Goal: Task Accomplishment & Management: Manage account settings

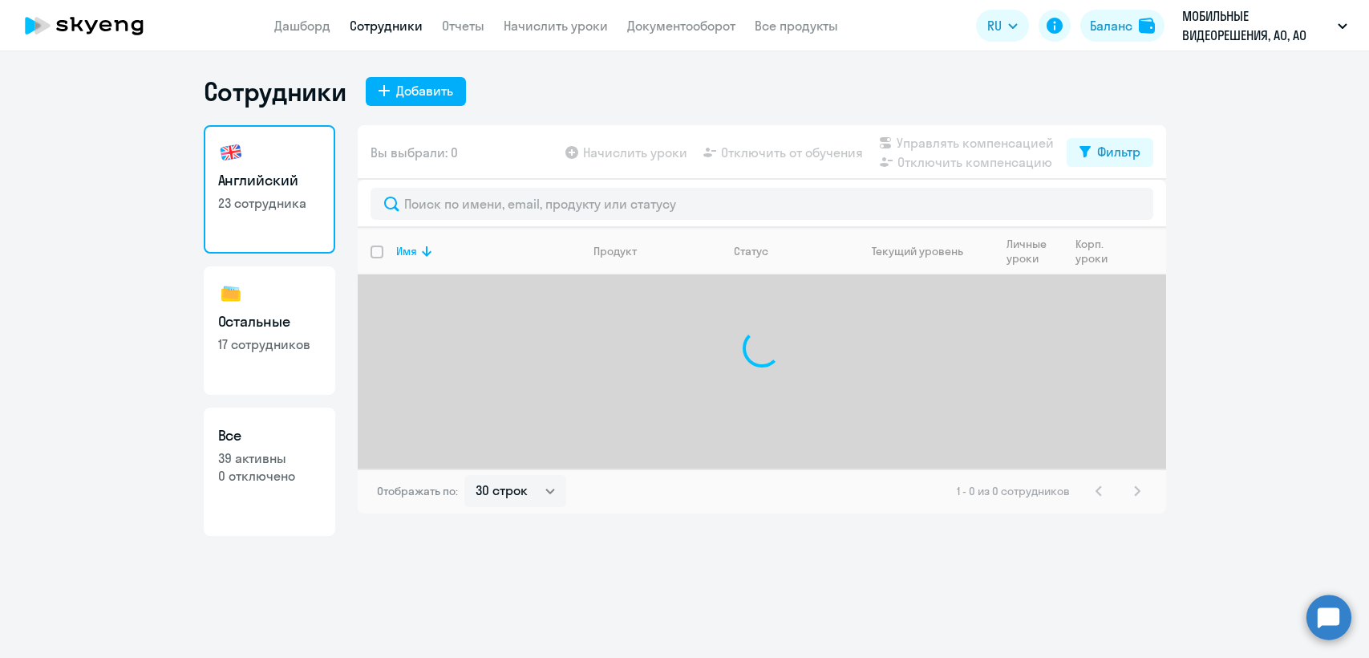
select select "30"
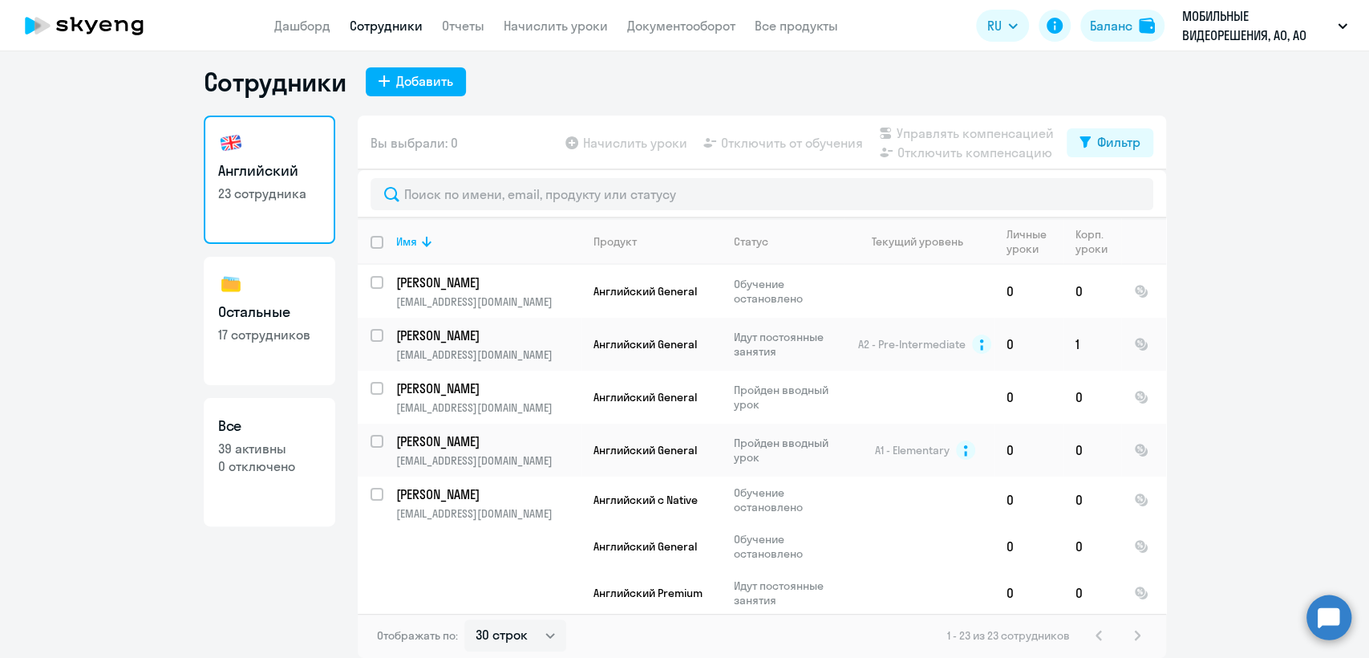
click at [48, 294] on ng-component "Сотрудники Добавить Английский 23 сотрудника Остальные 17 сотрудников Все 39 ак…" at bounding box center [684, 362] width 1369 height 592
drag, startPoint x: 131, startPoint y: 496, endPoint x: 269, endPoint y: 396, distance: 170.7
click at [131, 496] on ng-component "Сотрудники Добавить Английский 23 сотрудника Остальные 17 сотрудников Все 39 ак…" at bounding box center [684, 362] width 1369 height 592
click at [373, 281] on input "select row 40618561" at bounding box center [387, 292] width 32 height 32
checkbox input "true"
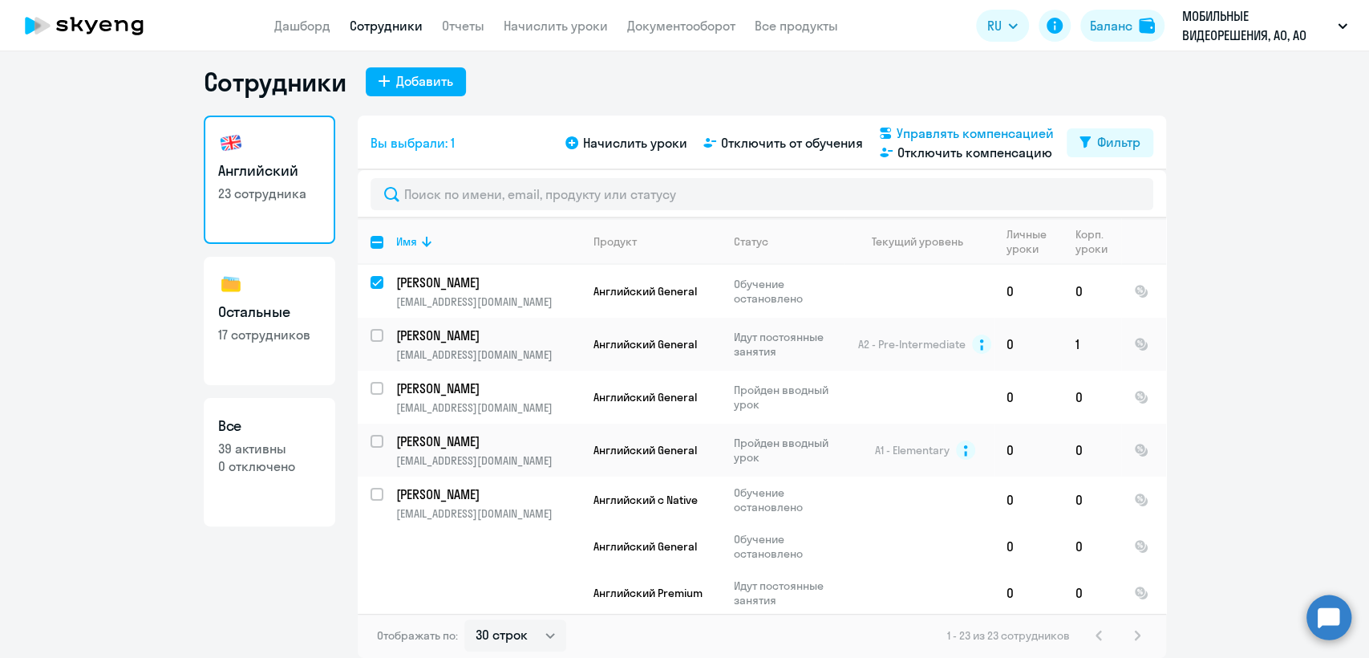
click at [995, 130] on span "Управлять компенсацией" at bounding box center [975, 133] width 157 height 19
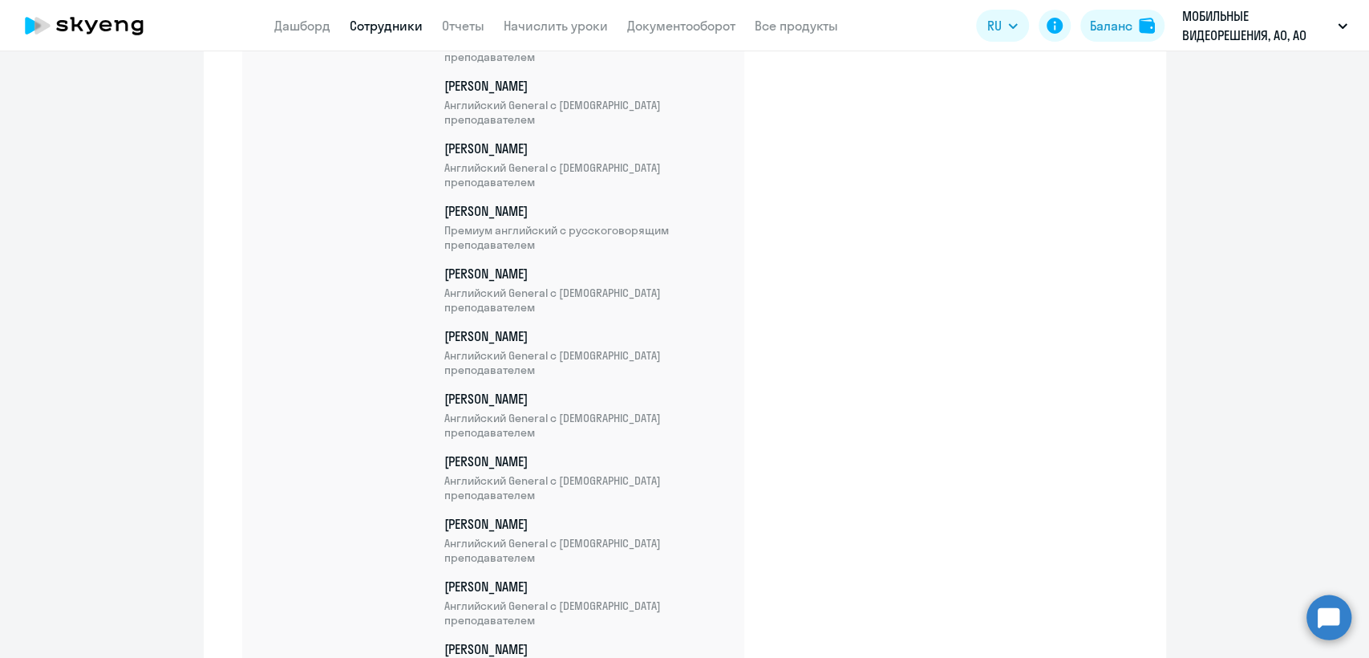
scroll to position [802, 0]
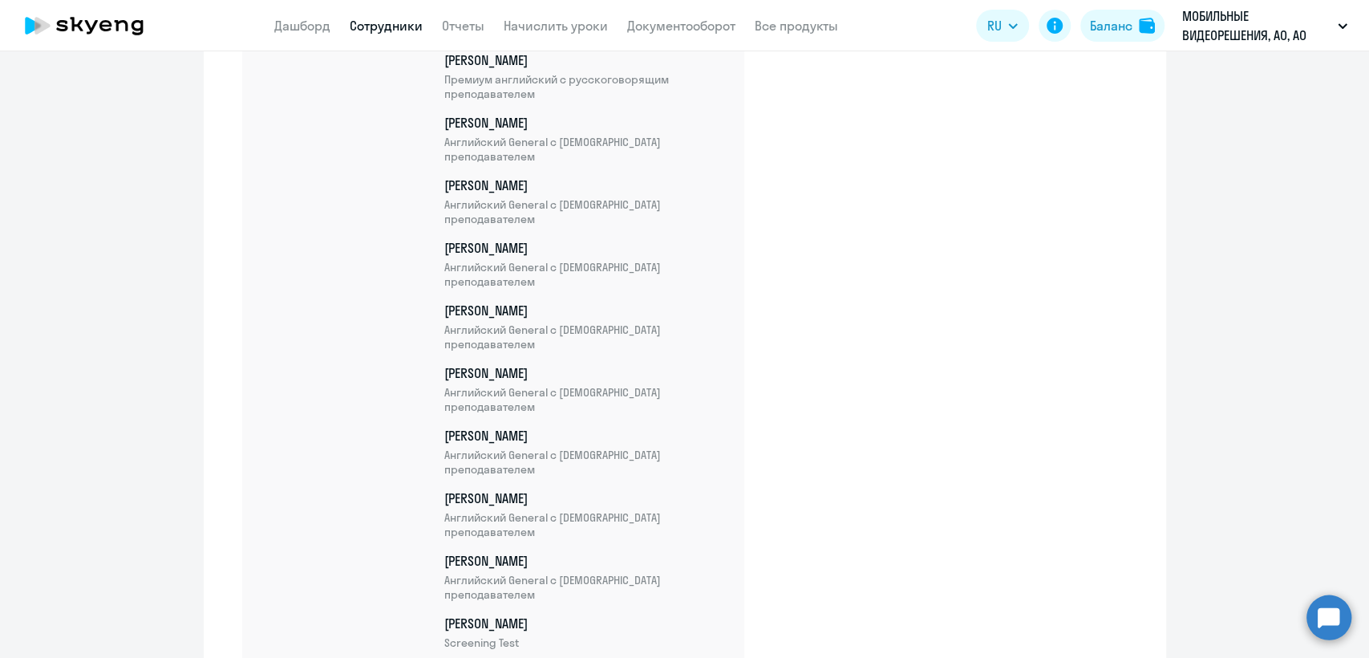
click at [168, 280] on ng-component "Управление компенсациями Как это работает? Платит компания 50% Платит сотрудник…" at bounding box center [684, 343] width 1369 height 2162
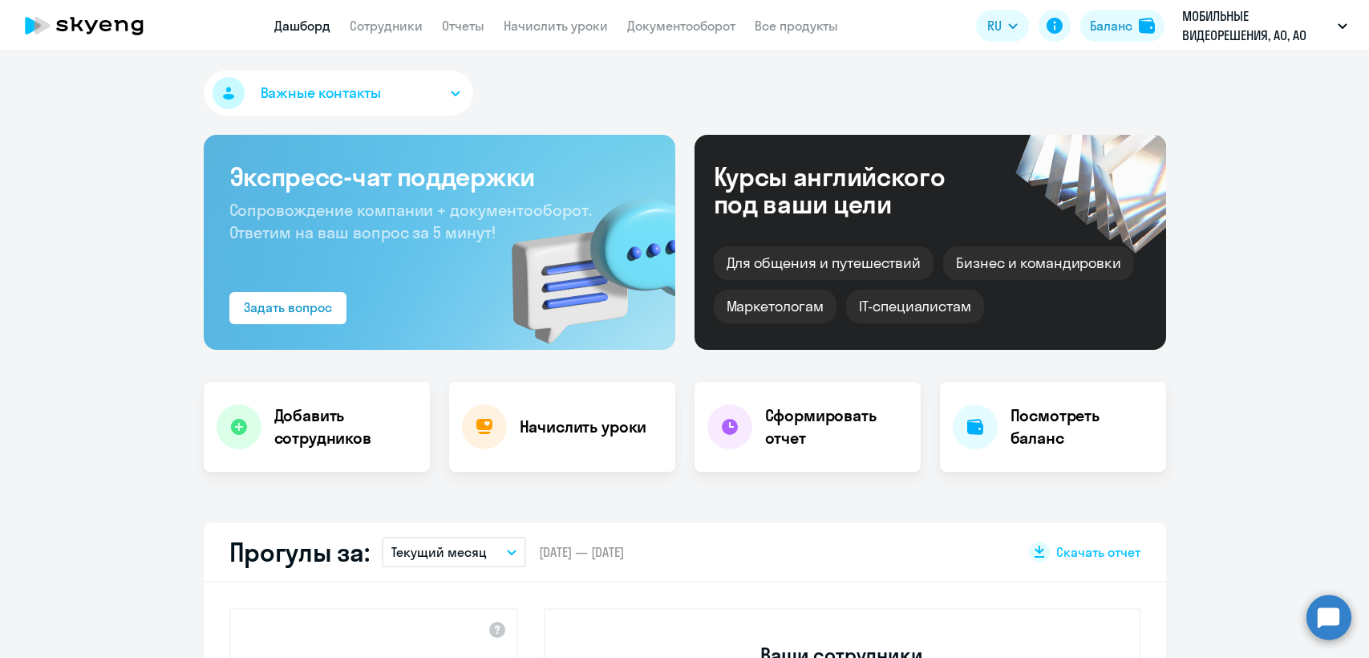
click at [395, 26] on link "Сотрудники" at bounding box center [386, 26] width 73 height 16
select select "30"
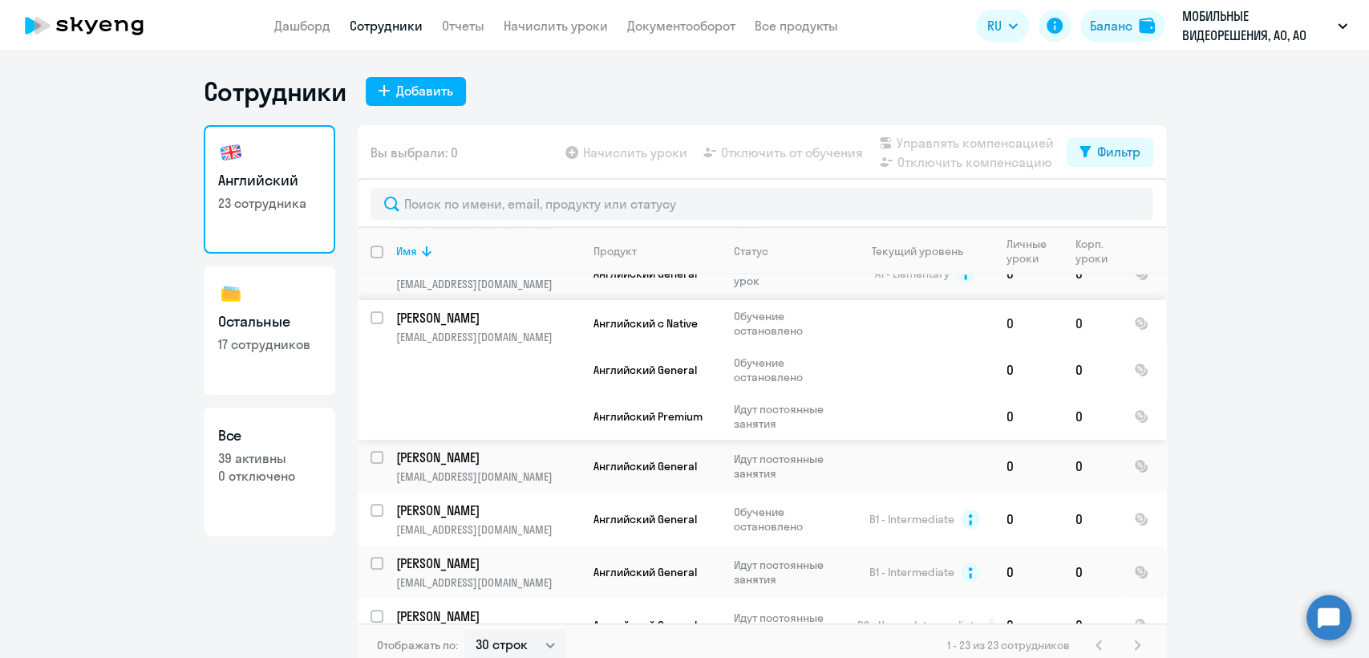
scroll to position [188, 0]
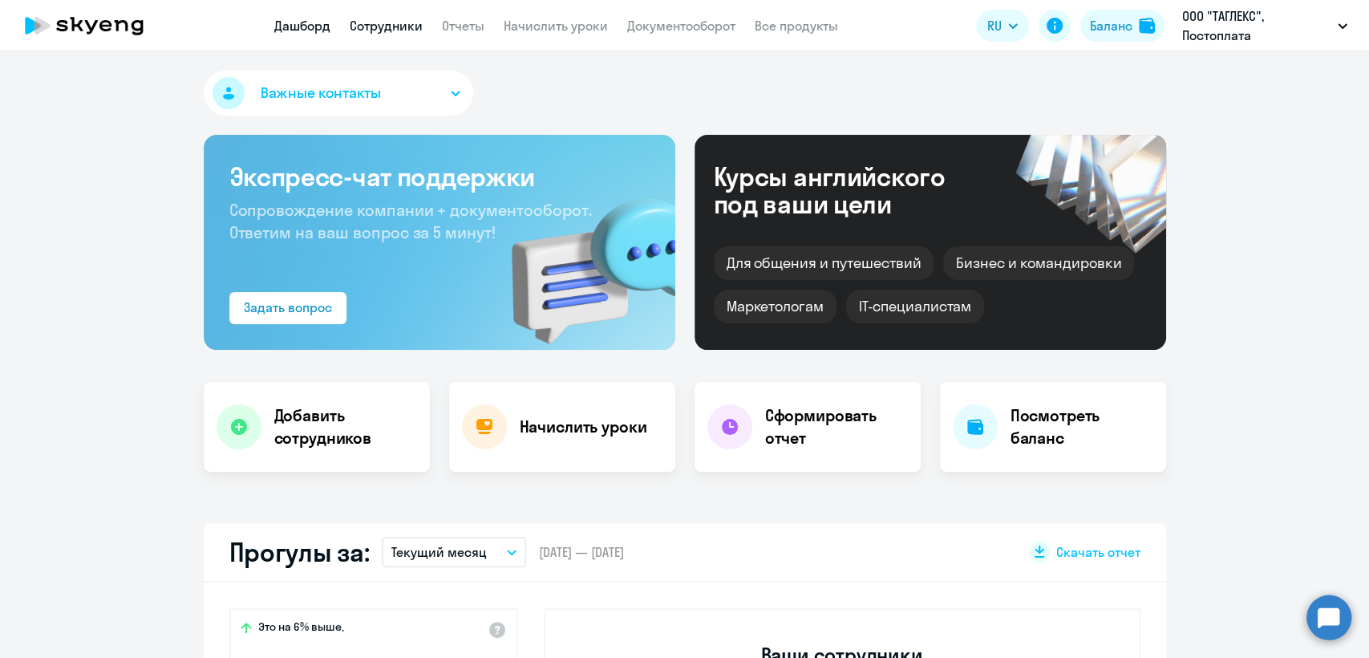
click at [393, 27] on link "Сотрудники" at bounding box center [386, 26] width 73 height 16
select select "30"
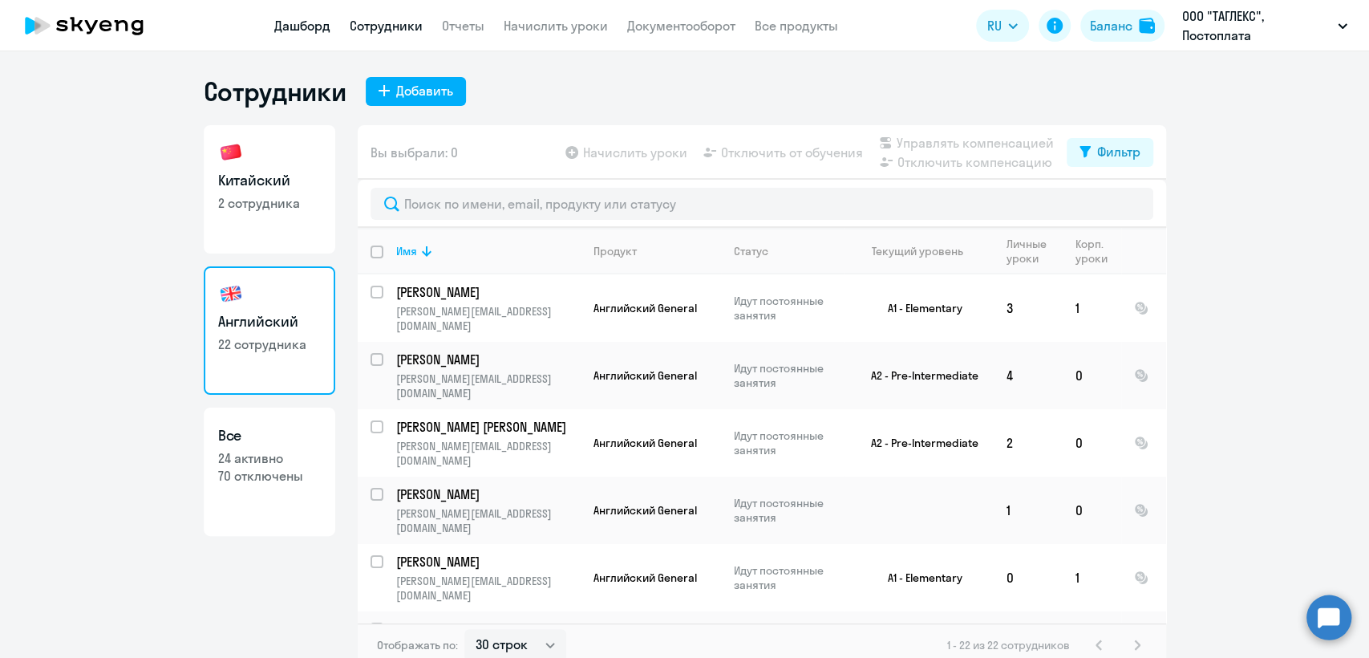
click at [297, 21] on link "Дашборд" at bounding box center [302, 26] width 56 height 16
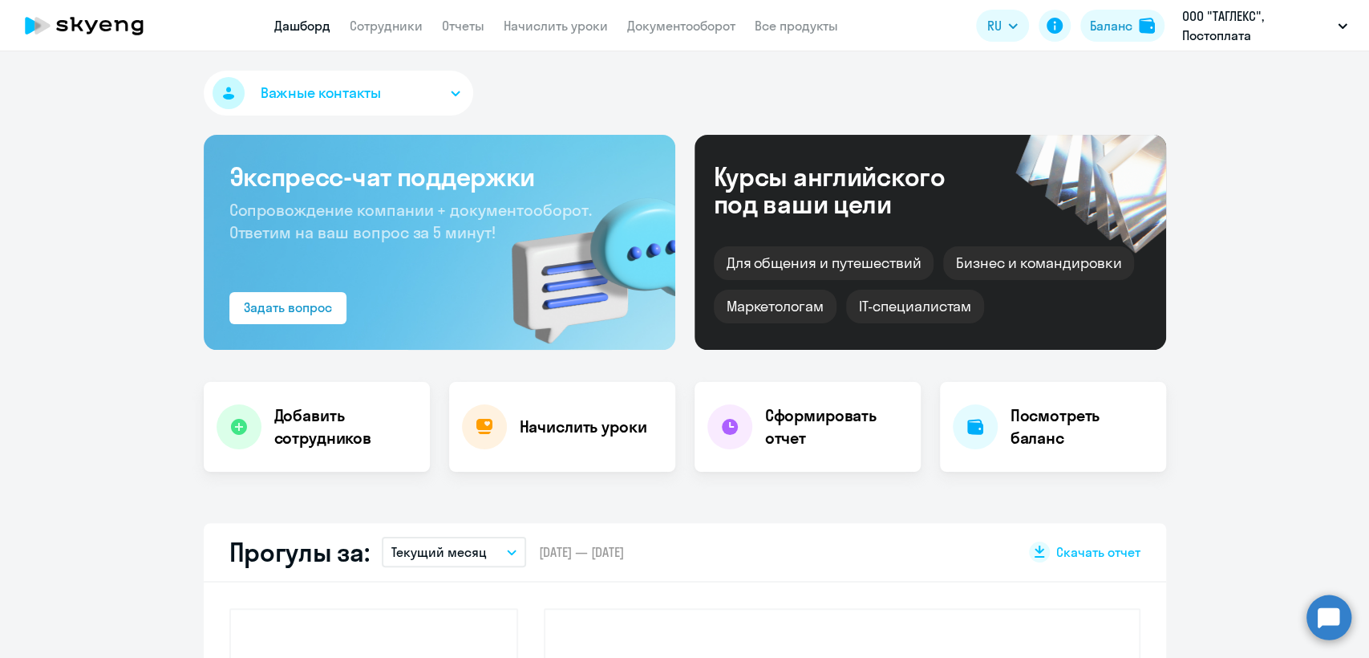
scroll to position [178, 0]
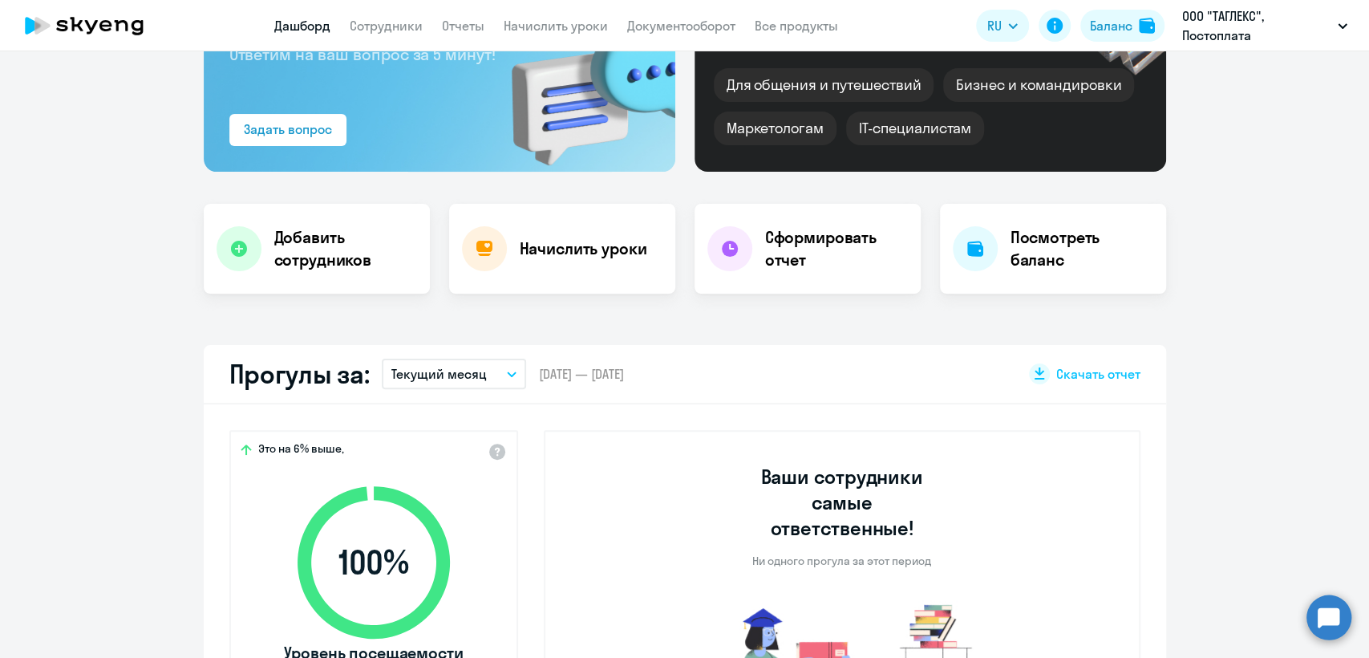
click at [477, 378] on button "Текущий месяц" at bounding box center [454, 373] width 144 height 30
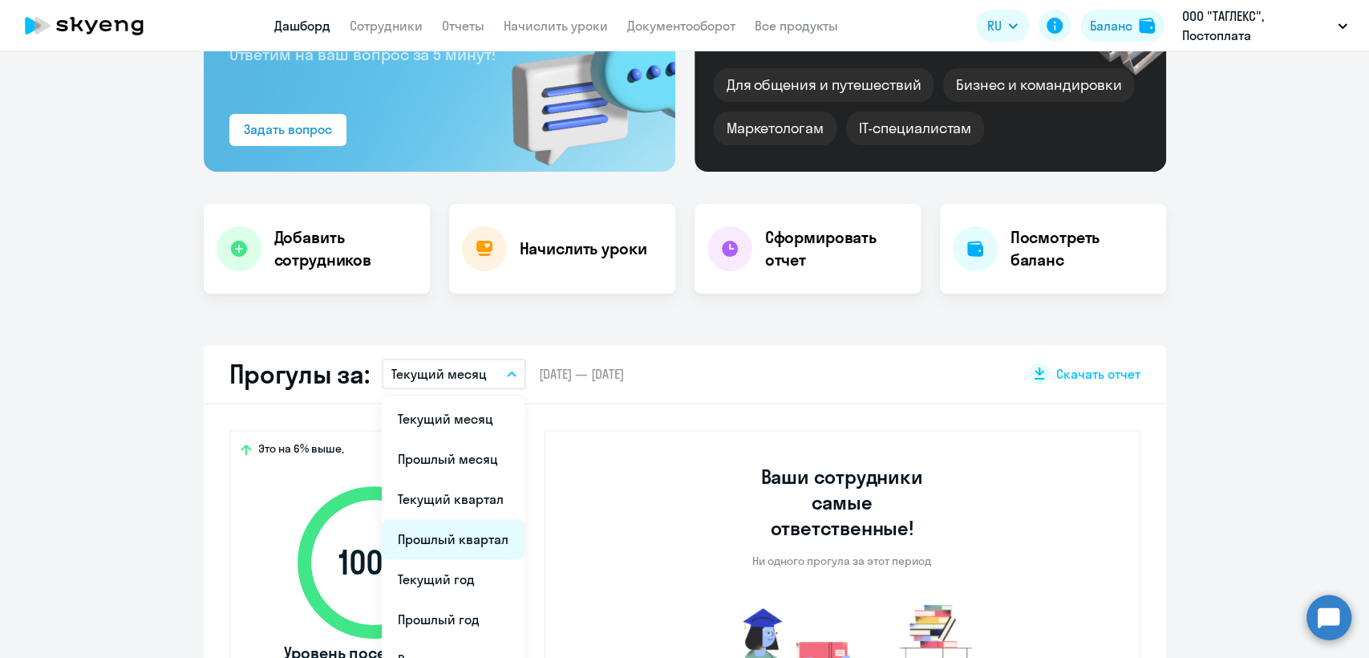
select select "30"
click at [686, 330] on div "Важные контакты Экспресс-чат поддержки Сопровождение компании + документооборот…" at bounding box center [684, 354] width 1369 height 606
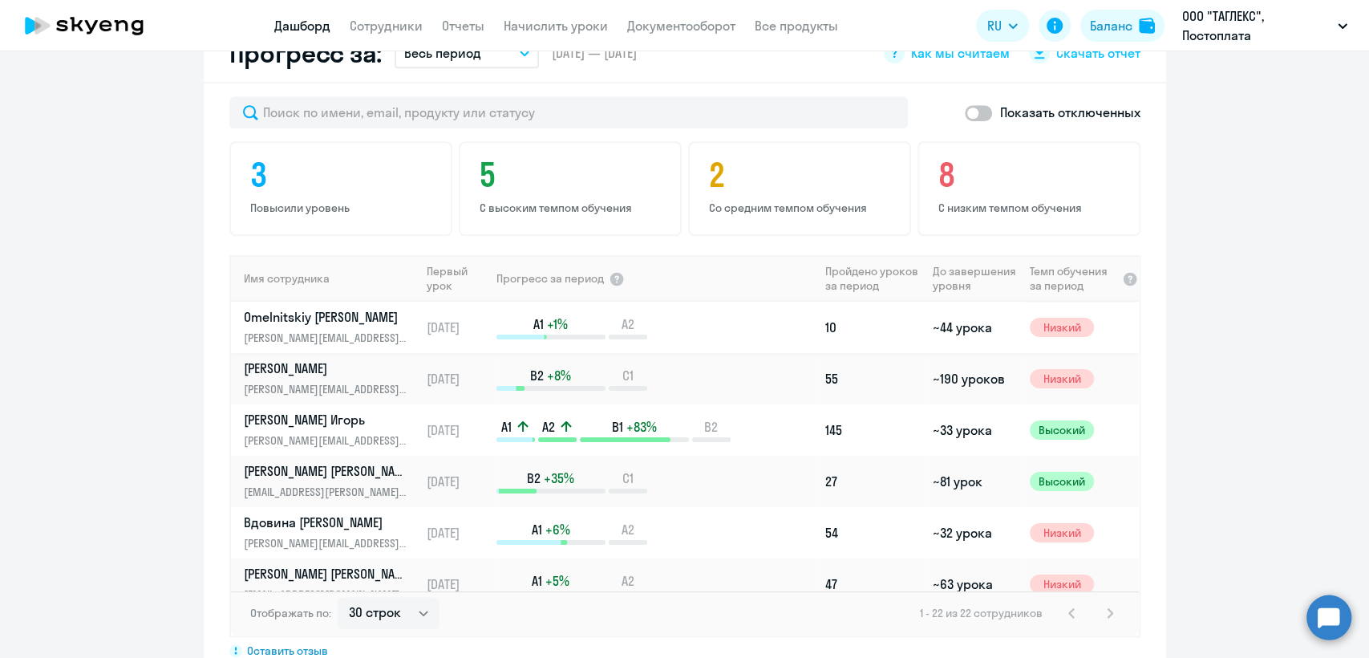
scroll to position [712, 0]
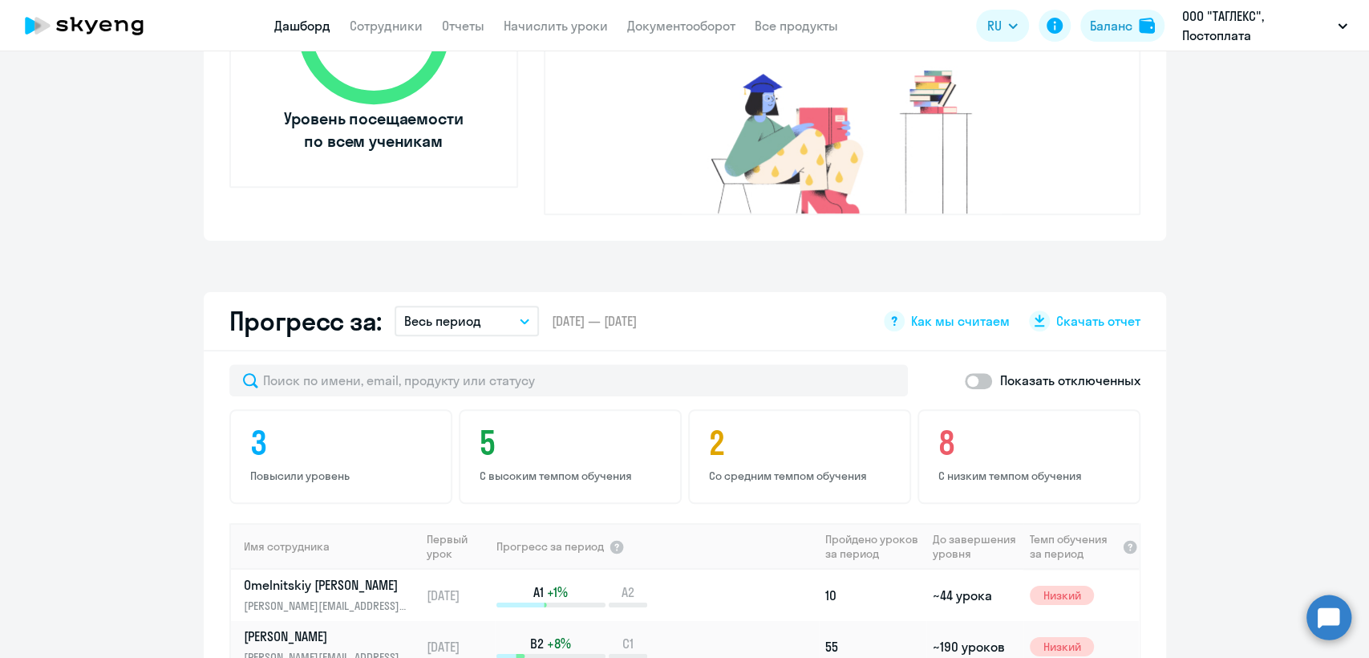
click at [436, 306] on button "Весь период" at bounding box center [467, 321] width 144 height 30
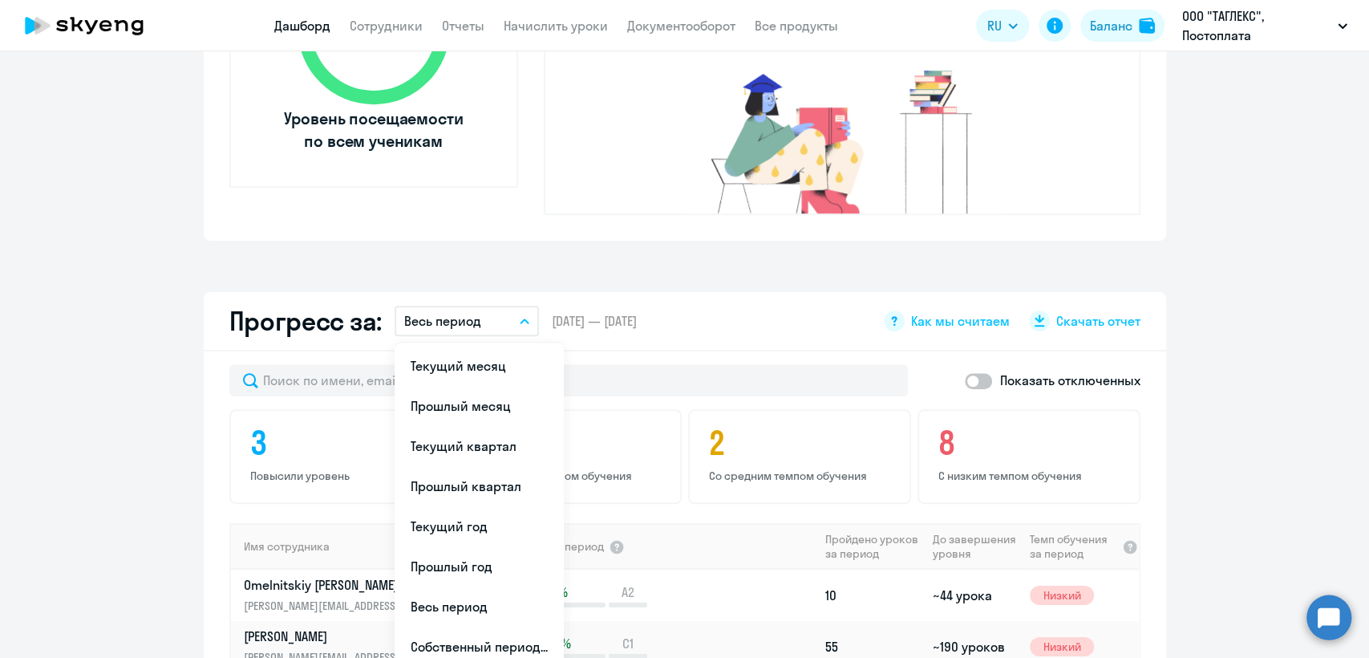
click at [535, 234] on div "Важные контакты Экспресс-чат поддержки Сопровождение компании + документооборот…" at bounding box center [684, 354] width 1369 height 606
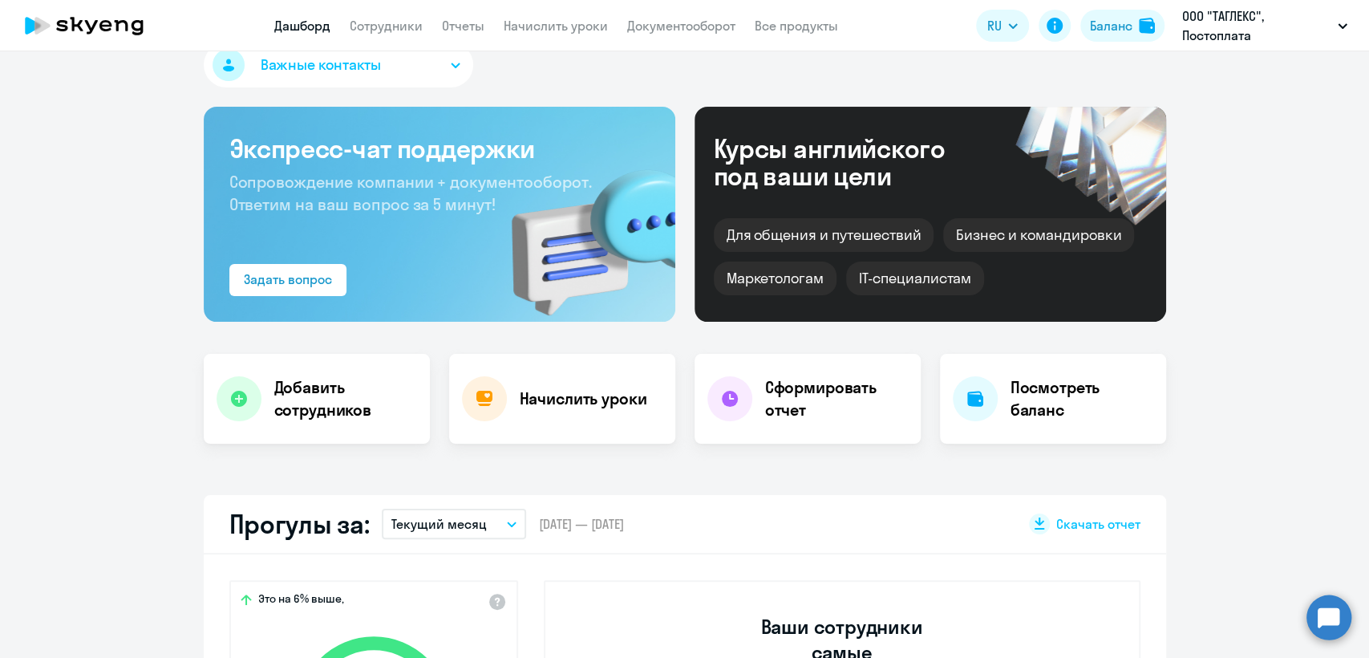
scroll to position [18, 0]
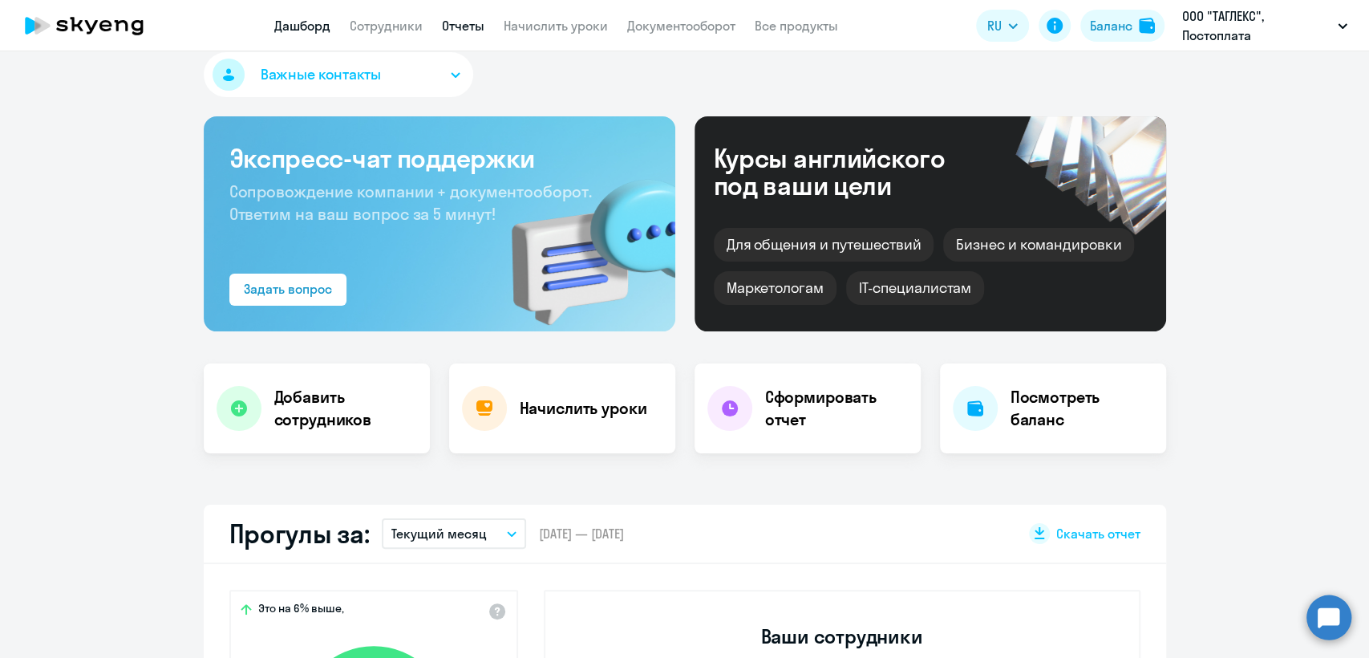
click at [452, 26] on link "Отчеты" at bounding box center [463, 26] width 43 height 16
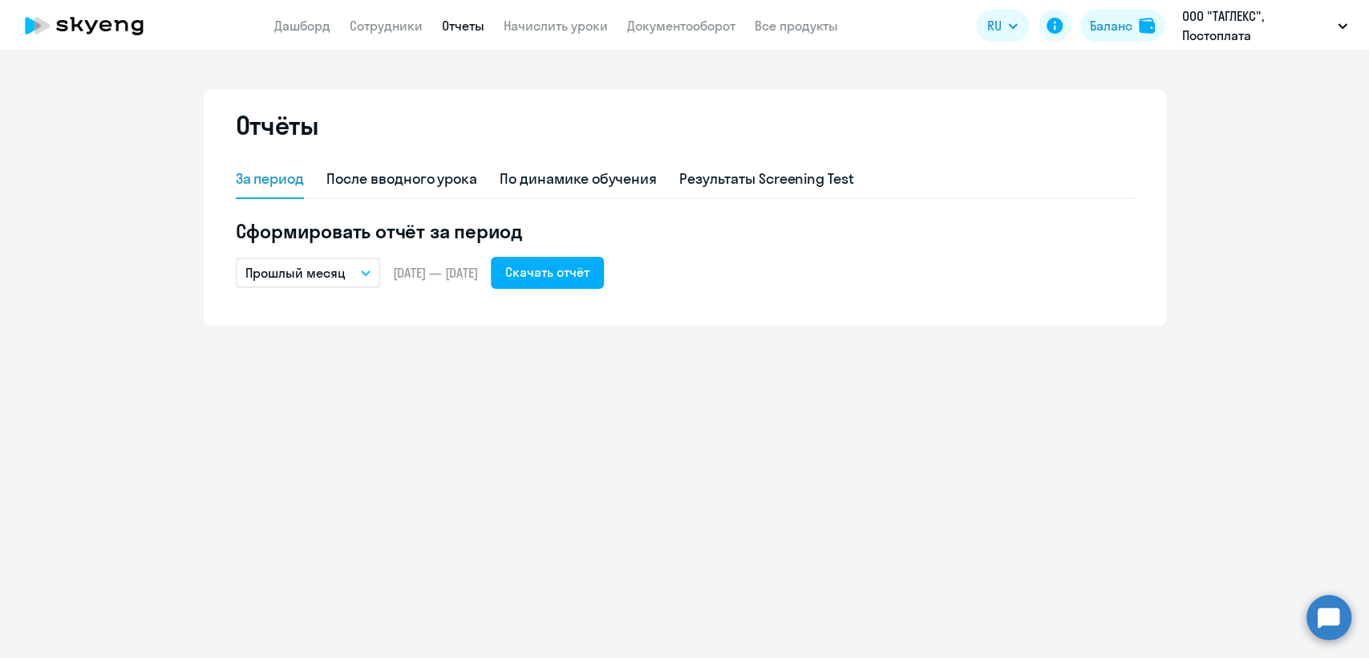
click at [297, 276] on p "Прошлый месяц" at bounding box center [295, 272] width 100 height 19
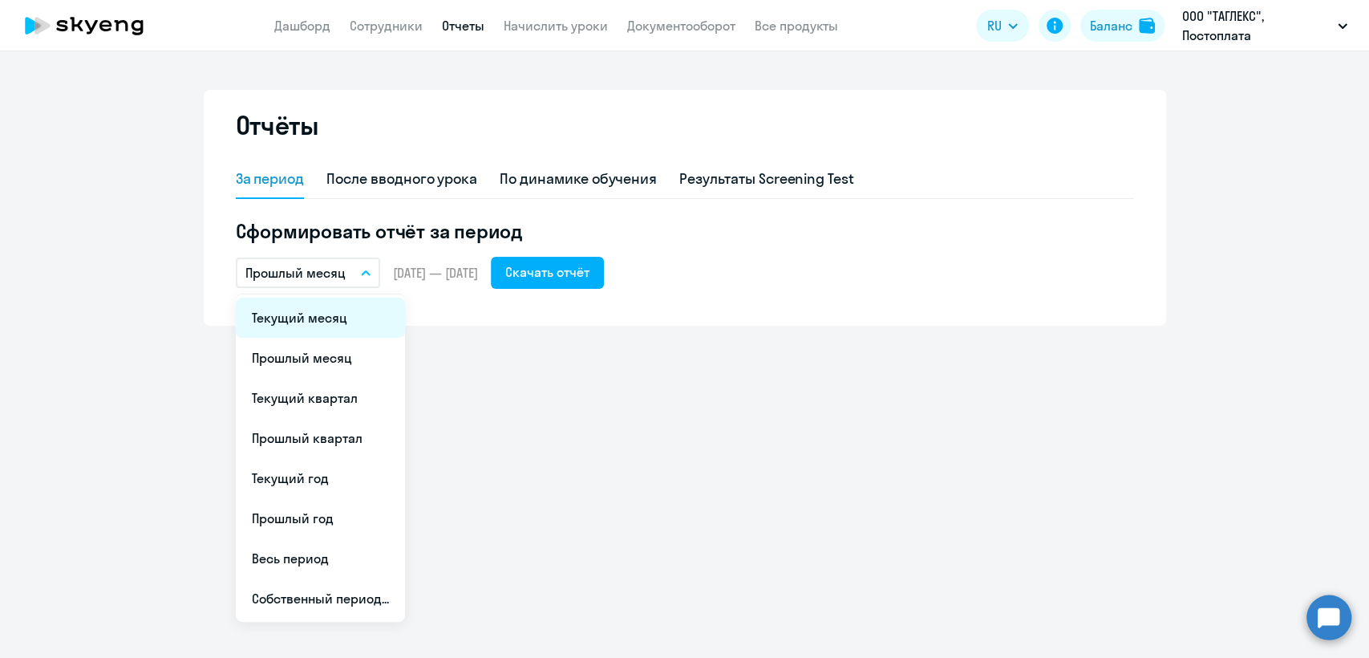
click at [345, 322] on li "Текущий месяц" at bounding box center [320, 318] width 169 height 40
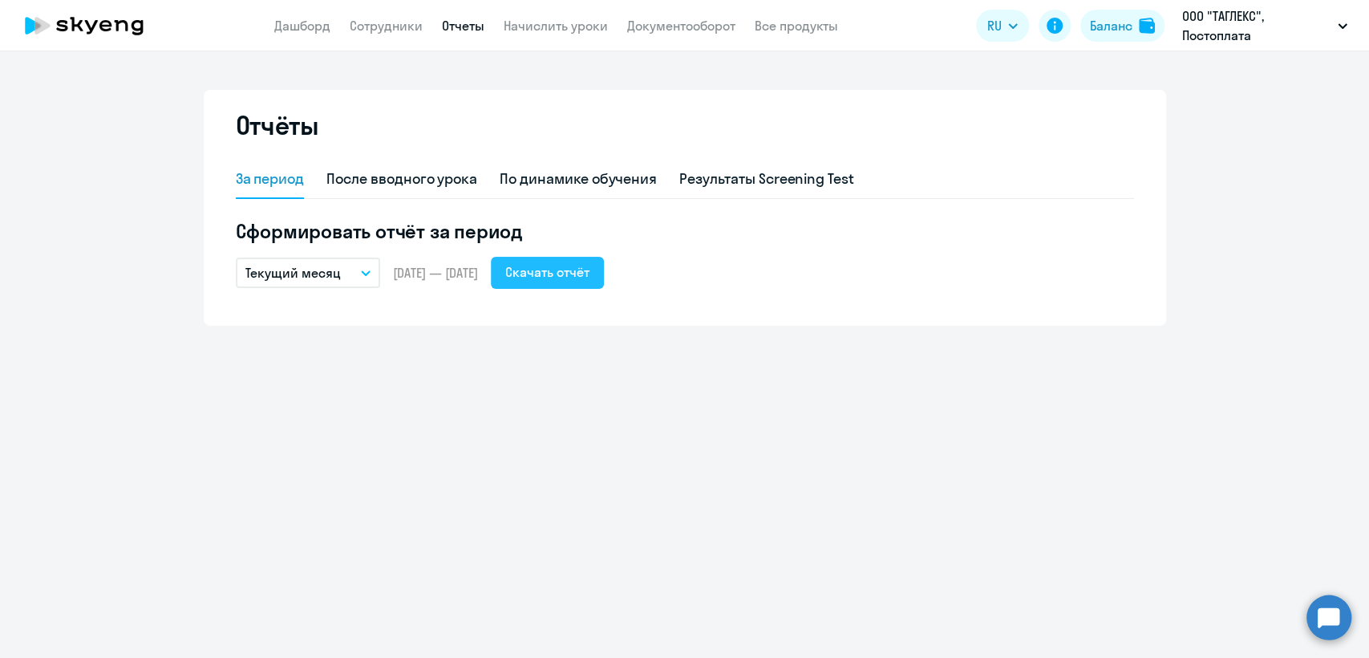
click at [589, 275] on div "Скачать отчёт" at bounding box center [547, 271] width 84 height 19
drag, startPoint x: 438, startPoint y: 183, endPoint x: 505, endPoint y: 187, distance: 67.5
click at [437, 183] on div "После вводного урока" at bounding box center [401, 178] width 151 height 21
select select "10"
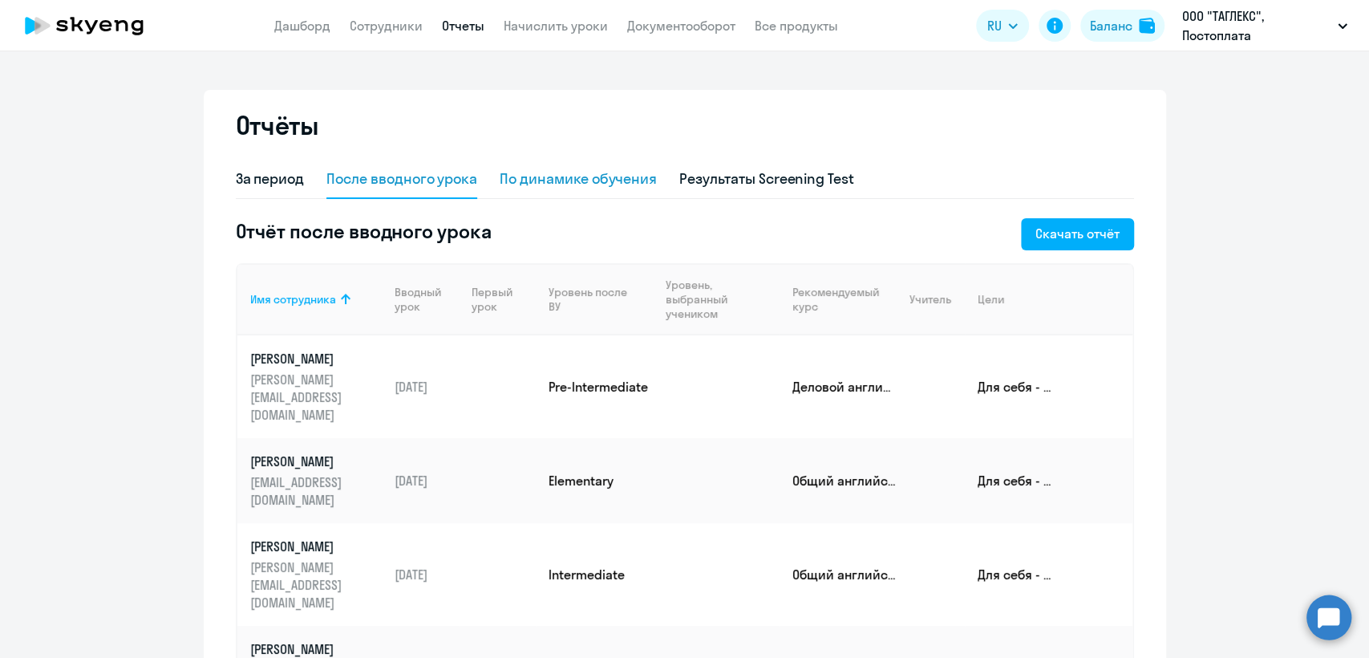
click at [588, 180] on div "По динамике обучения" at bounding box center [578, 178] width 157 height 21
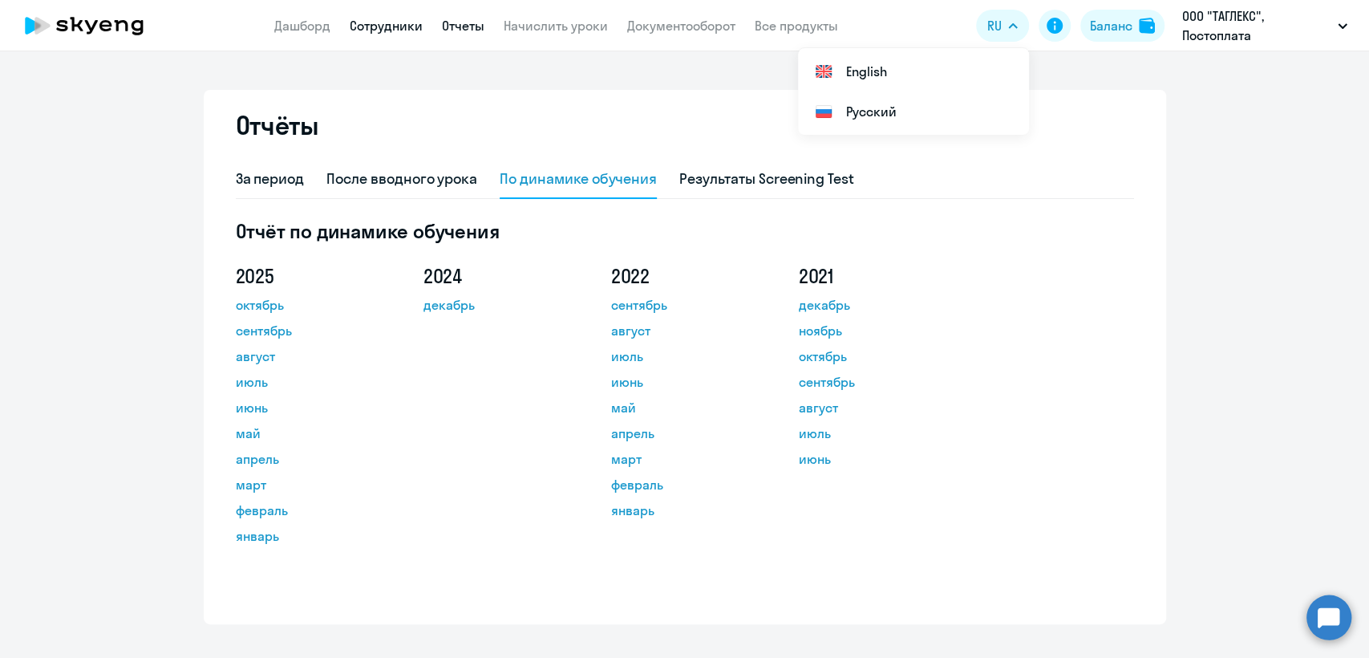
click at [375, 25] on link "Сотрудники" at bounding box center [386, 26] width 73 height 16
select select "30"
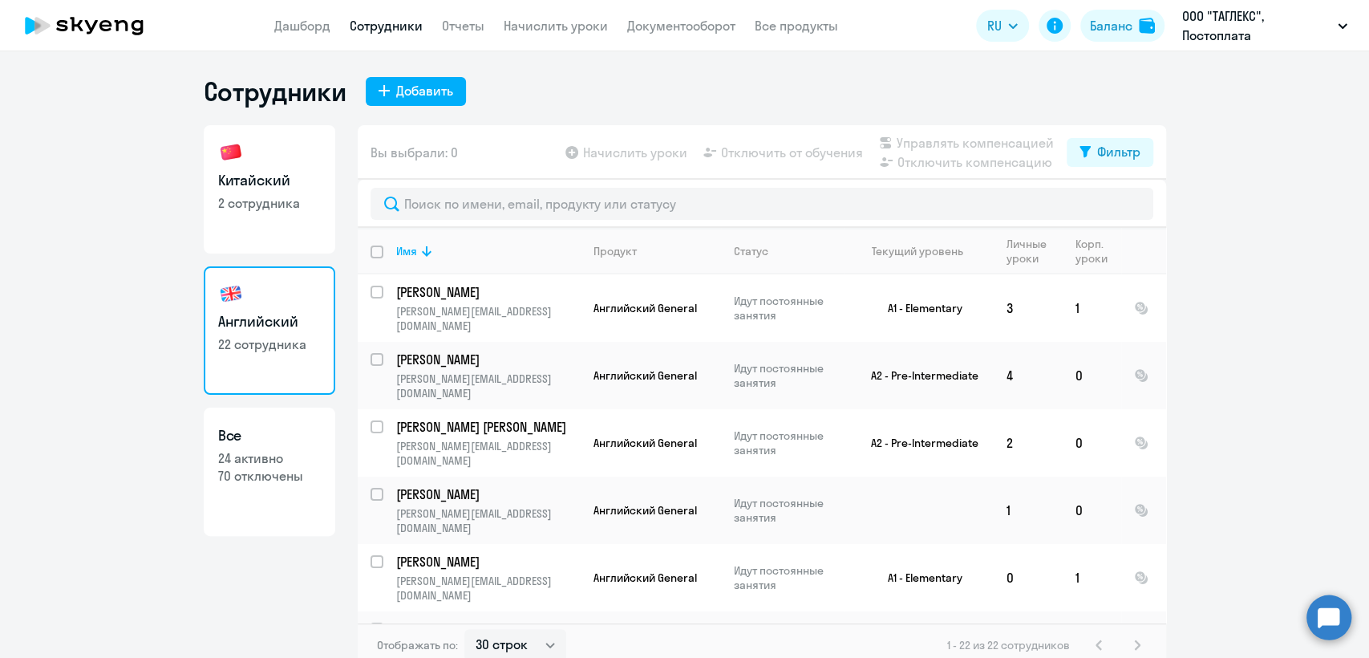
click at [308, 16] on app-menu-item-link "Дашборд" at bounding box center [302, 26] width 56 height 20
click at [319, 38] on app-header "Дашборд Сотрудники Отчеты Начислить уроки Документооборот Все продукты Дашборд …" at bounding box center [684, 25] width 1369 height 51
click at [308, 32] on link "Дашборд" at bounding box center [302, 26] width 56 height 16
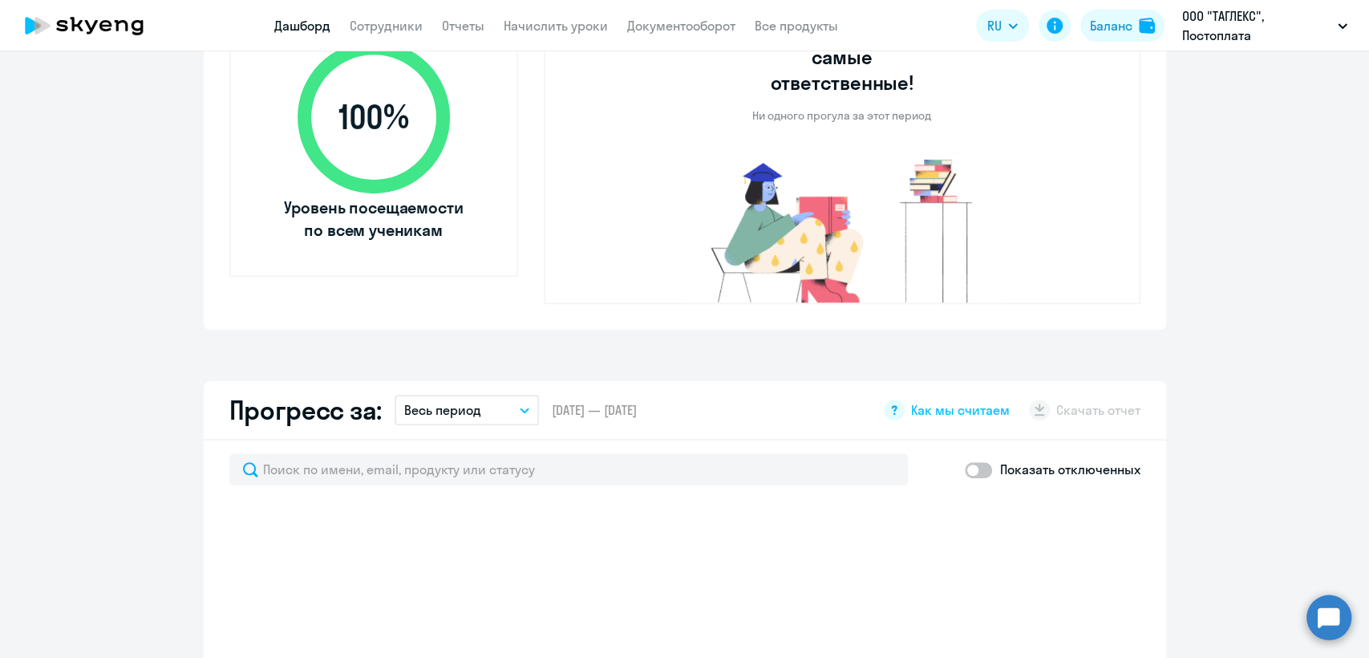
select select "30"
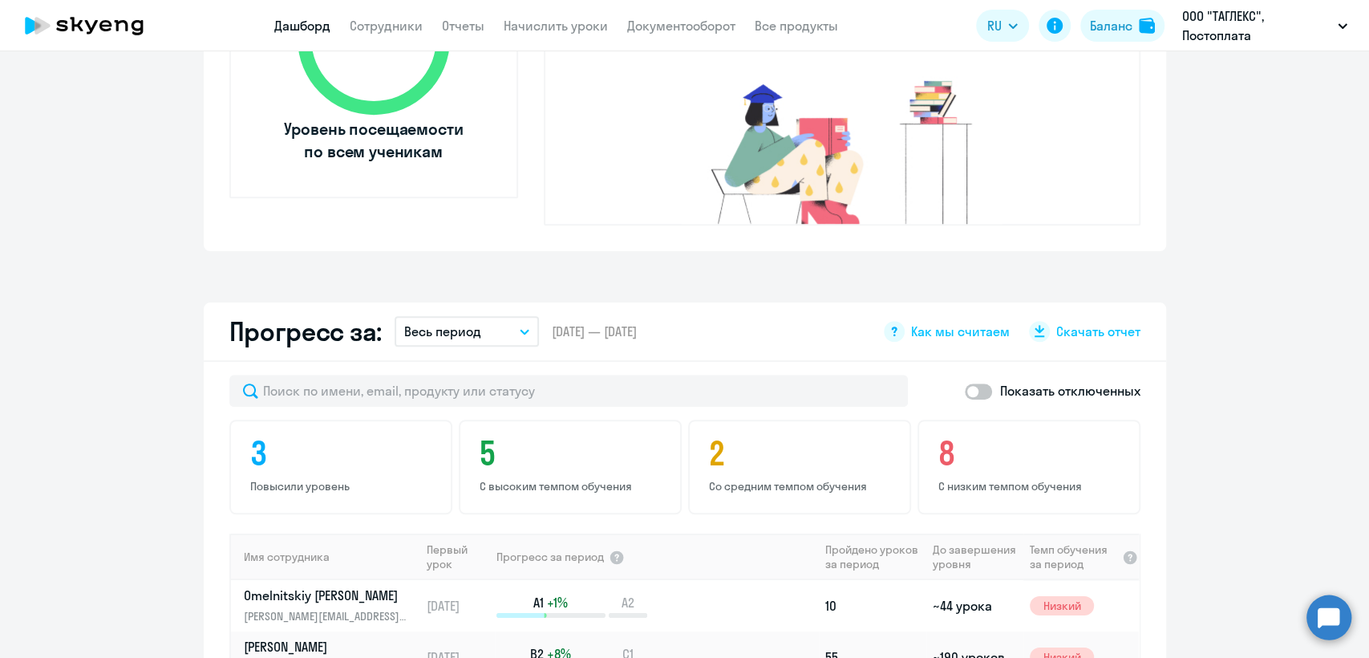
scroll to position [712, 0]
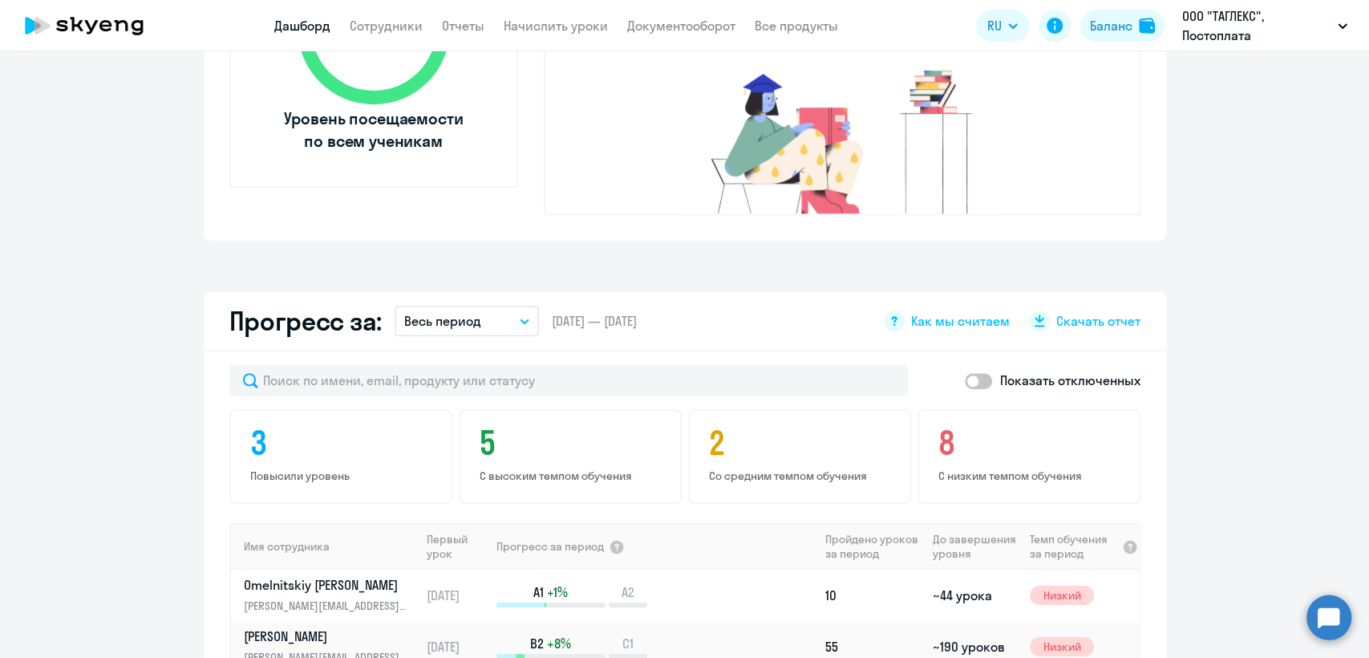
click at [488, 306] on button "Весь период" at bounding box center [467, 321] width 144 height 30
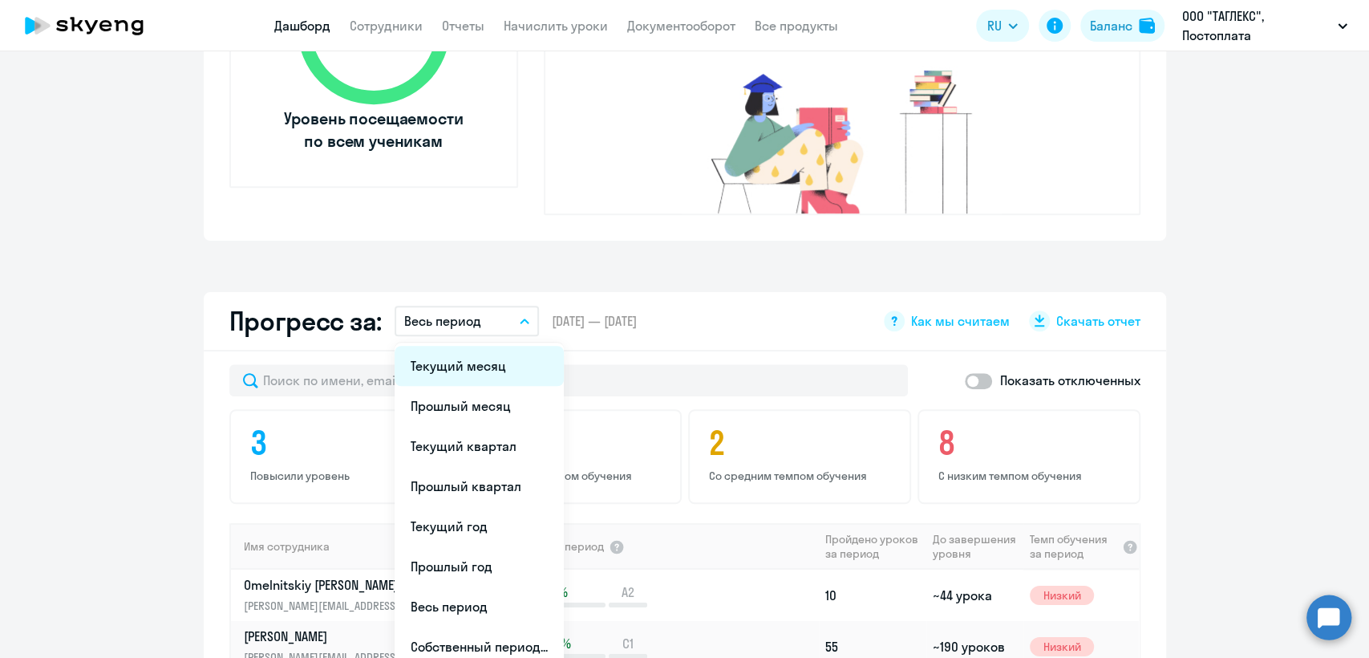
click at [483, 346] on li "Текущий месяц" at bounding box center [479, 366] width 169 height 40
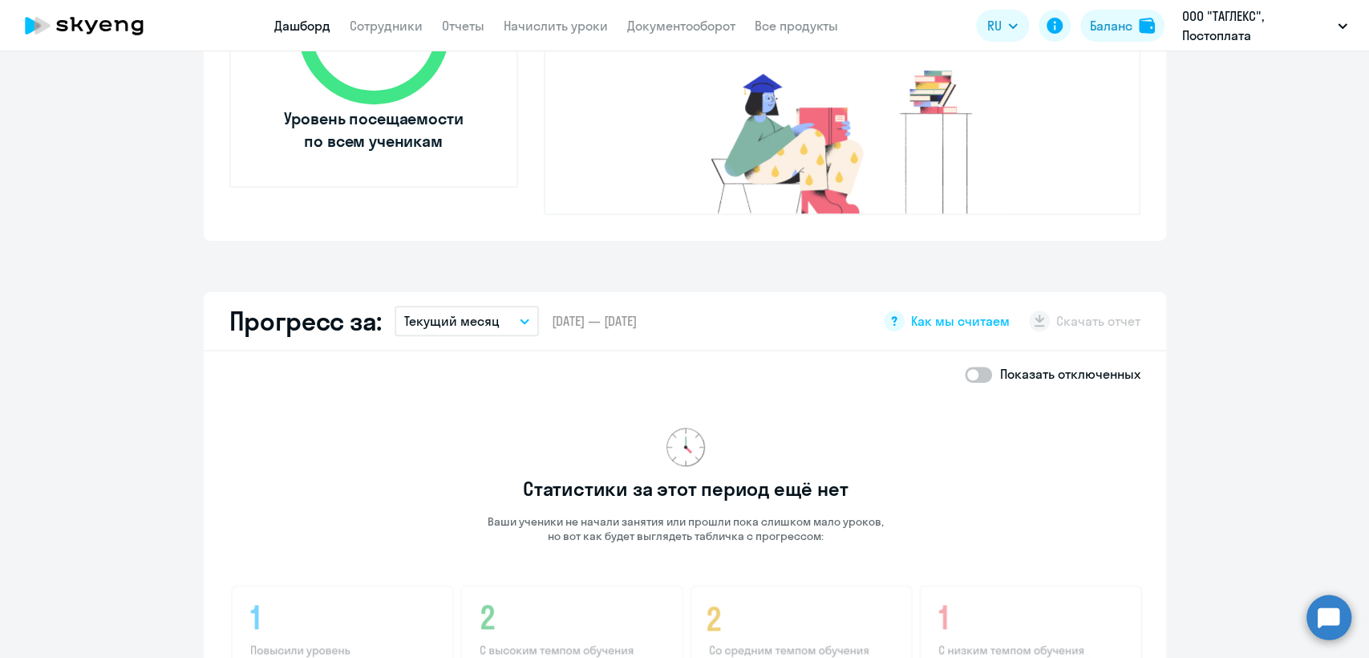
click at [468, 311] on p "Текущий месяц" at bounding box center [451, 320] width 95 height 19
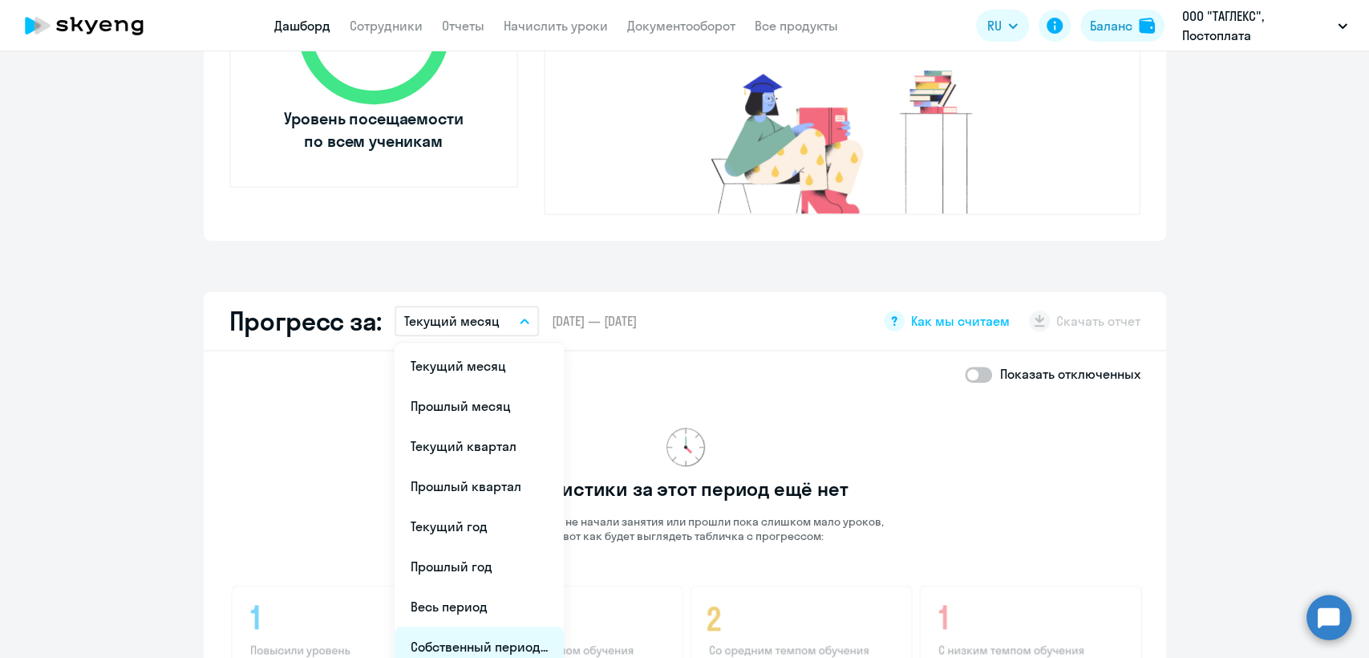
click at [456, 626] on li "Собственный период..." at bounding box center [479, 646] width 169 height 40
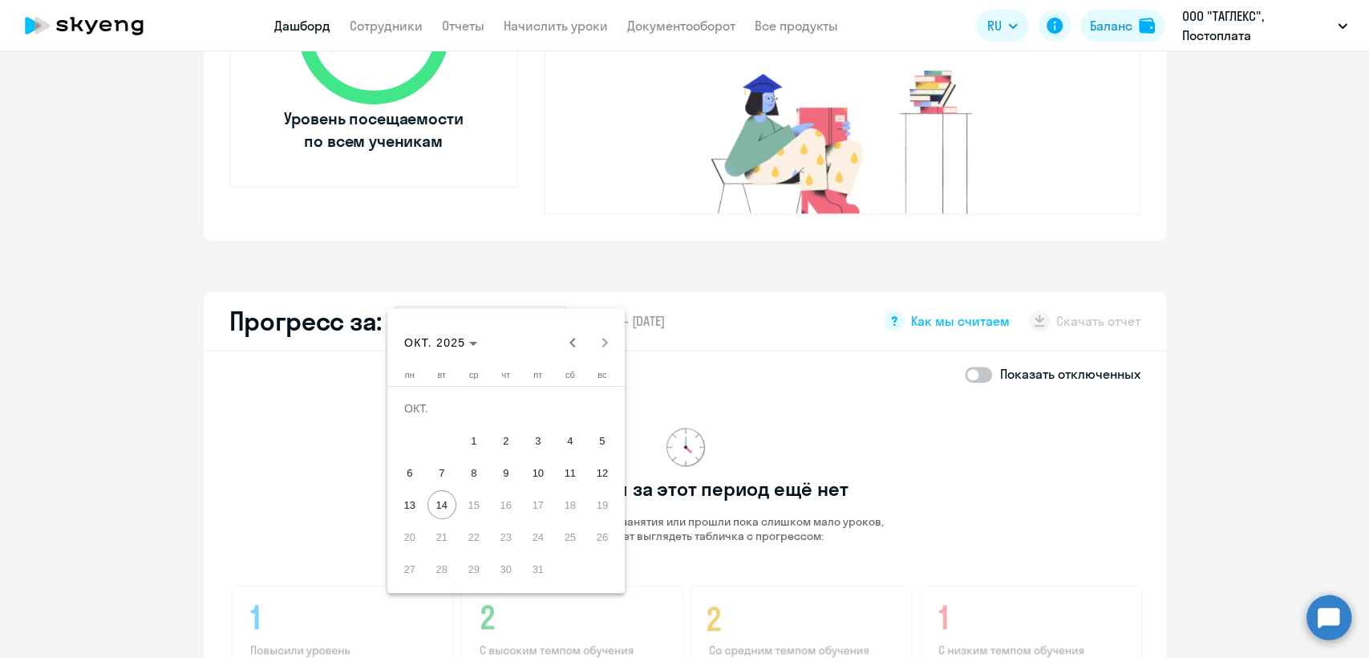
click at [414, 488] on button "6" at bounding box center [410, 472] width 32 height 32
click at [610, 480] on span "12" at bounding box center [602, 472] width 29 height 29
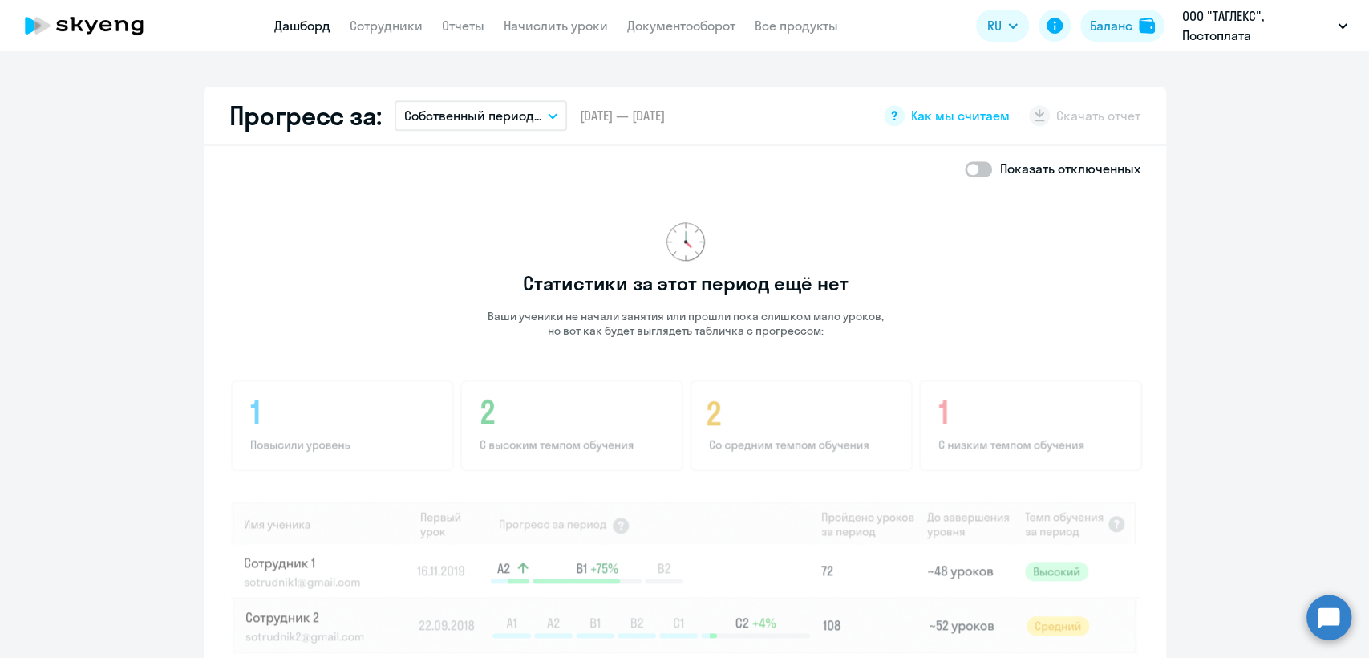
scroll to position [802, 0]
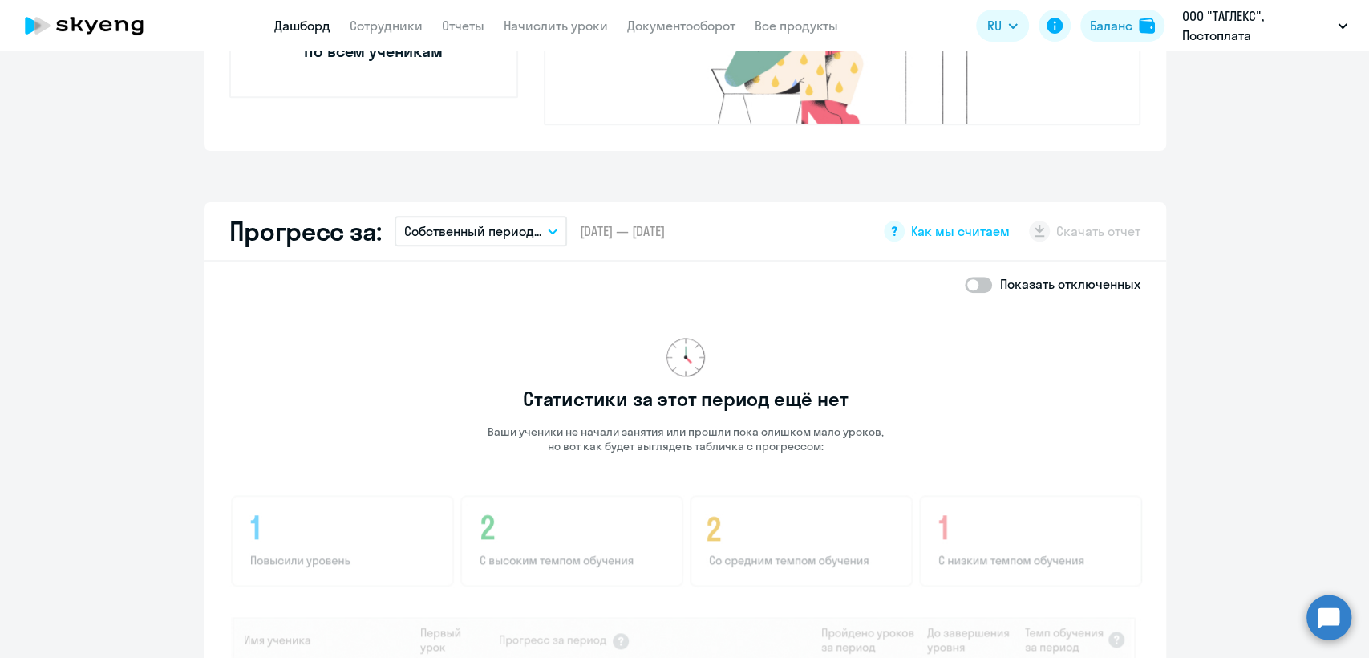
click at [508, 216] on button "Собственный период..." at bounding box center [481, 231] width 172 height 30
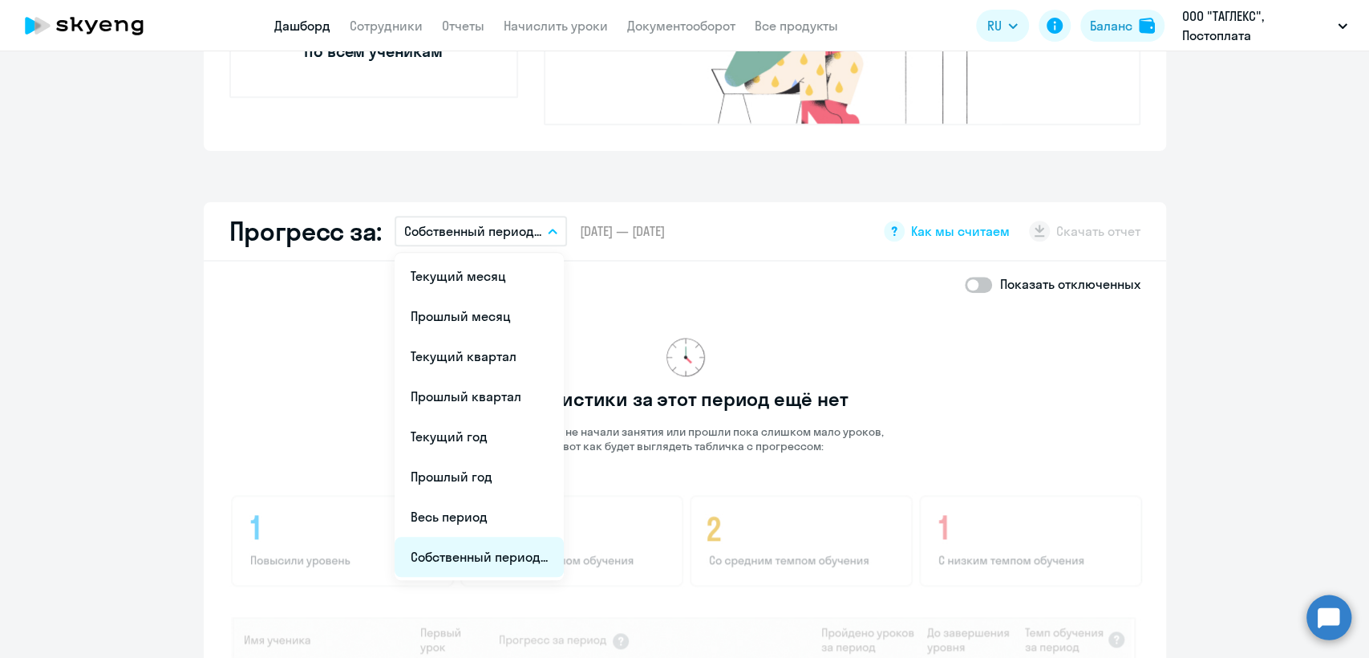
click at [469, 537] on li "Собственный период..." at bounding box center [479, 557] width 169 height 40
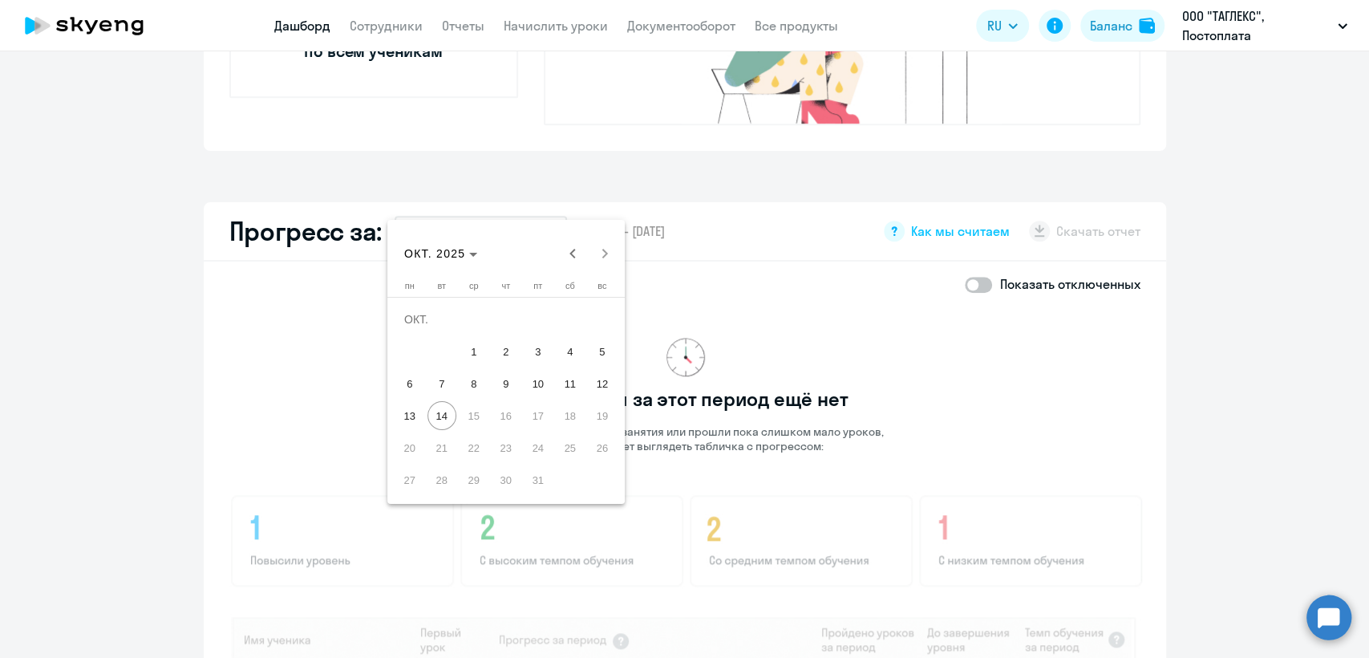
click at [419, 379] on span "6" at bounding box center [409, 383] width 29 height 29
click at [601, 383] on span "12" at bounding box center [602, 383] width 29 height 29
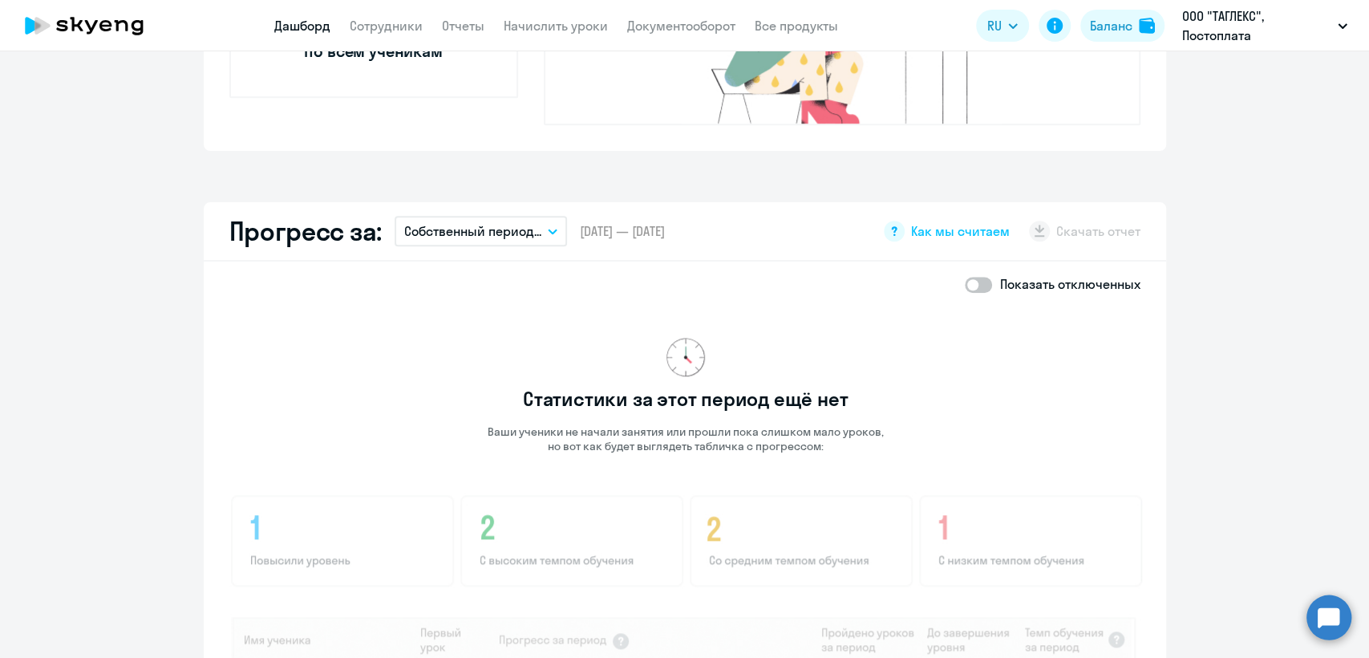
click at [460, 221] on p "Собственный период..." at bounding box center [472, 230] width 137 height 19
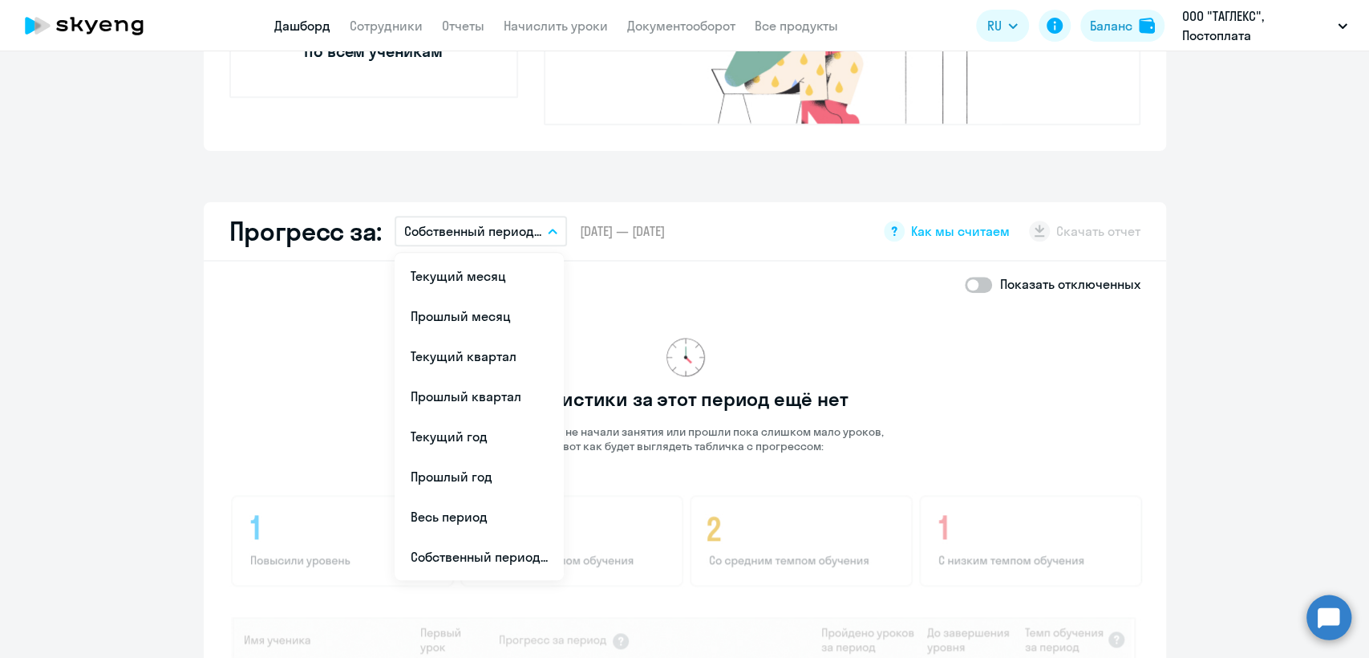
click at [674, 261] on div "Показать отключенных Статистики за этот период ещё нет Ваши ученики не начали з…" at bounding box center [685, 604] width 962 height 686
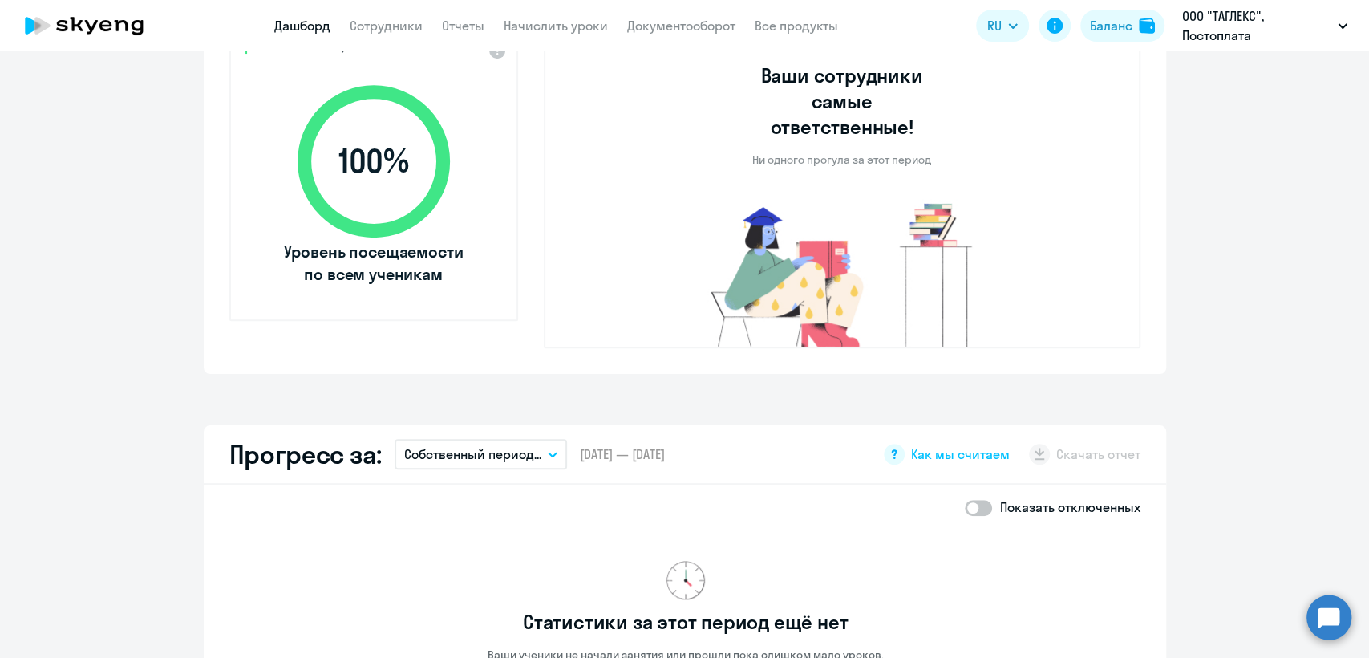
scroll to position [356, 0]
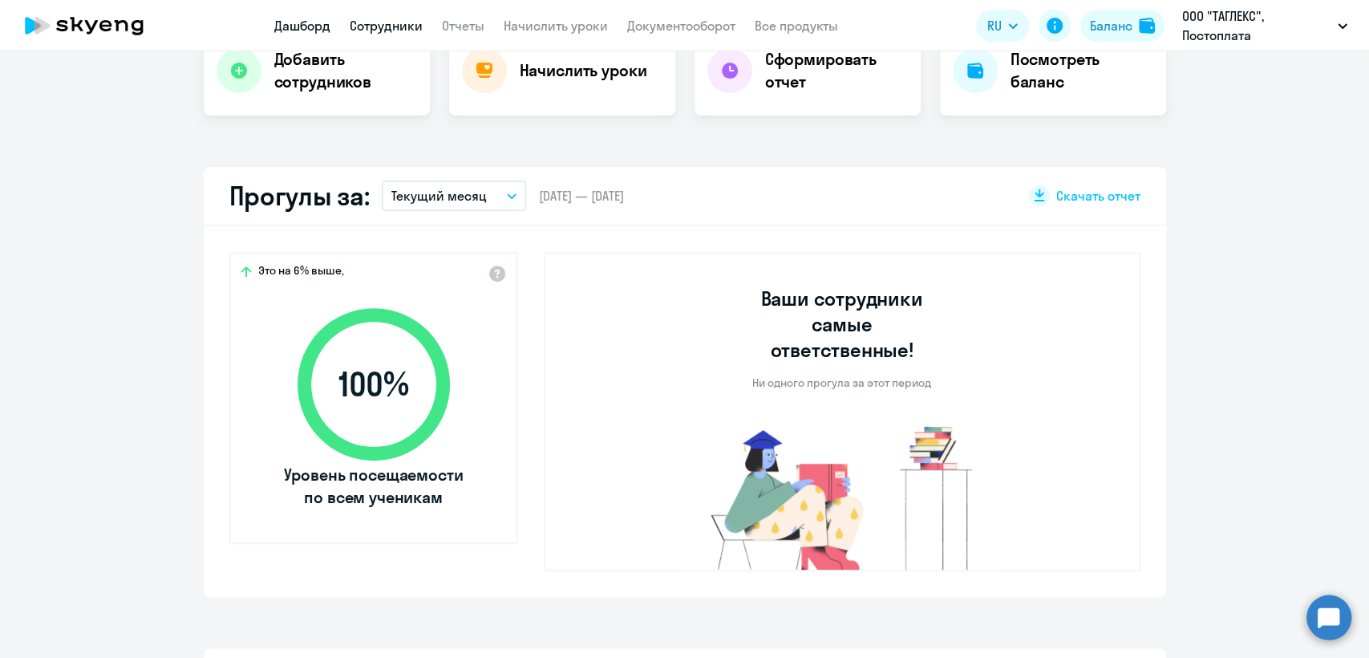
click at [397, 26] on link "Сотрудники" at bounding box center [386, 26] width 73 height 16
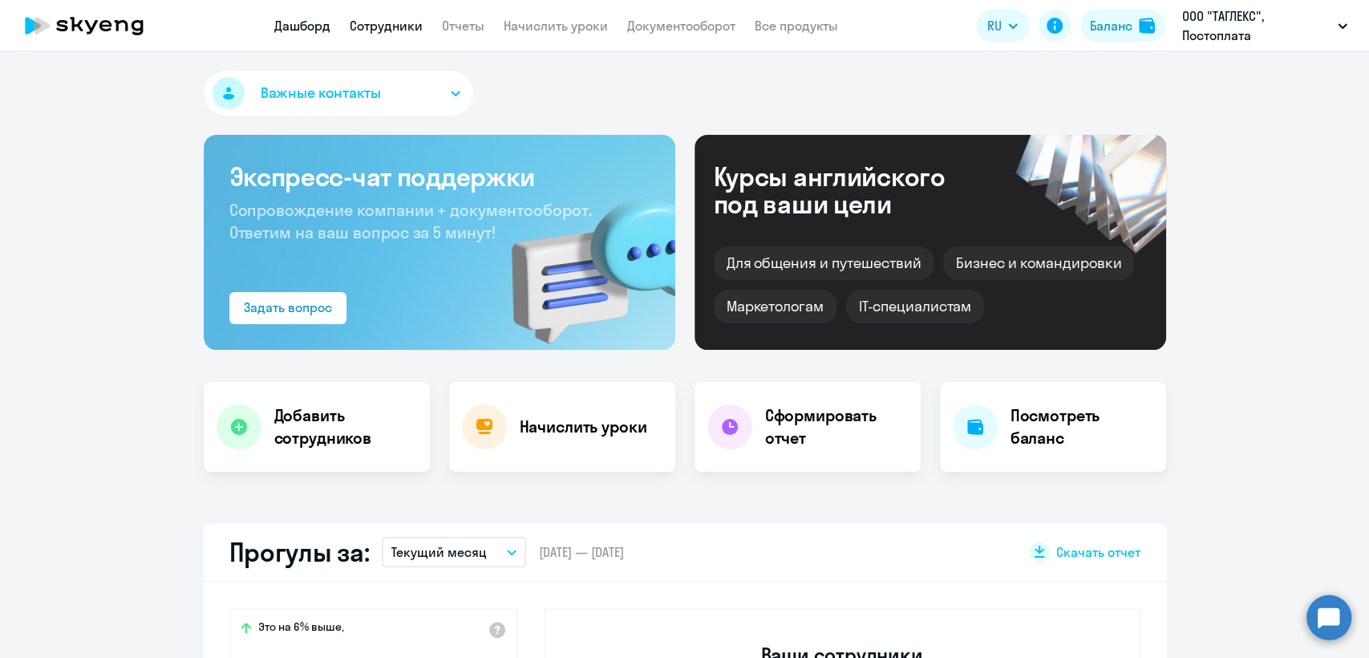
select select "30"
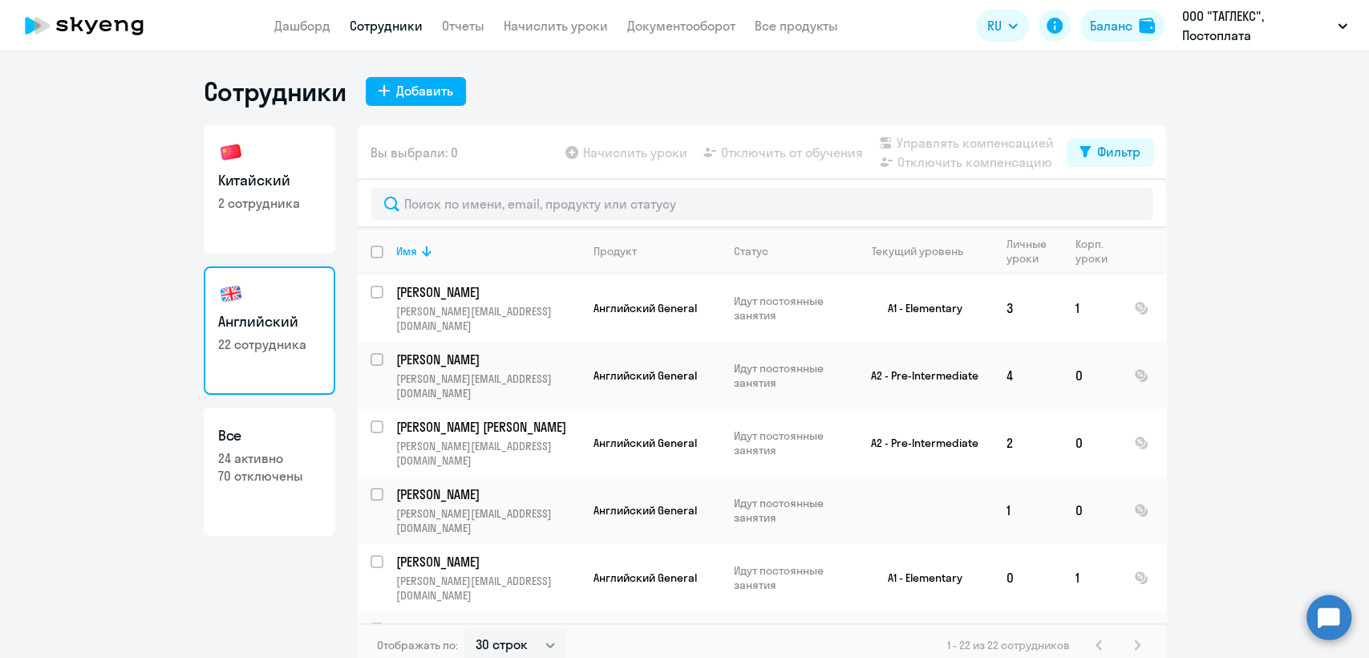
click at [271, 221] on link "Китайский 2 сотрудника" at bounding box center [270, 189] width 132 height 128
select select "30"
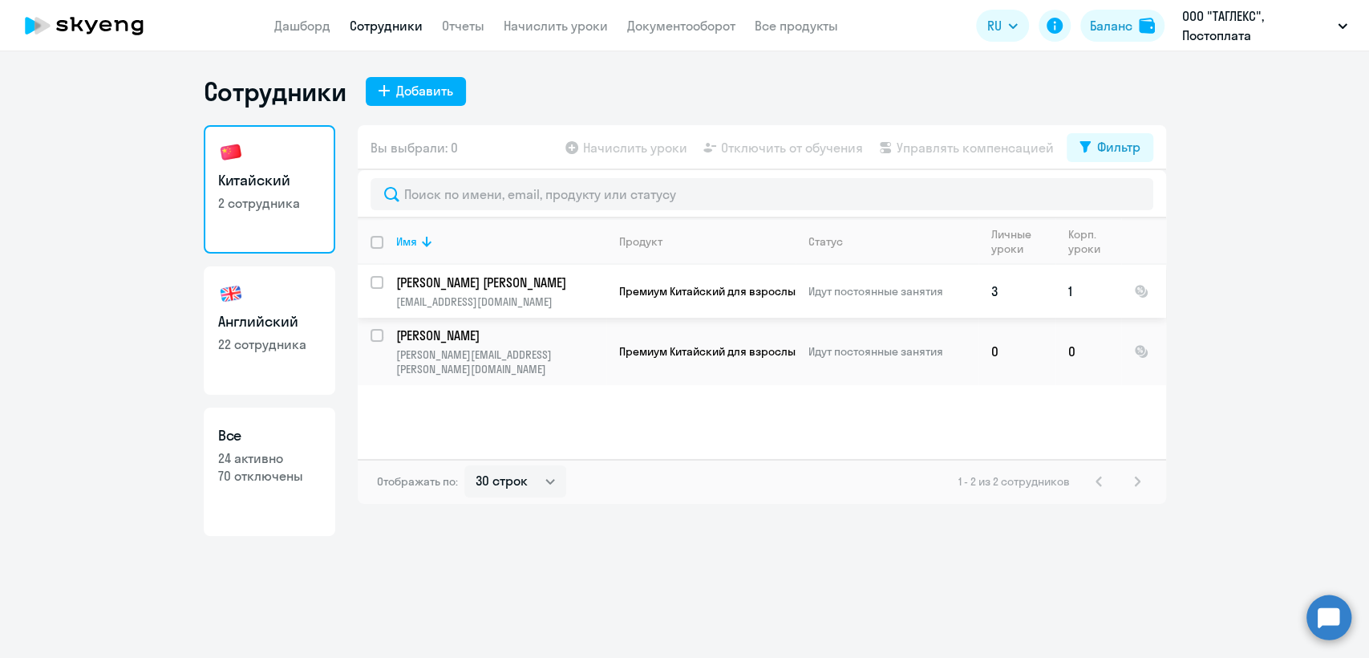
click at [1039, 303] on td "3" at bounding box center [1016, 291] width 77 height 53
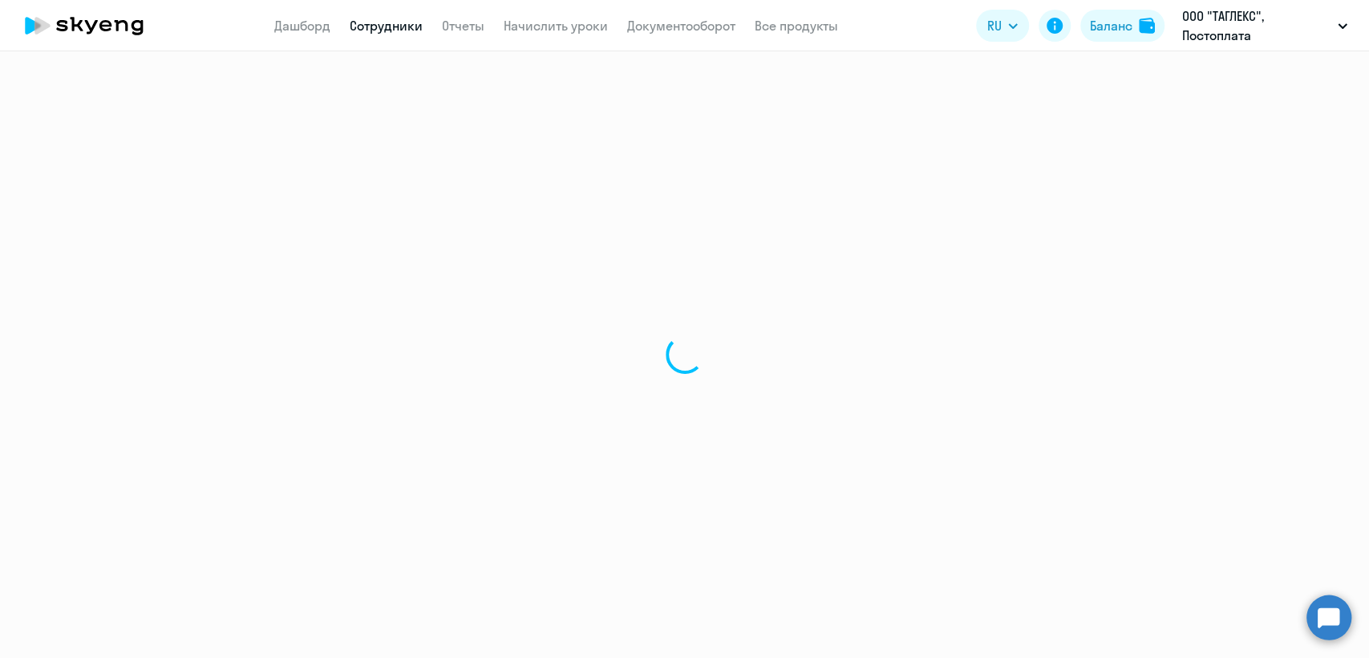
select select "chinese"
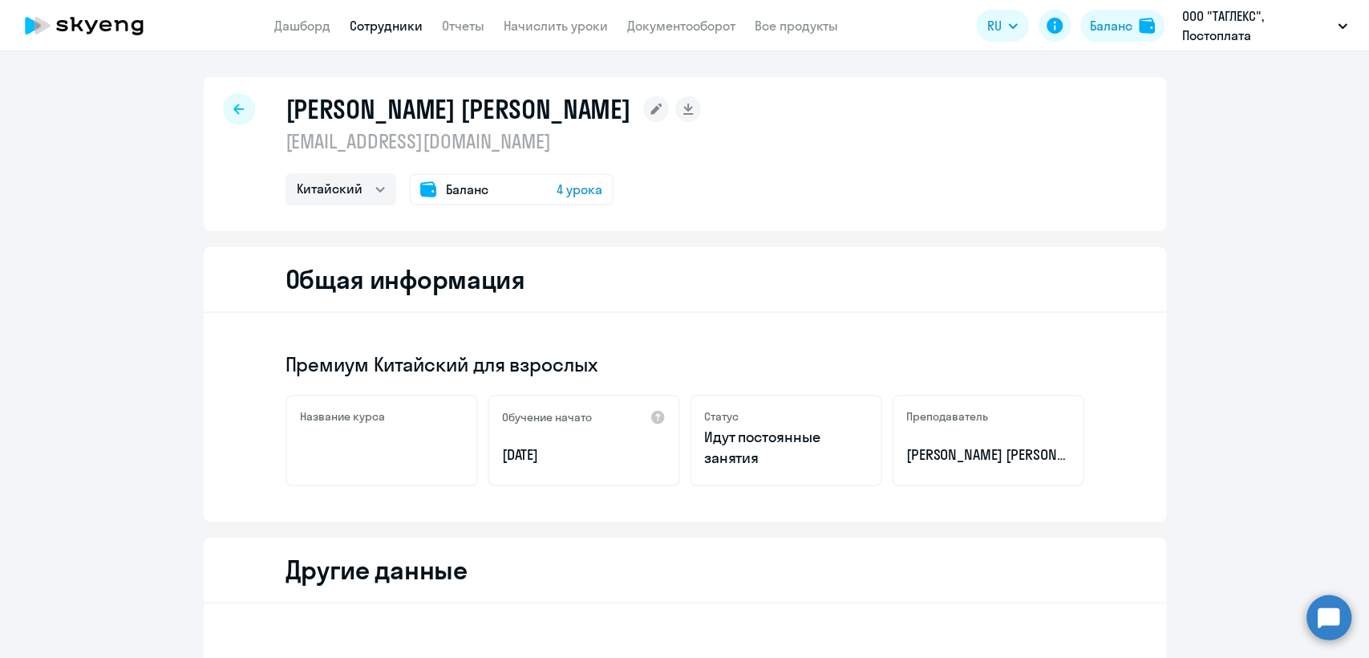
click at [423, 139] on p "evgeniya.tikhonova@taglex.com" at bounding box center [494, 141] width 416 height 26
copy p "evgeniya.tikhonova@taglex.com"
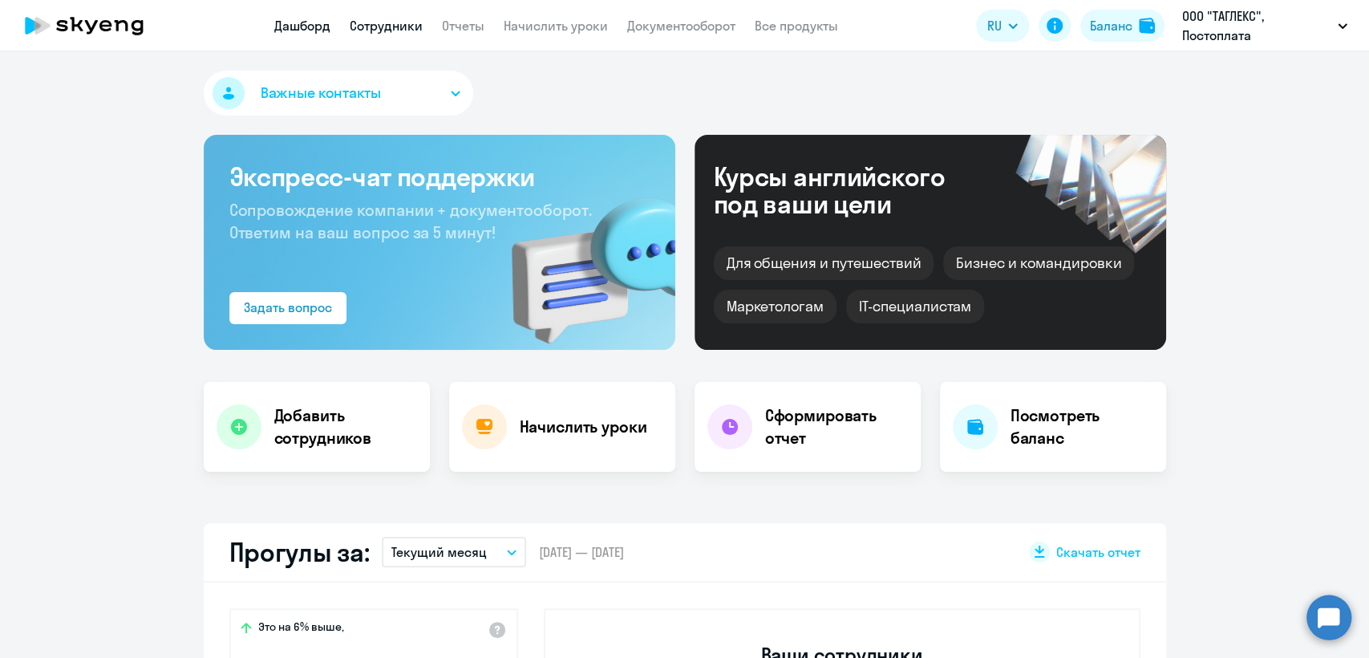
click at [393, 20] on link "Сотрудники" at bounding box center [386, 26] width 73 height 16
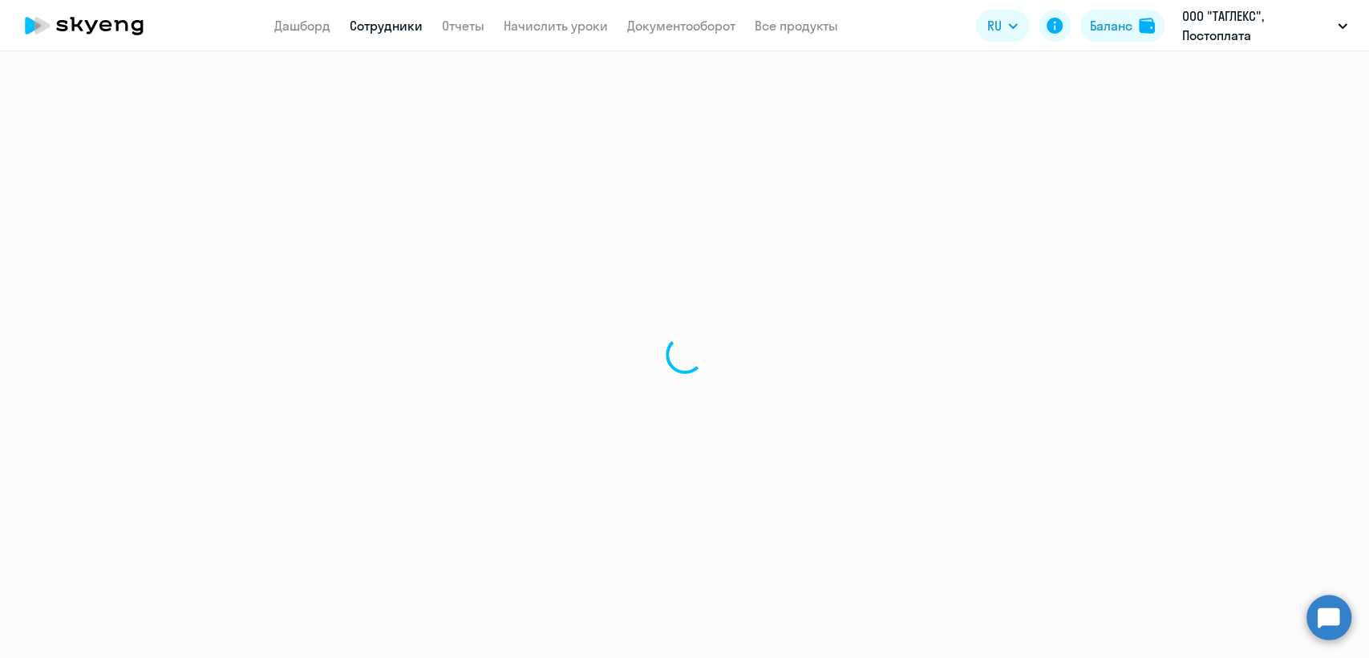
select select "30"
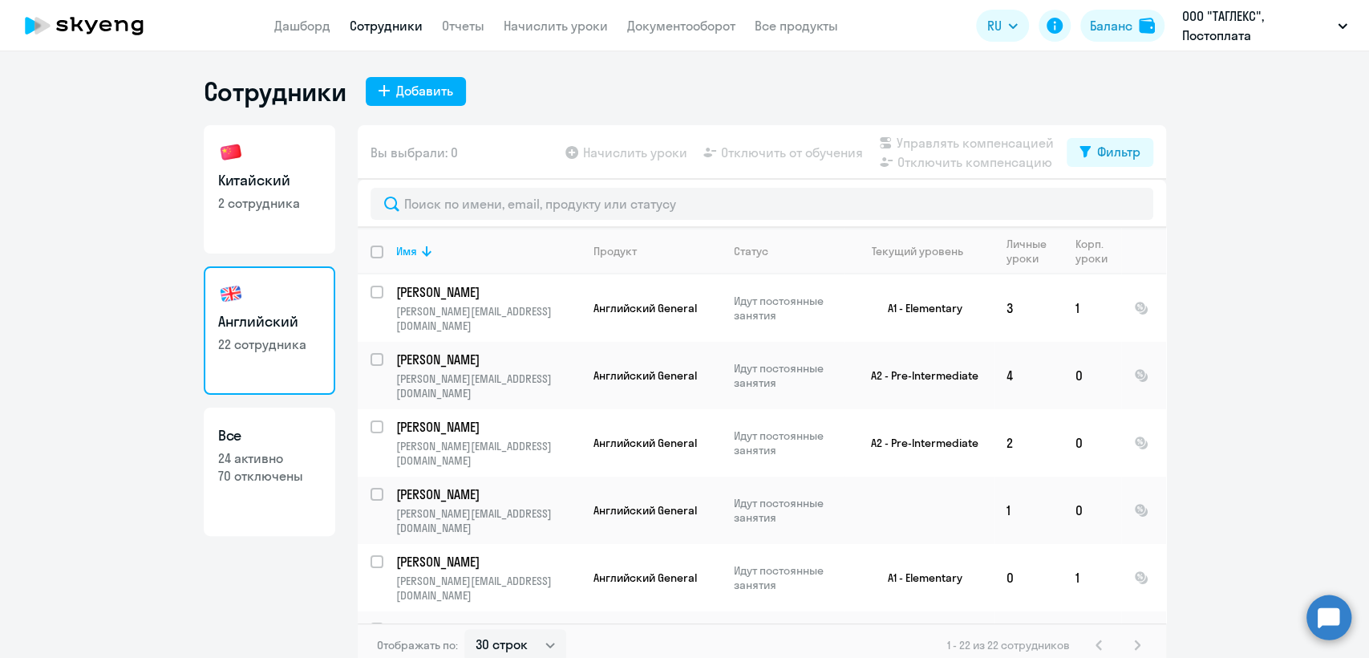
click at [245, 199] on p "2 сотрудника" at bounding box center [269, 203] width 103 height 18
select select "30"
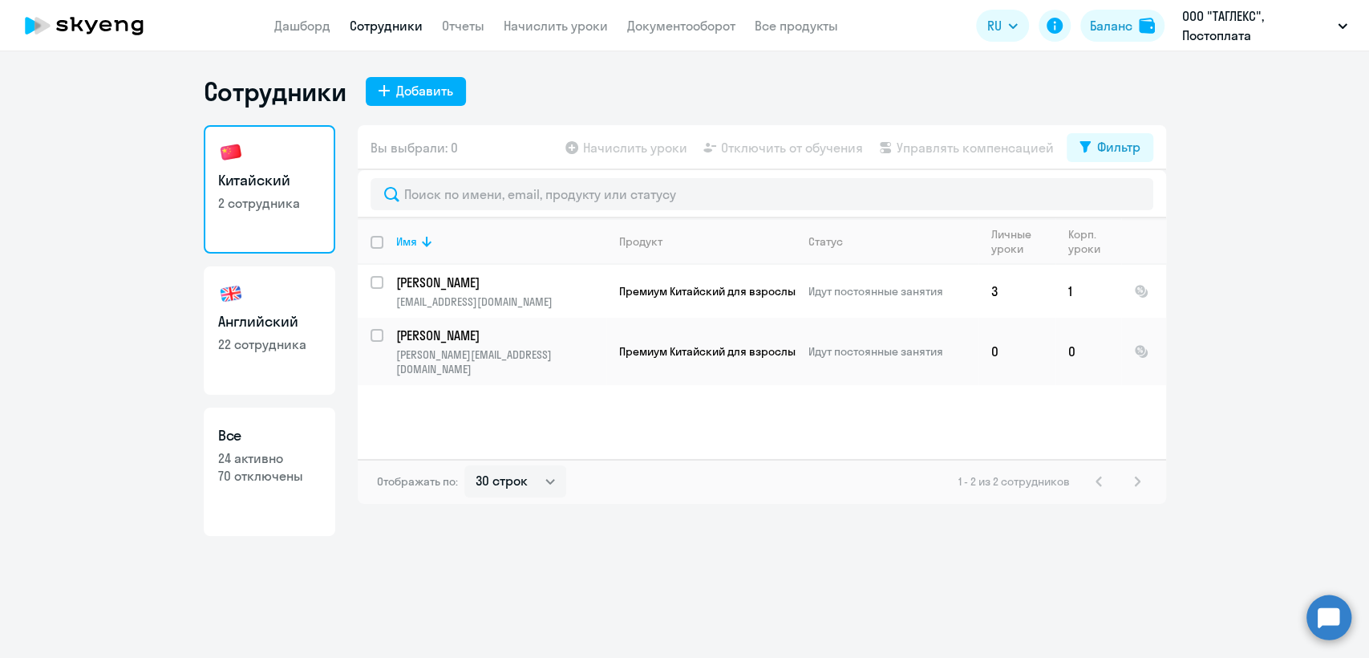
click at [32, 354] on ng-component "Сотрудники Добавить Китайский 2 сотрудника Английский 22 сотрудника Все 24 акти…" at bounding box center [684, 305] width 1369 height 460
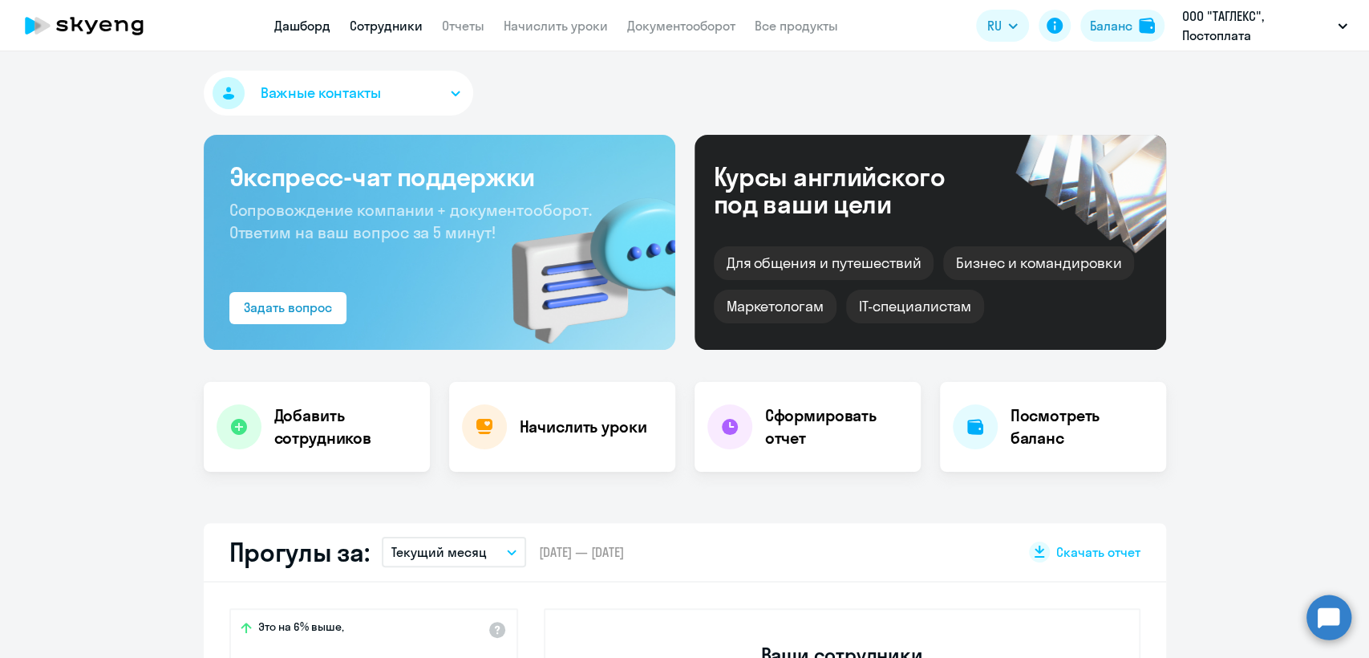
click at [409, 32] on link "Сотрудники" at bounding box center [386, 26] width 73 height 16
select select "30"
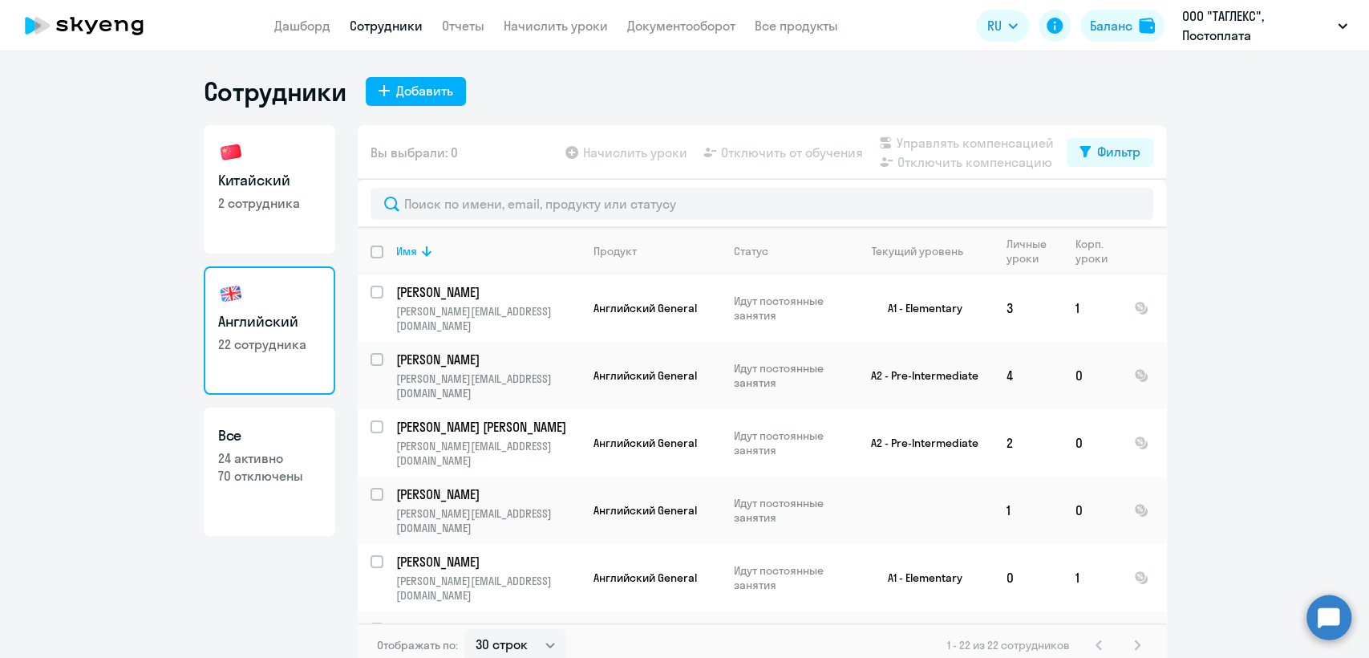
click at [290, 200] on p "2 сотрудника" at bounding box center [269, 203] width 103 height 18
select select "30"
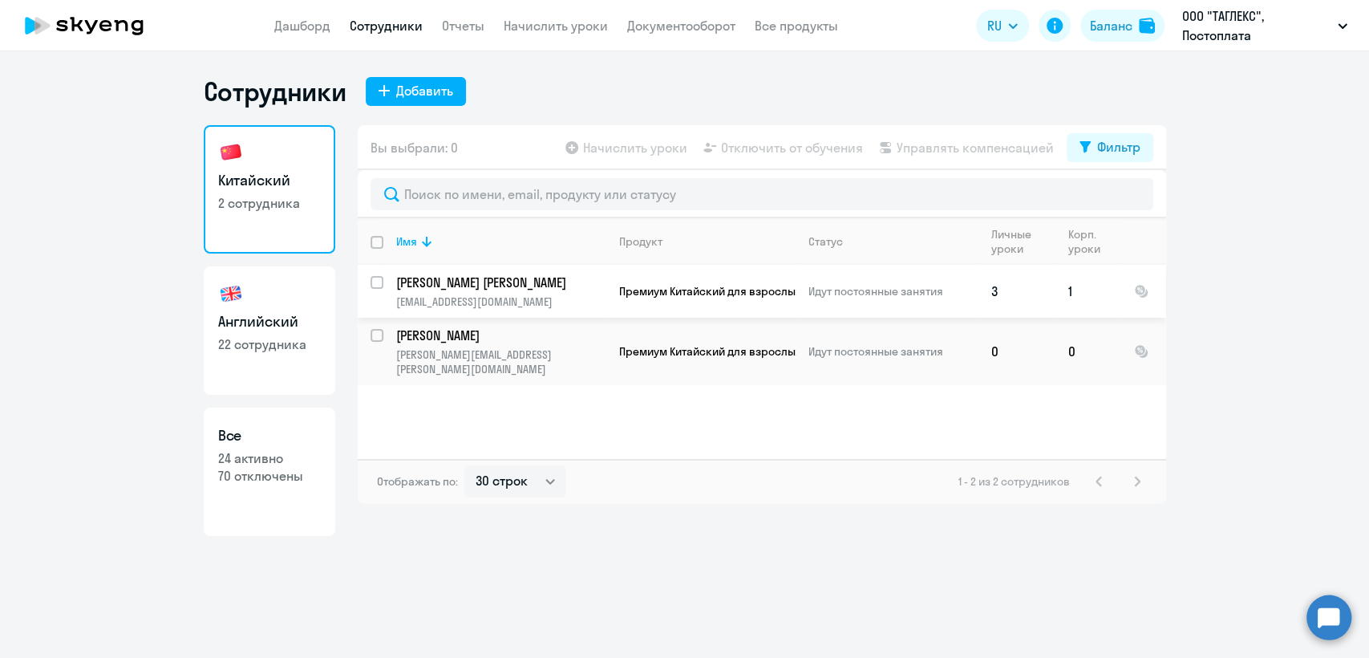
click at [383, 284] on td "Тихонова Евгения evgeniya.tikhonova@taglex.com" at bounding box center [494, 291] width 223 height 53
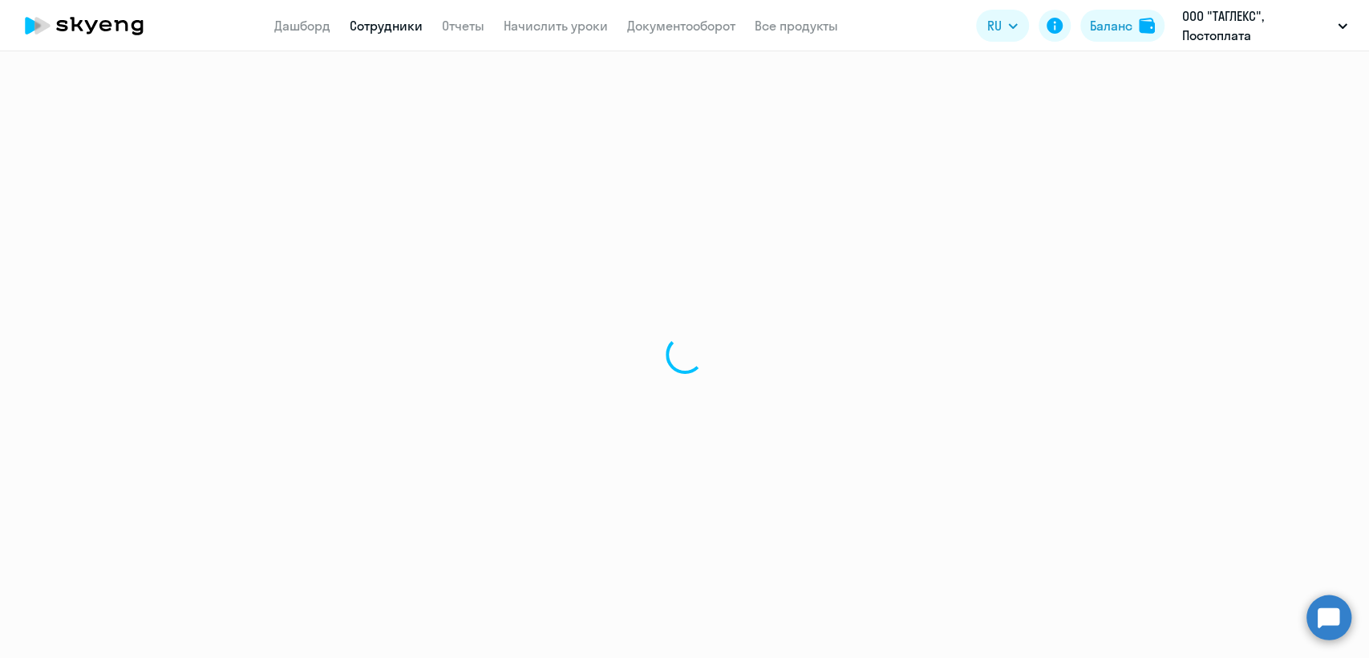
select select "chinese"
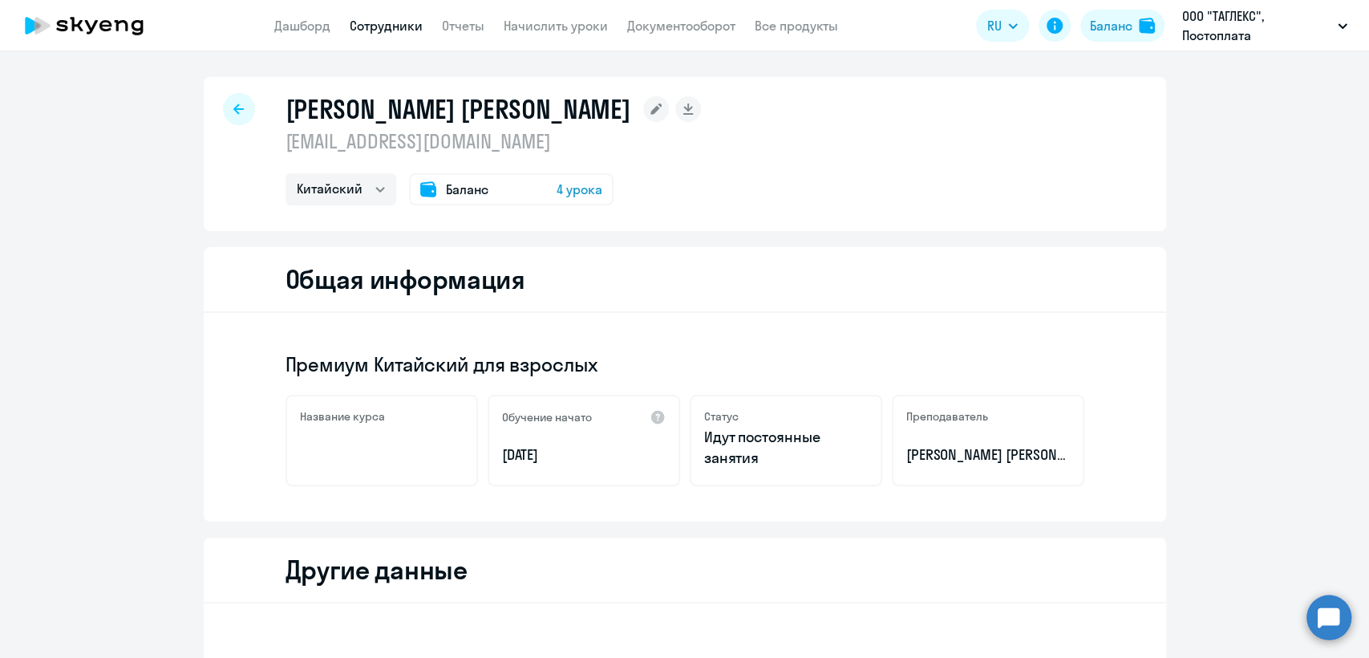
click at [385, 16] on app-menu-item-link "Сотрудники" at bounding box center [386, 26] width 73 height 20
click at [387, 18] on link "Сотрудники" at bounding box center [386, 26] width 73 height 16
select select "30"
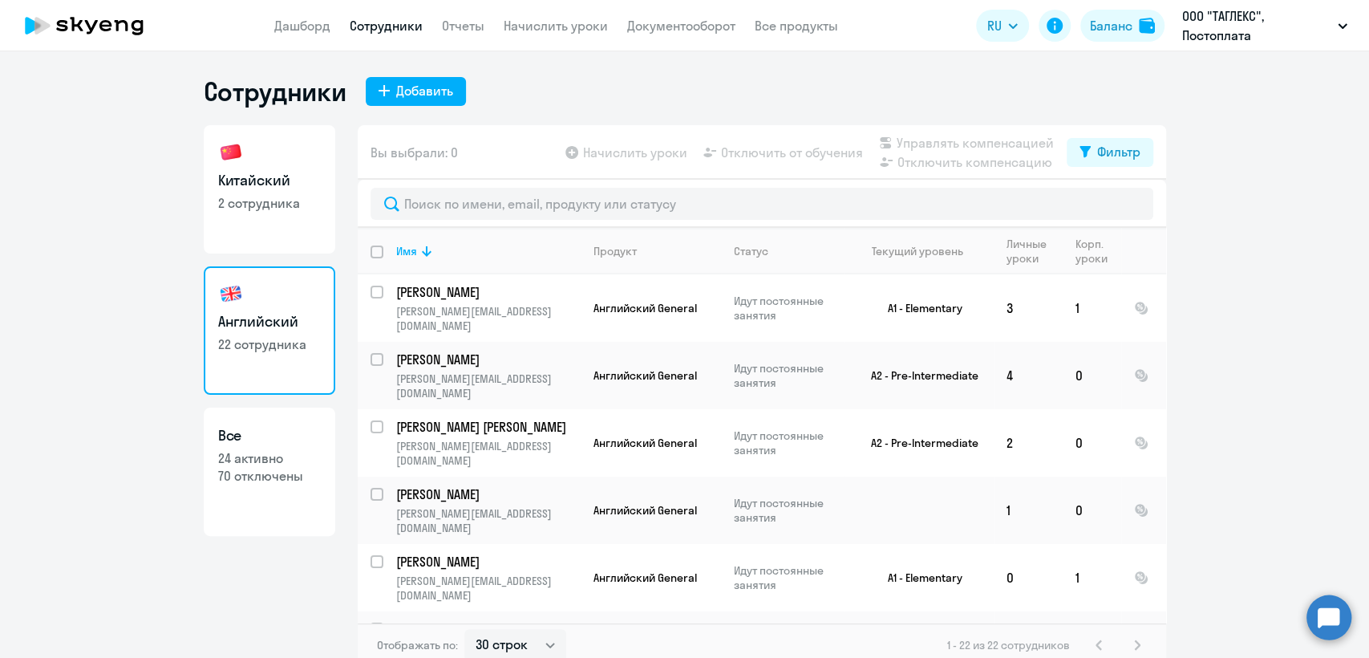
click at [294, 218] on link "Китайский 2 сотрудника" at bounding box center [270, 189] width 132 height 128
select select "30"
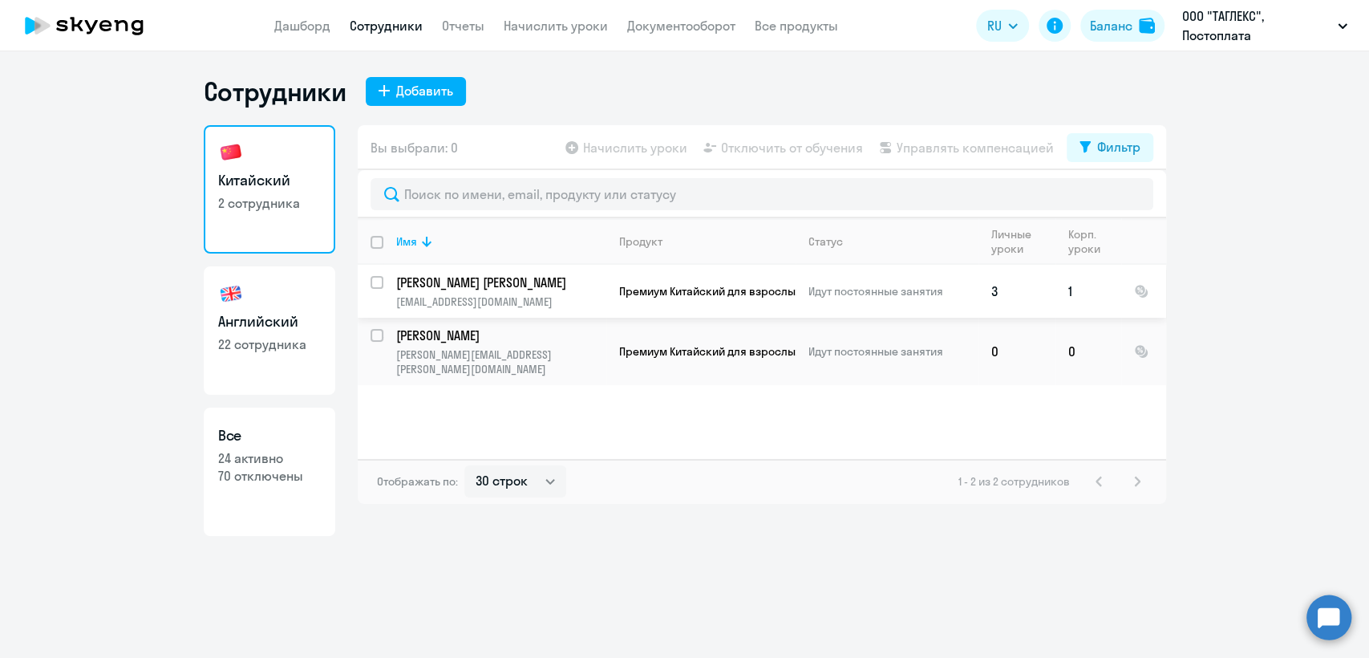
click at [380, 286] on input "select row 42999553" at bounding box center [387, 292] width 32 height 32
checkbox input "true"
click at [901, 301] on td "Идут постоянные занятия" at bounding box center [887, 291] width 183 height 53
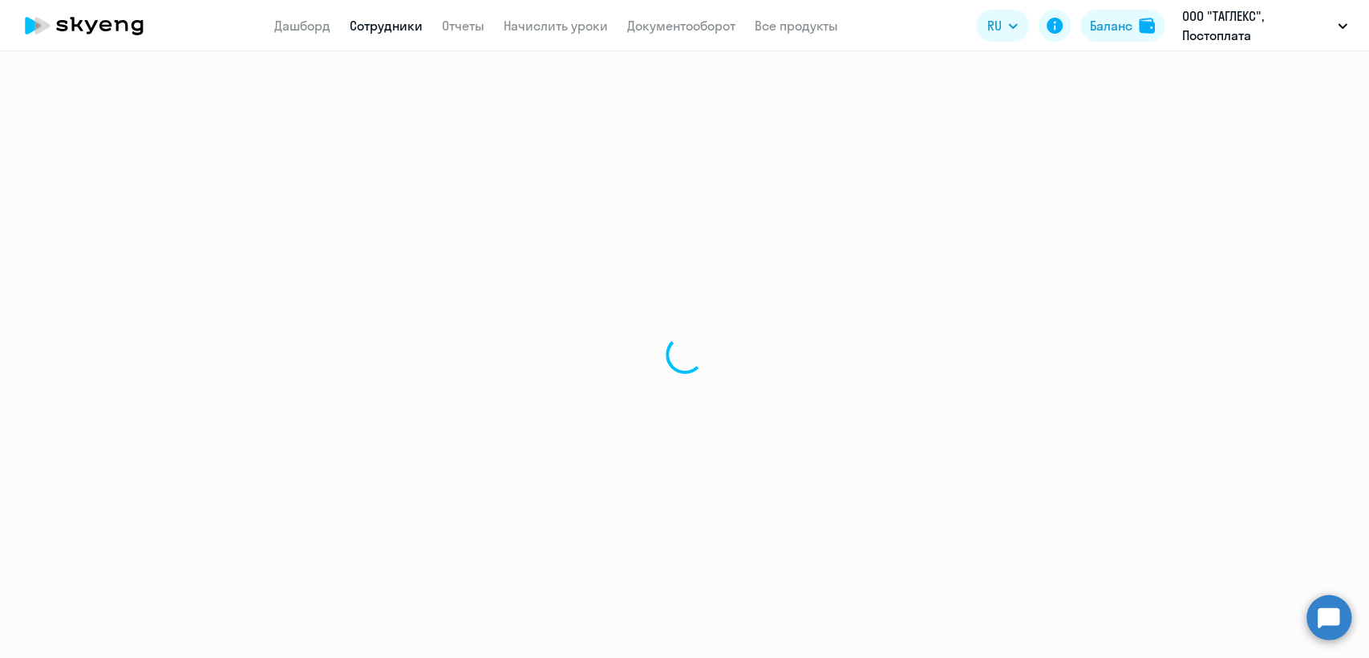
select select "chinese"
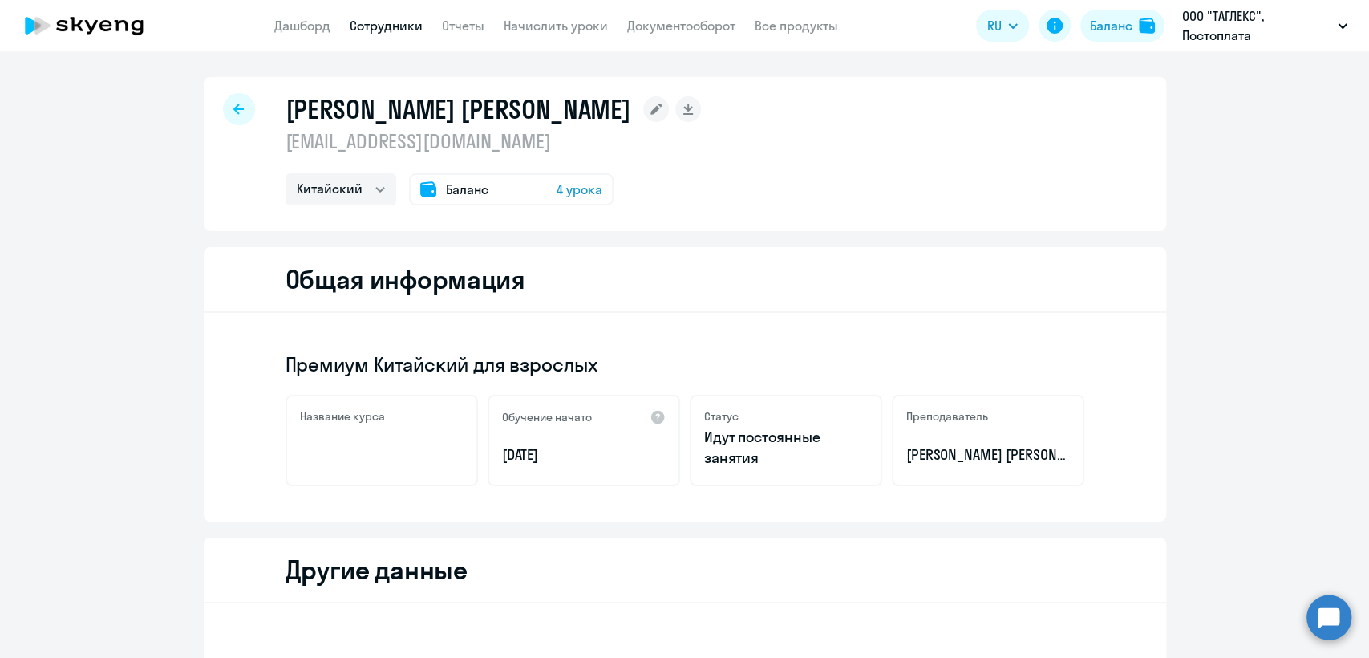
click at [375, 30] on link "Сотрудники" at bounding box center [386, 26] width 73 height 16
select select "30"
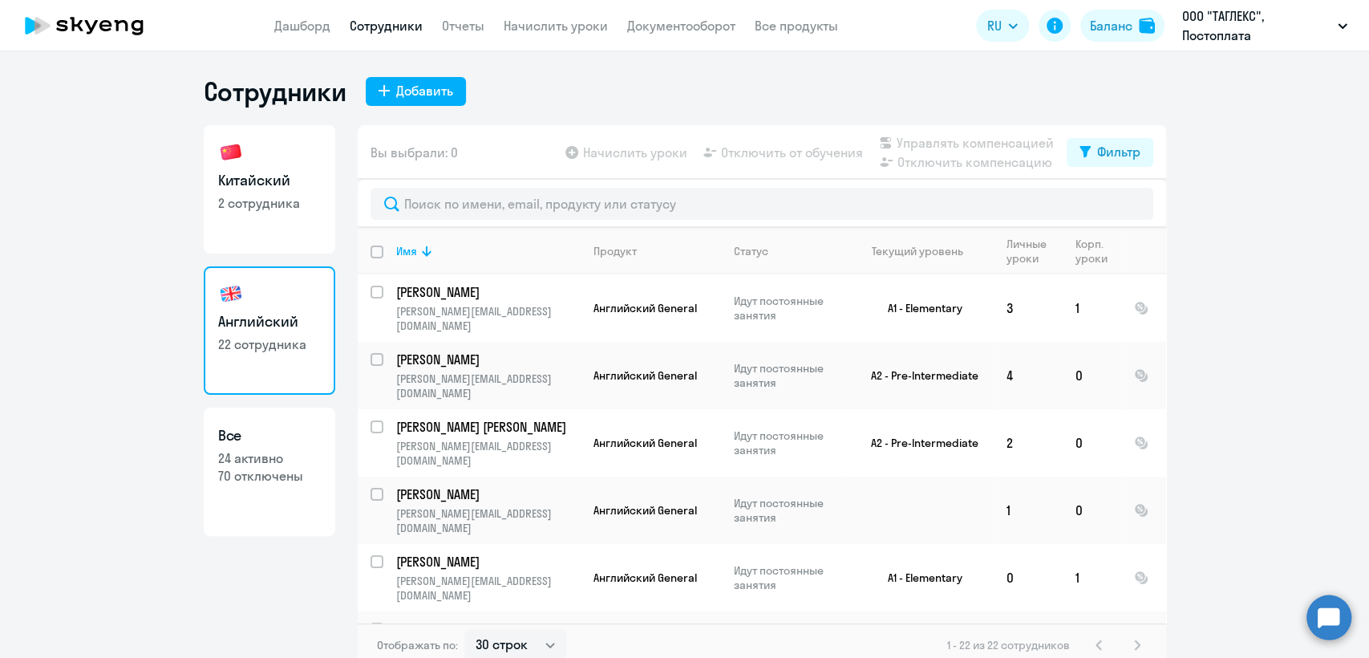
click at [299, 195] on p "2 сотрудника" at bounding box center [269, 203] width 103 height 18
select select "30"
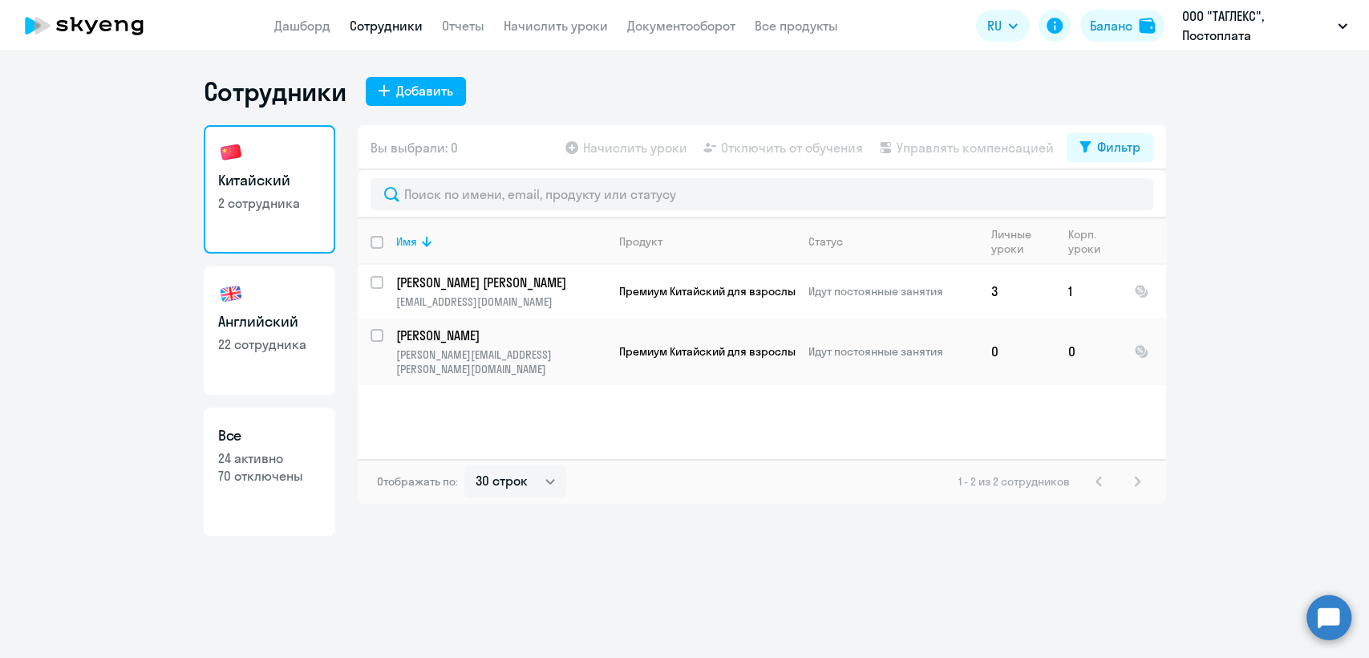
click at [372, 241] on input "deselect all" at bounding box center [387, 252] width 32 height 32
checkbox input "true"
click at [964, 153] on span "Управлять компенсацией" at bounding box center [975, 147] width 157 height 19
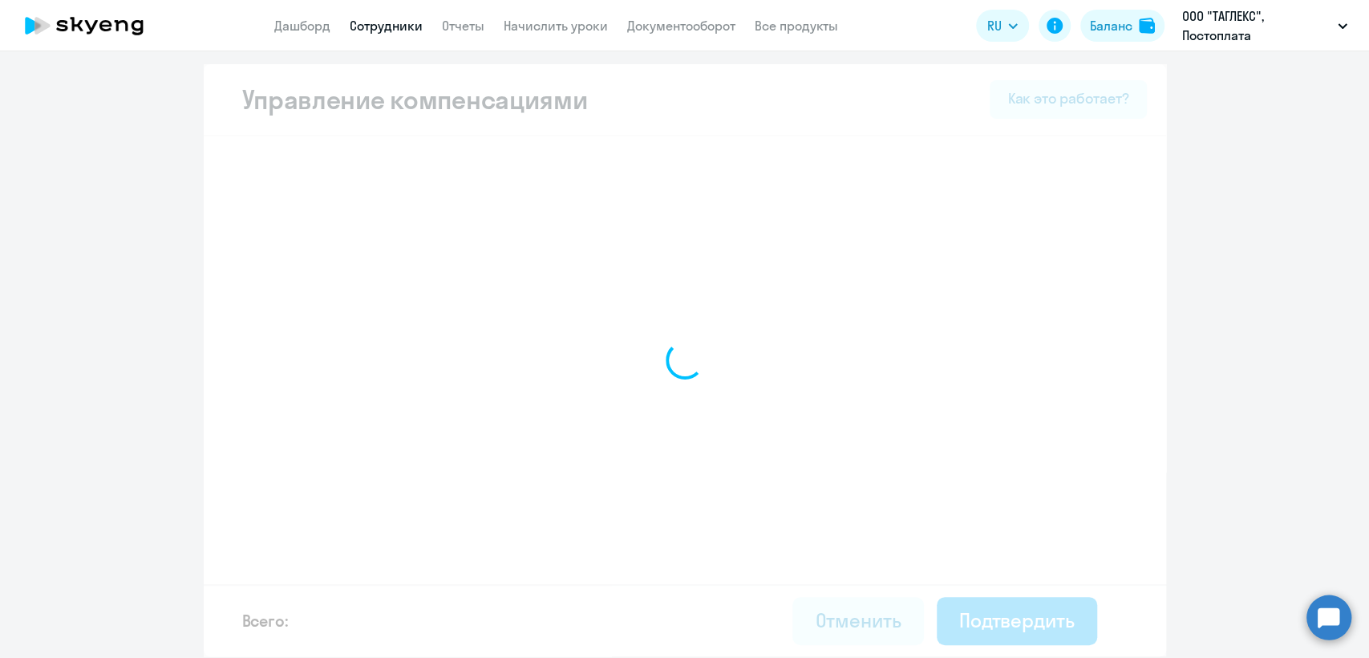
select select "MONTHLY"
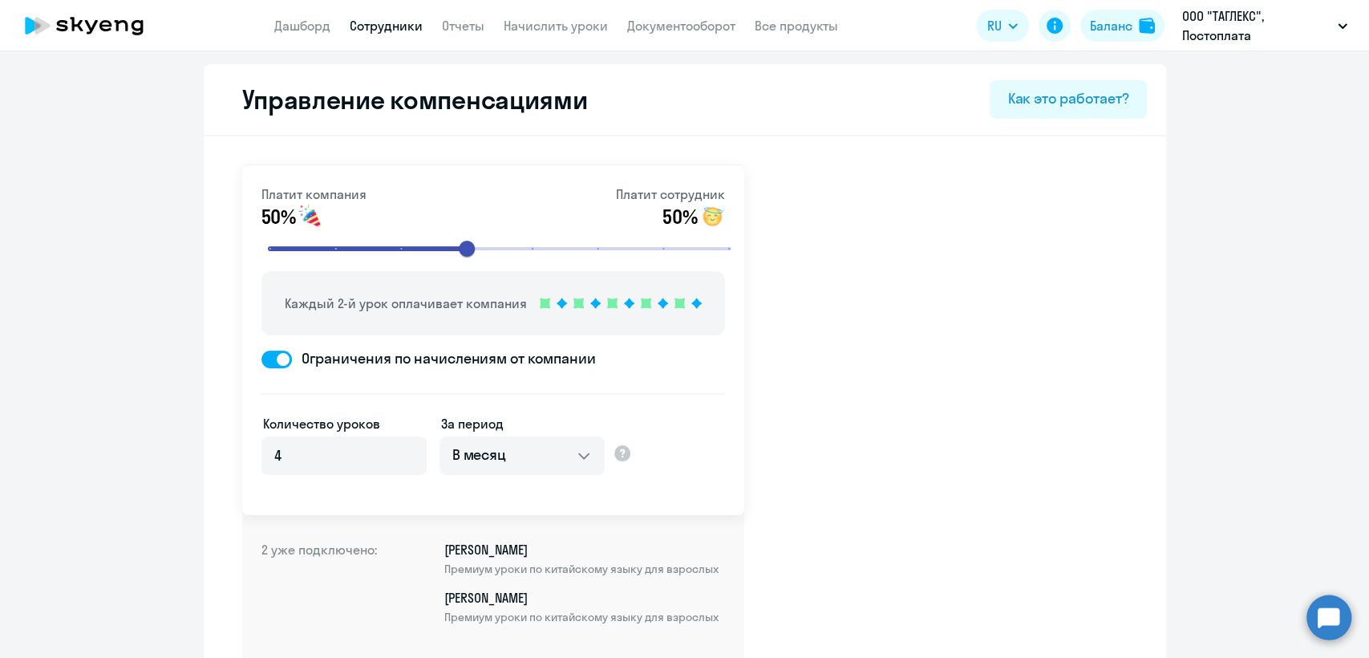
click at [391, 29] on link "Сотрудники" at bounding box center [386, 26] width 73 height 16
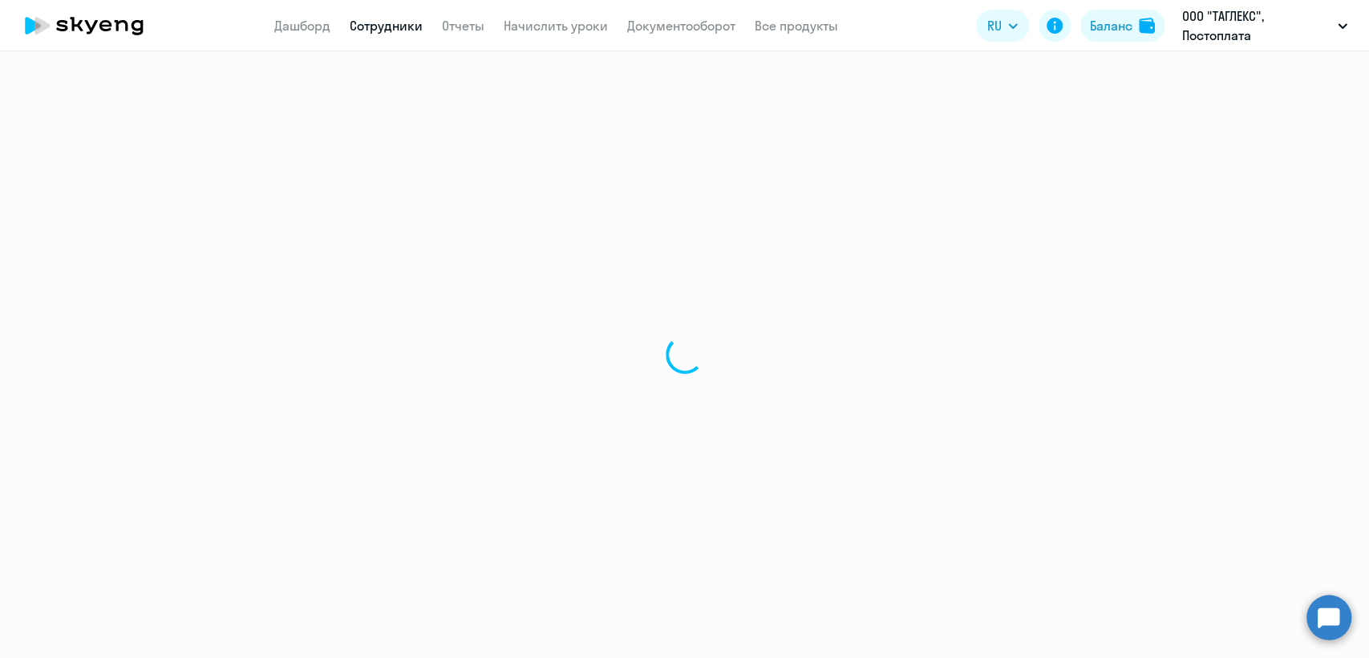
select select "30"
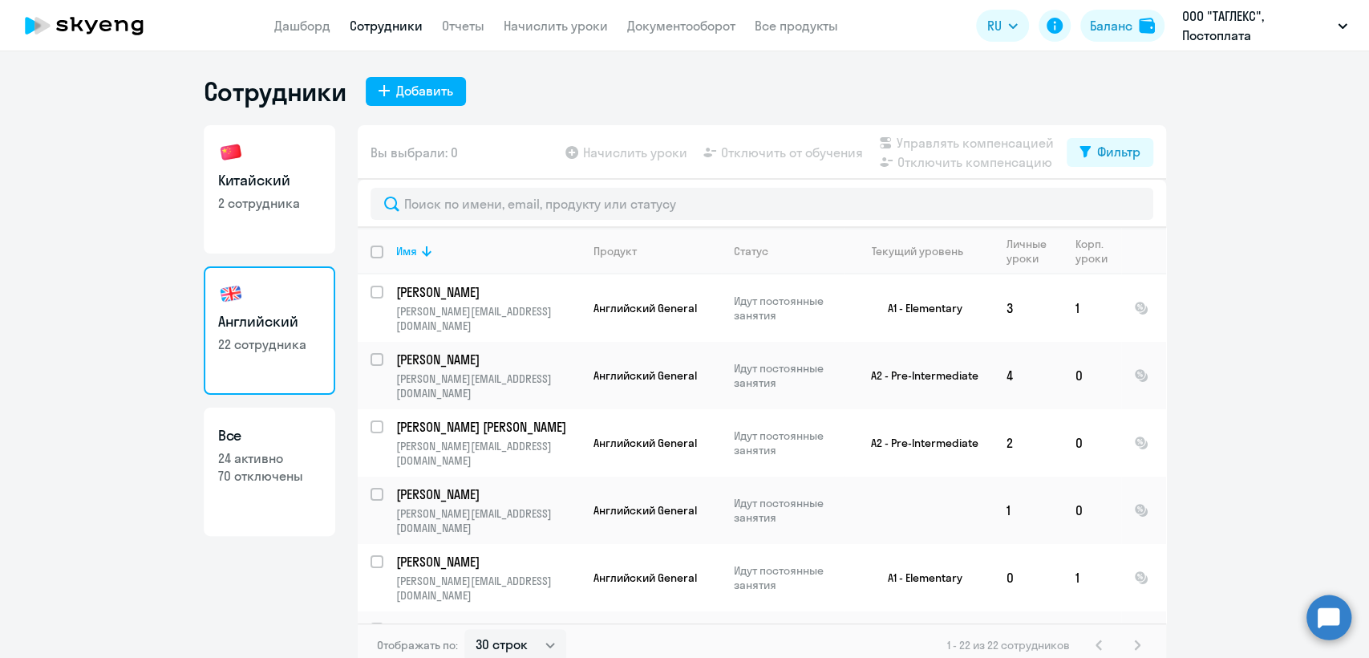
click at [35, 347] on ng-component "Сотрудники Добавить Китайский 2 сотрудника Английский 22 сотрудника Все 24 акти…" at bounding box center [684, 371] width 1369 height 592
click at [263, 212] on link "Китайский 2 сотрудника" at bounding box center [270, 189] width 132 height 128
select select "30"
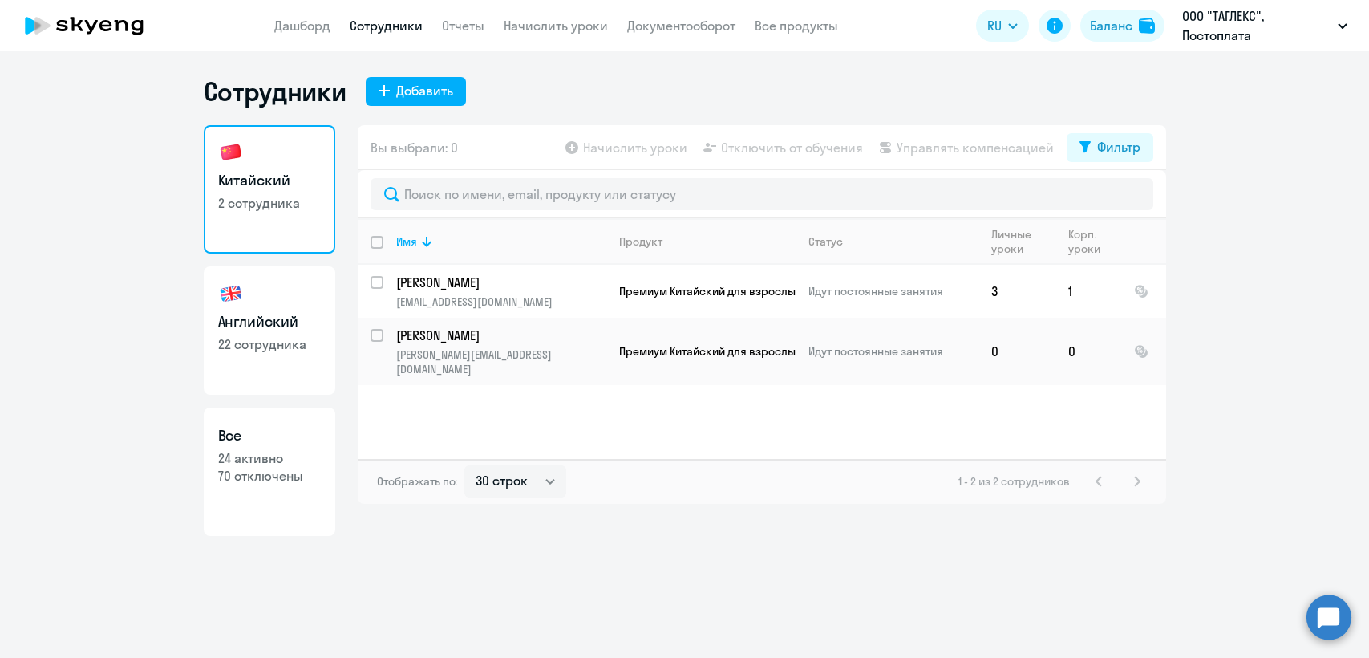
select select "30"
click at [322, 335] on link "Английский 22 сотрудника" at bounding box center [270, 330] width 132 height 128
select select "30"
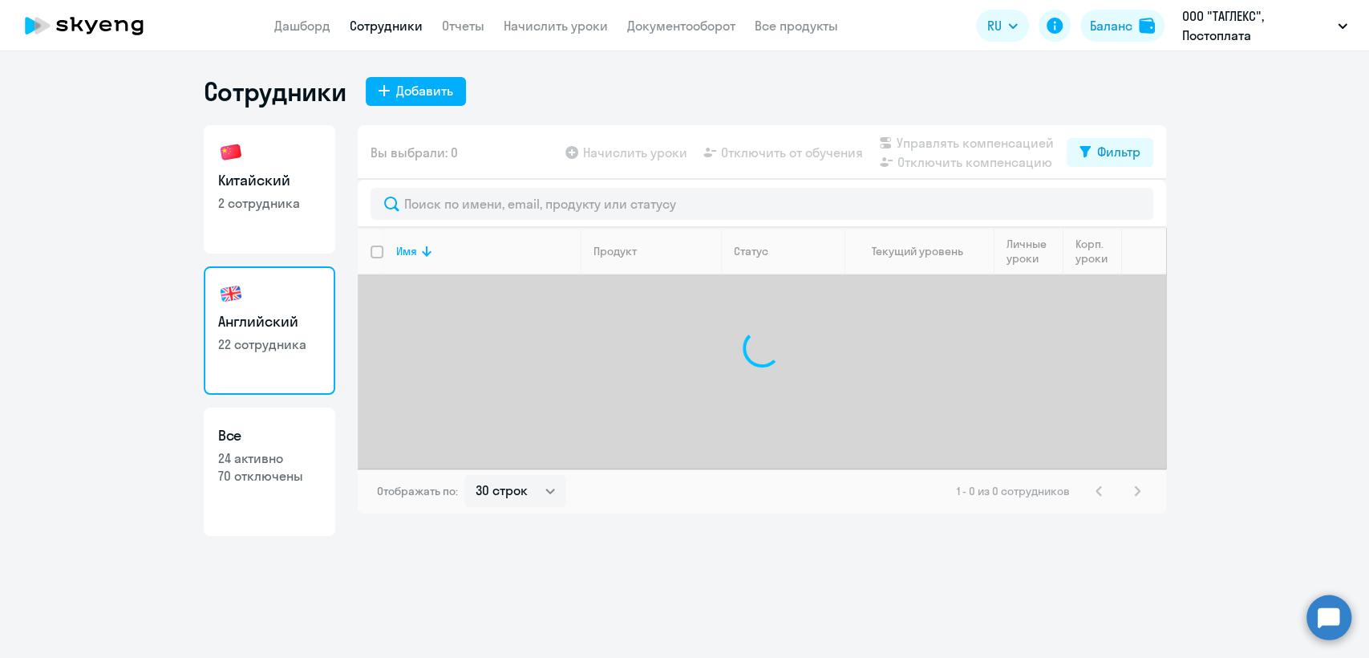
click at [285, 215] on link "Китайский 2 сотрудника" at bounding box center [270, 189] width 132 height 128
select select "30"
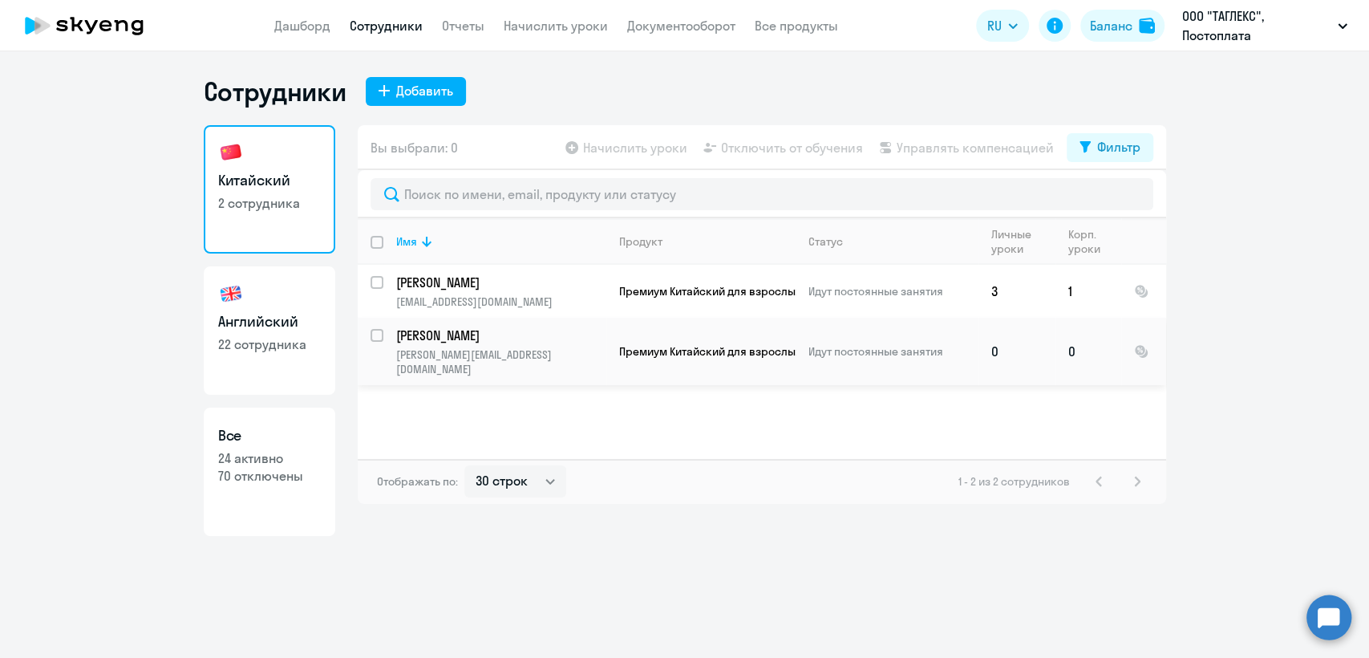
click at [375, 334] on input "select row 12391033" at bounding box center [387, 345] width 32 height 32
checkbox input "true"
click at [922, 147] on span "Управлять компенсацией" at bounding box center [975, 147] width 157 height 19
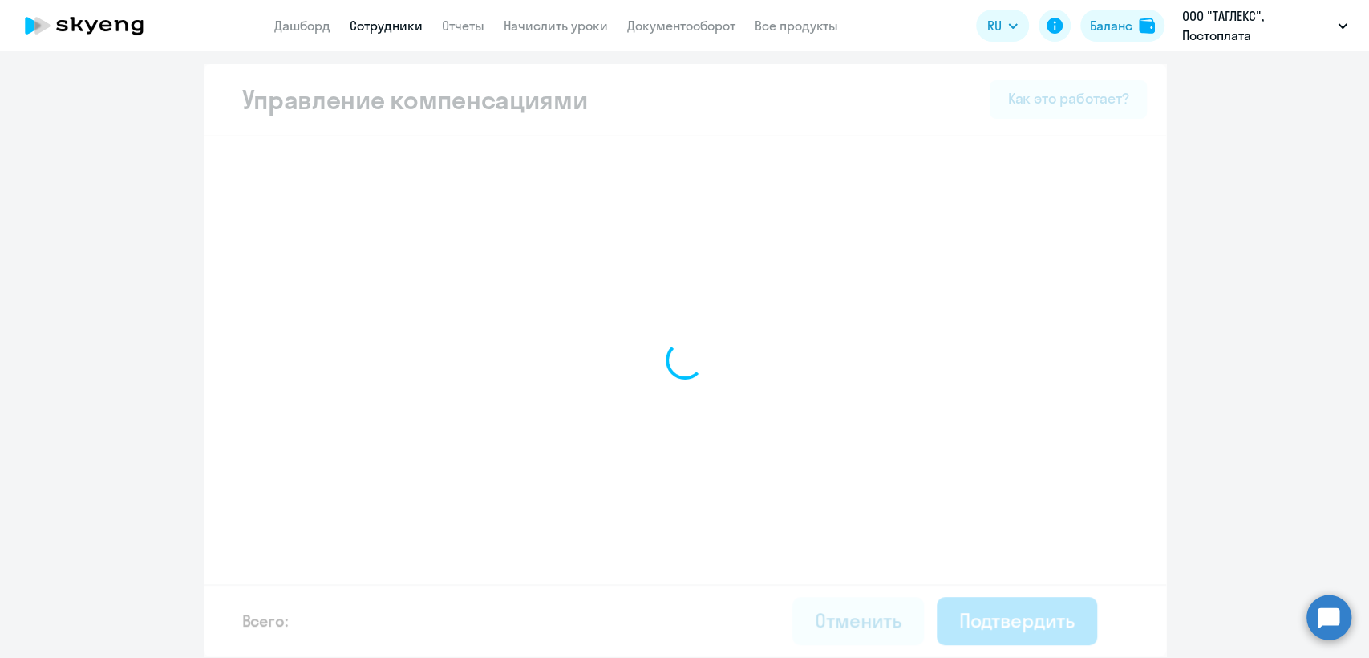
select select "MONTHLY"
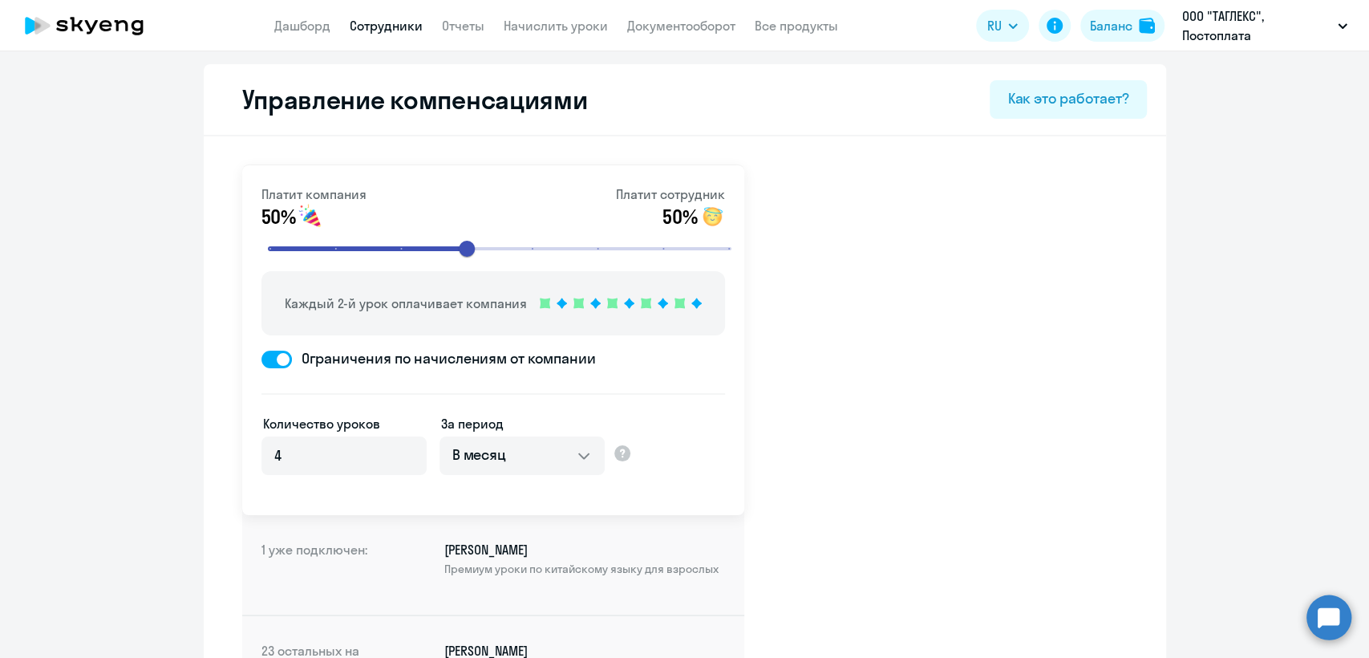
click at [403, 34] on app-menu-item-link "Сотрудники" at bounding box center [386, 26] width 73 height 20
click at [390, 27] on link "Сотрудники" at bounding box center [386, 26] width 73 height 16
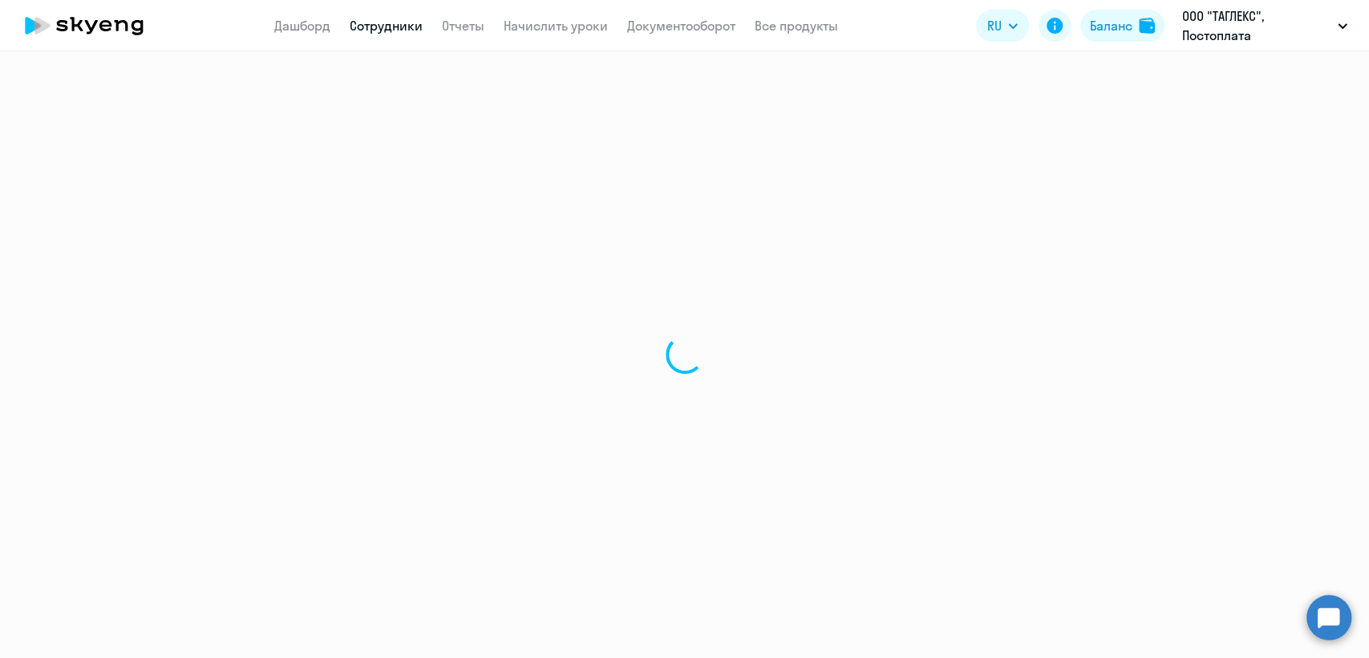
select select "30"
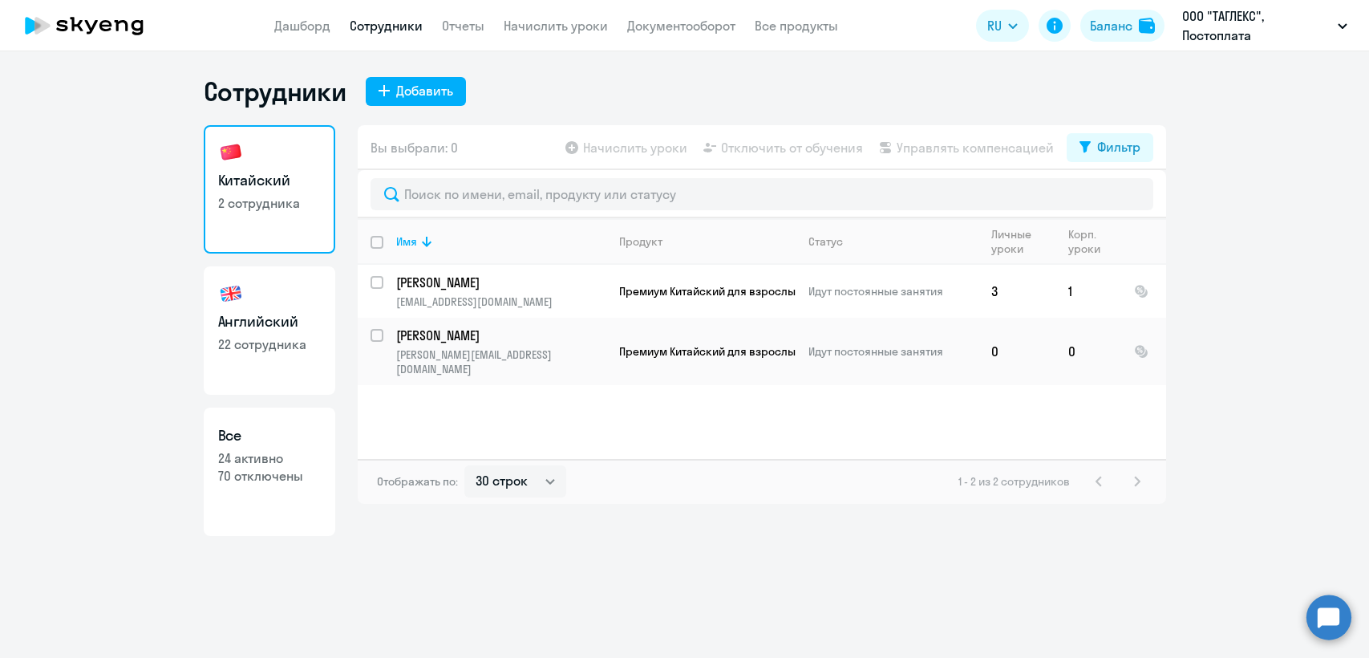
select select "30"
click at [378, 24] on link "Сотрудники" at bounding box center [386, 26] width 73 height 16
select select "30"
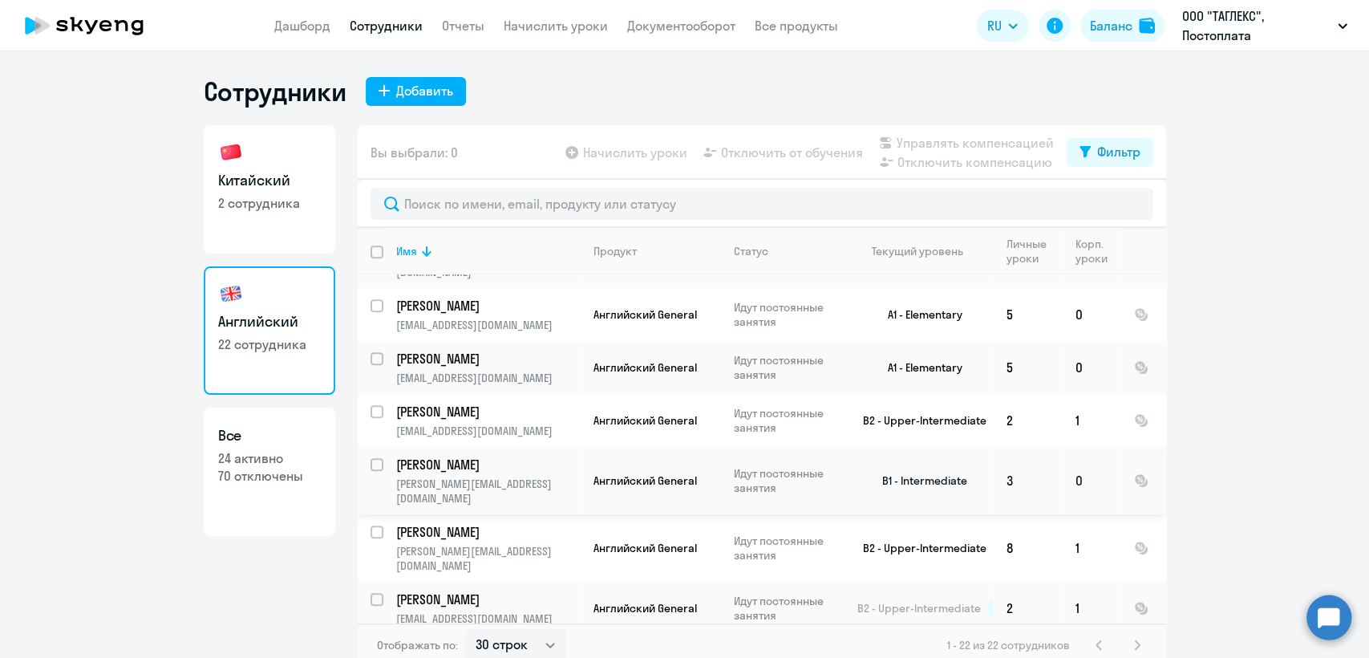
scroll to position [812, 0]
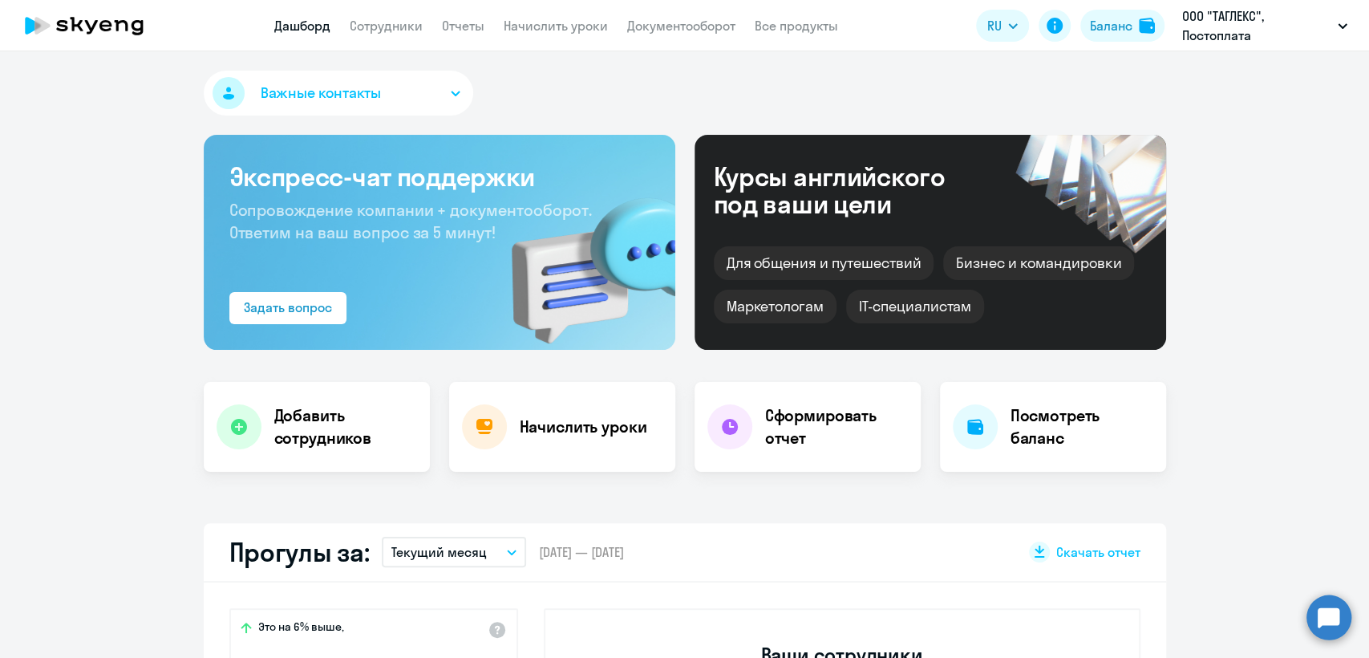
select select "30"
click at [391, 14] on app-header "Дашборд Сотрудники Отчеты Начислить уроки Документооборот Все продукты Дашборд …" at bounding box center [684, 25] width 1369 height 51
click at [400, 22] on link "Сотрудники" at bounding box center [386, 26] width 73 height 16
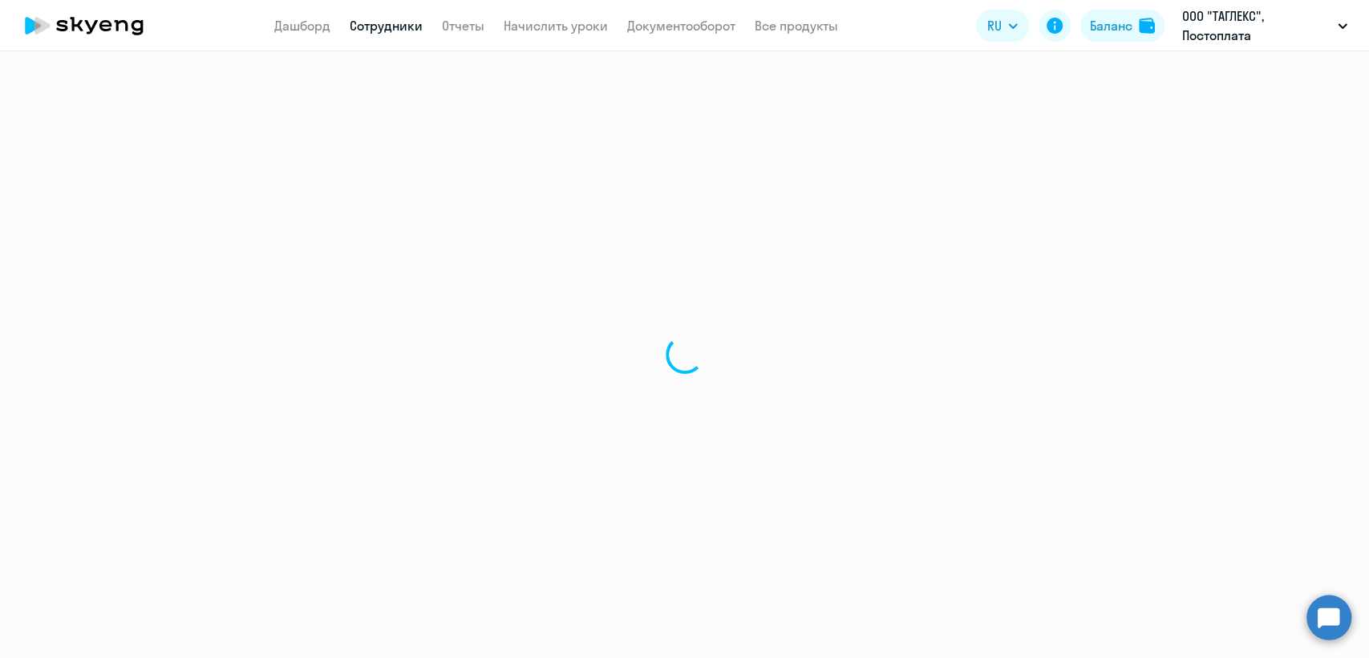
select select "30"
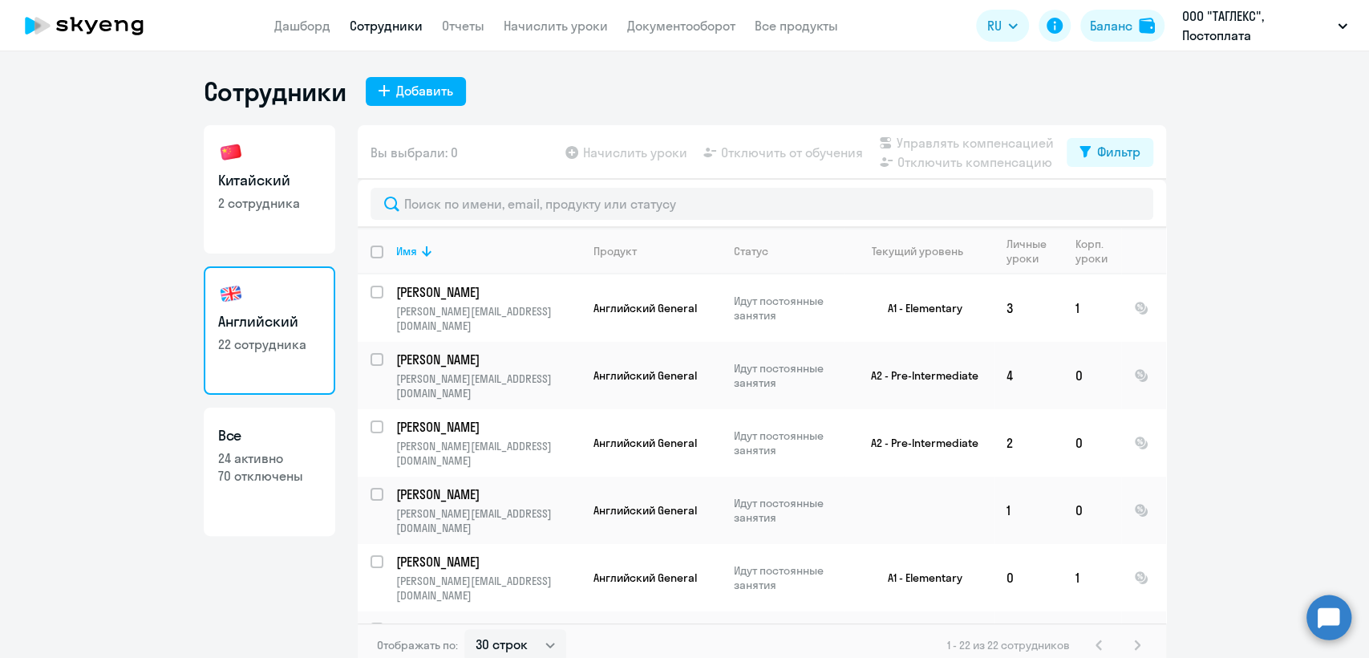
click at [302, 196] on p "2 сотрудника" at bounding box center [269, 203] width 103 height 18
select select "30"
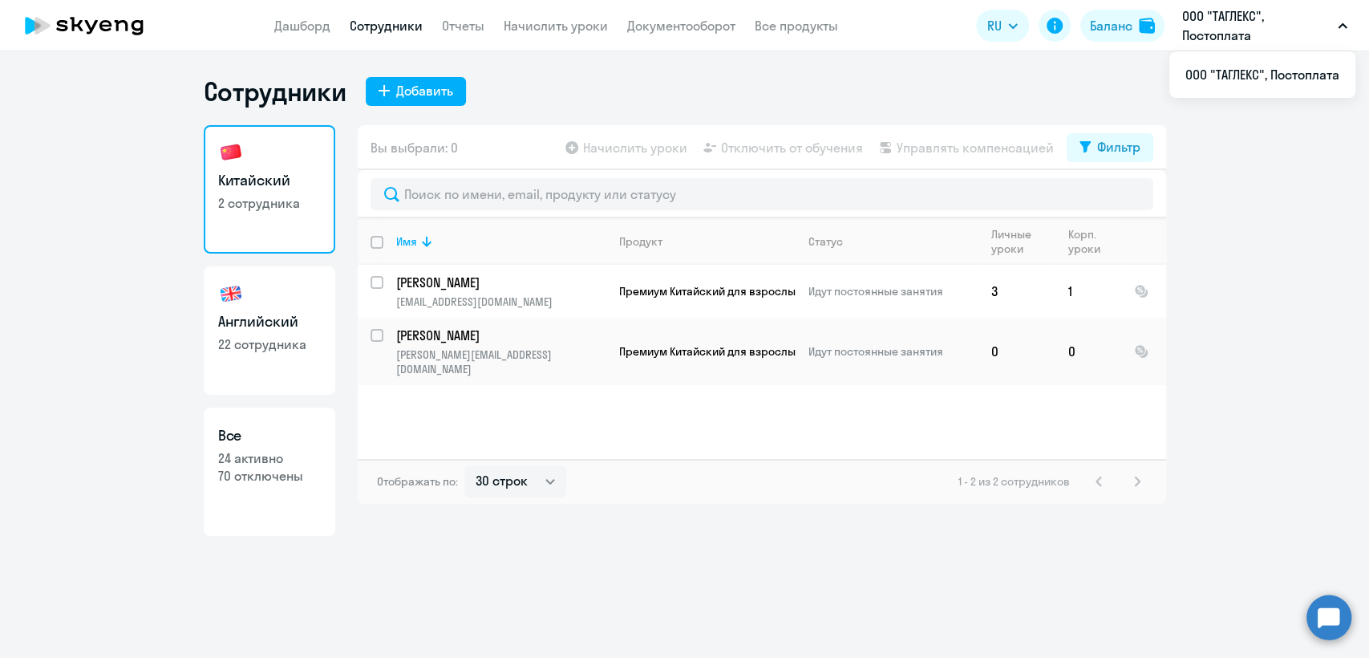
click at [253, 26] on app-header "Дашборд Сотрудники Отчеты Начислить уроки Документооборот Все продукты Дашборд …" at bounding box center [684, 25] width 1369 height 51
click at [300, 35] on app-header "Дашборд Сотрудники Отчеты Начислить уроки Документооборот Все продукты Дашборд …" at bounding box center [684, 25] width 1369 height 51
click at [297, 28] on link "Дашборд" at bounding box center [302, 26] width 56 height 16
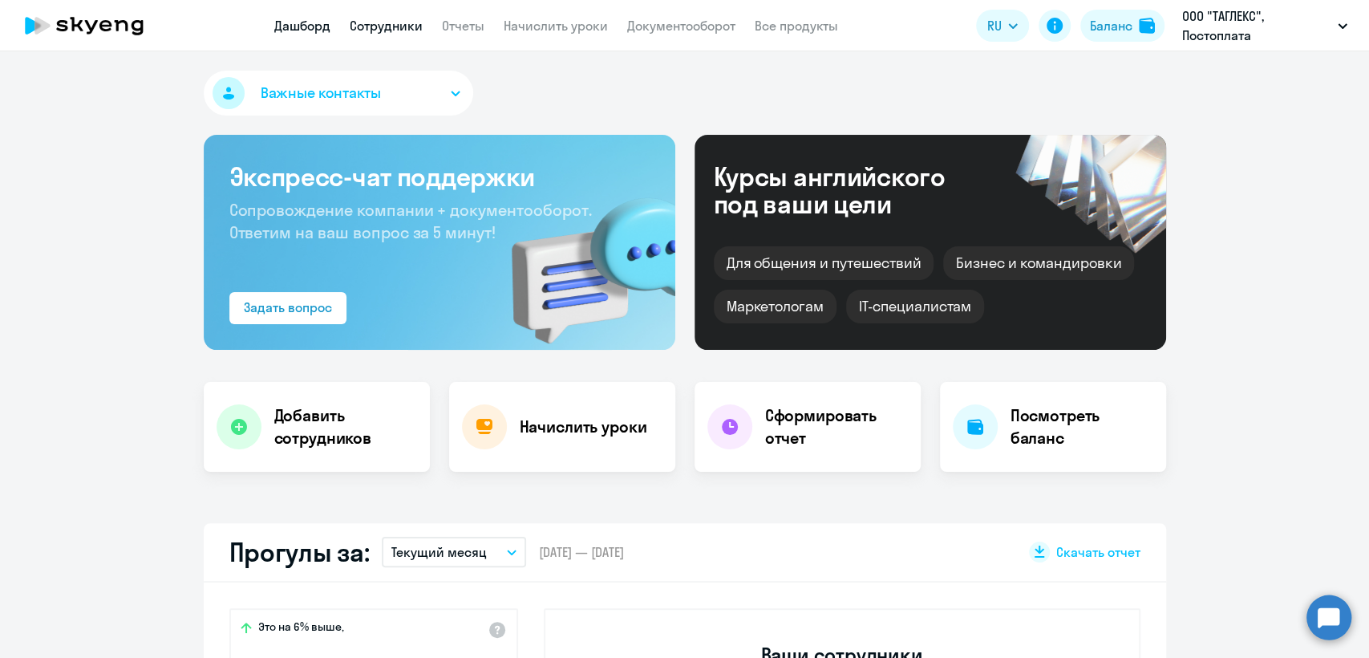
click at [391, 23] on link "Сотрудники" at bounding box center [386, 26] width 73 height 16
select select "30"
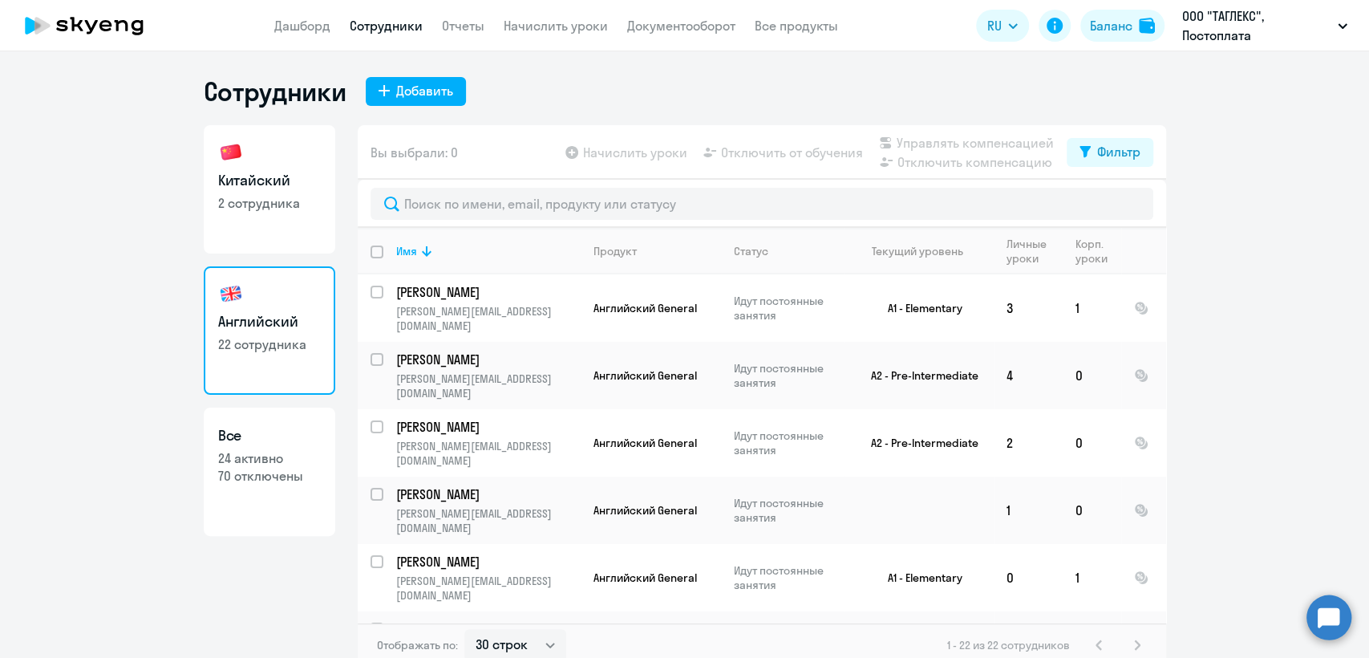
click at [298, 229] on link "Китайский 2 сотрудника" at bounding box center [270, 189] width 132 height 128
select select "30"
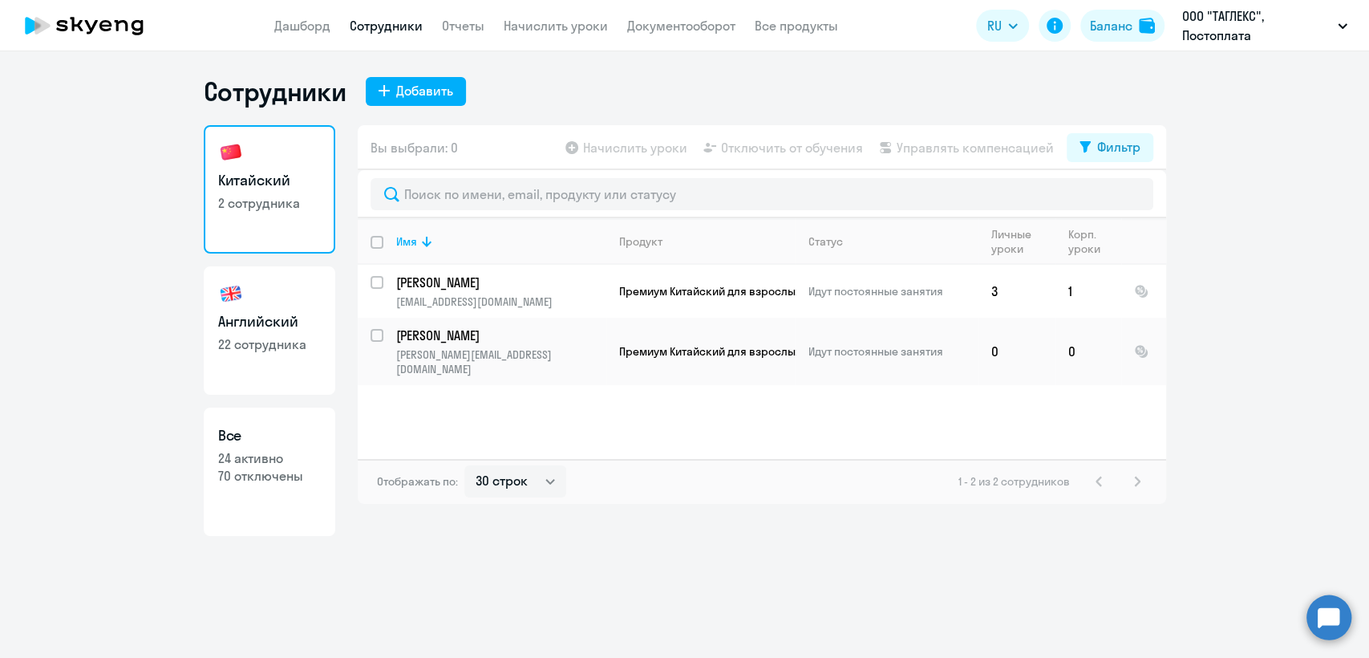
click at [298, 322] on h3 "Английский" at bounding box center [269, 321] width 103 height 21
select select "30"
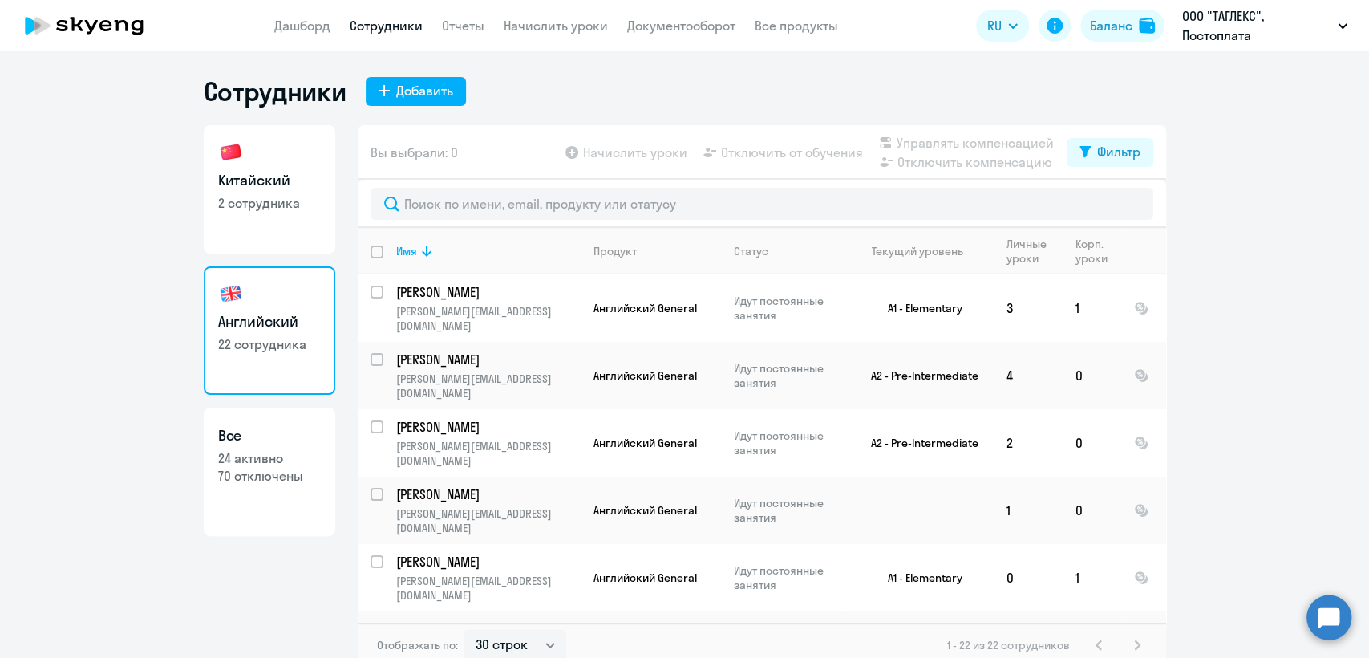
click at [276, 171] on h3 "Китайский" at bounding box center [269, 180] width 103 height 21
select select "30"
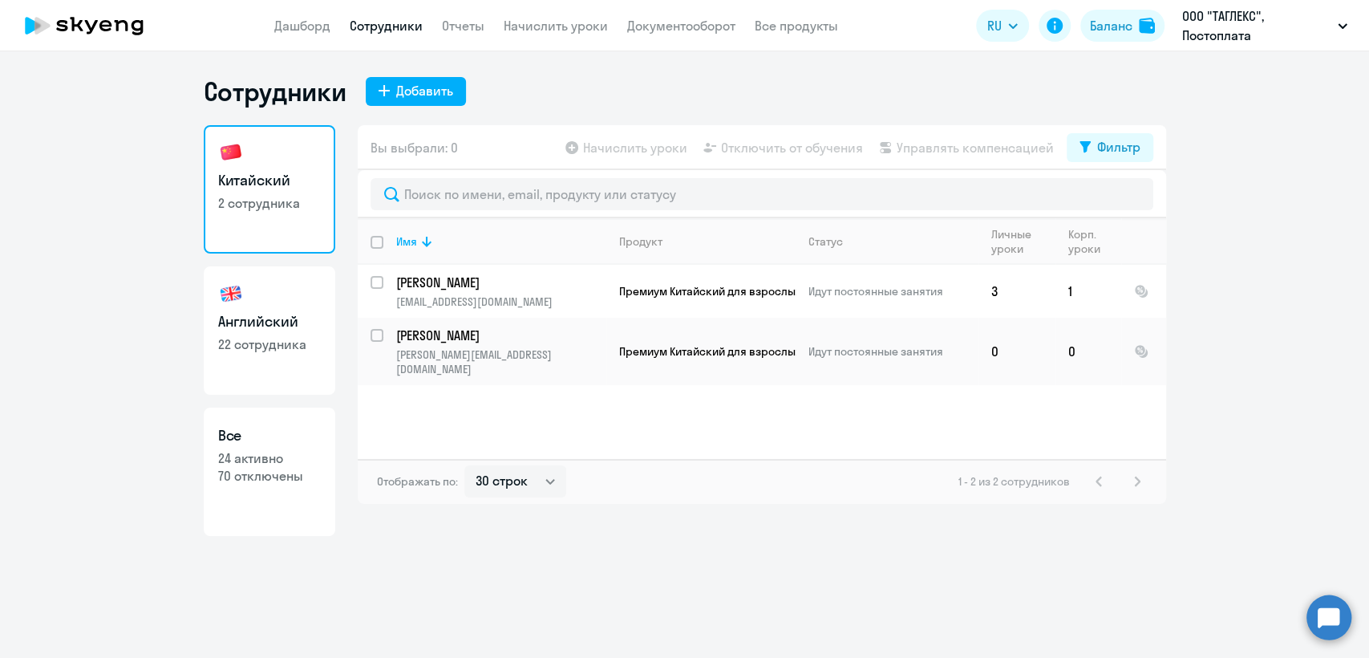
click at [386, 25] on link "Сотрудники" at bounding box center [386, 26] width 73 height 16
select select "30"
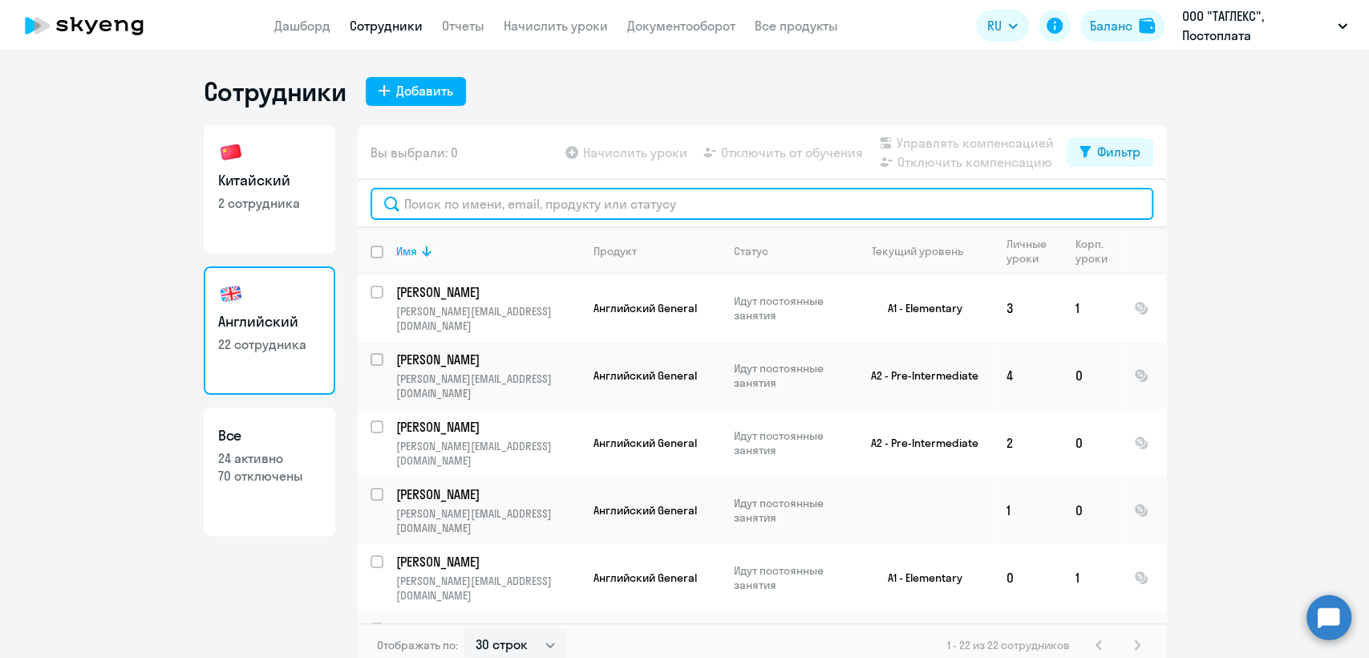
click at [649, 209] on input "text" at bounding box center [762, 204] width 783 height 32
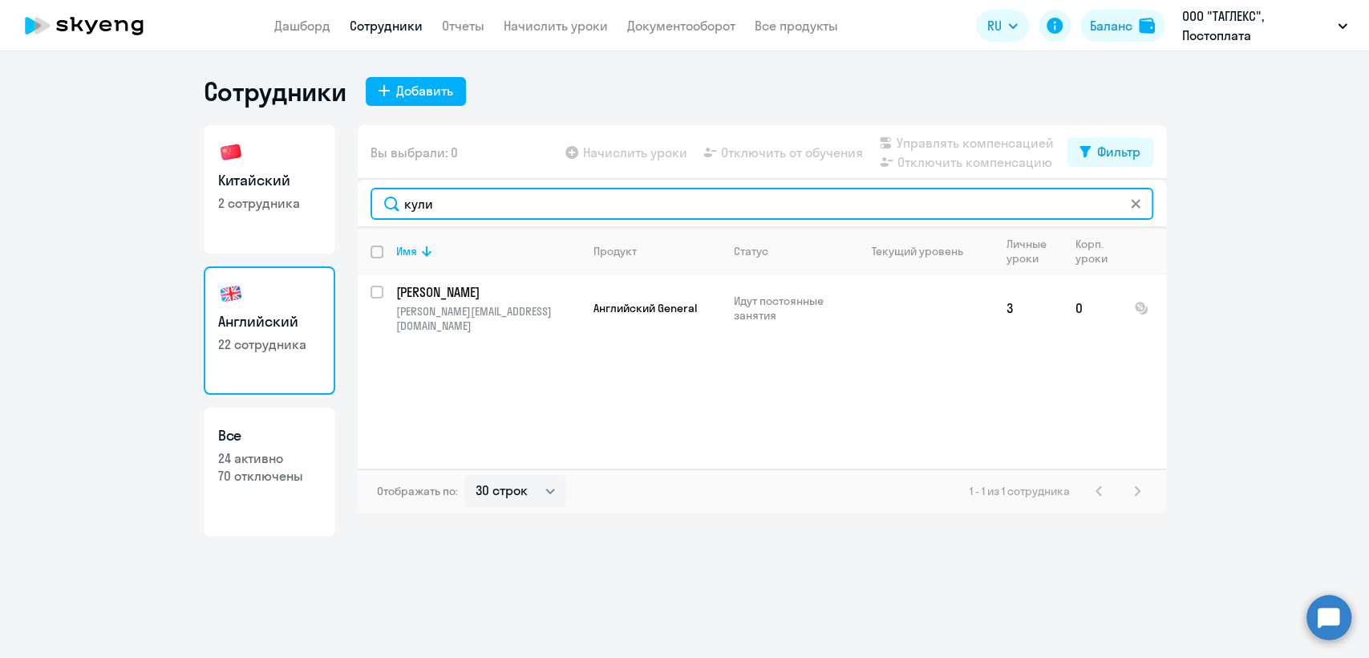
type input "кули"
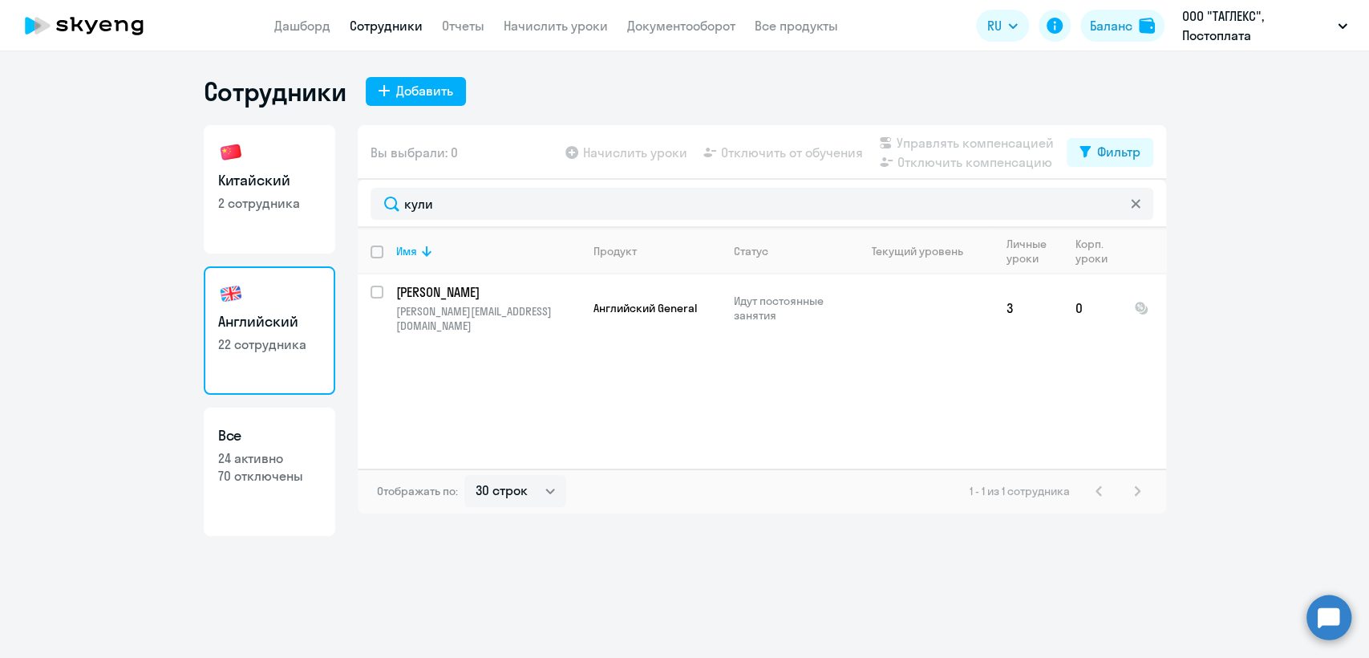
click at [306, 199] on p "2 сотрудника" at bounding box center [269, 203] width 103 height 18
select select "30"
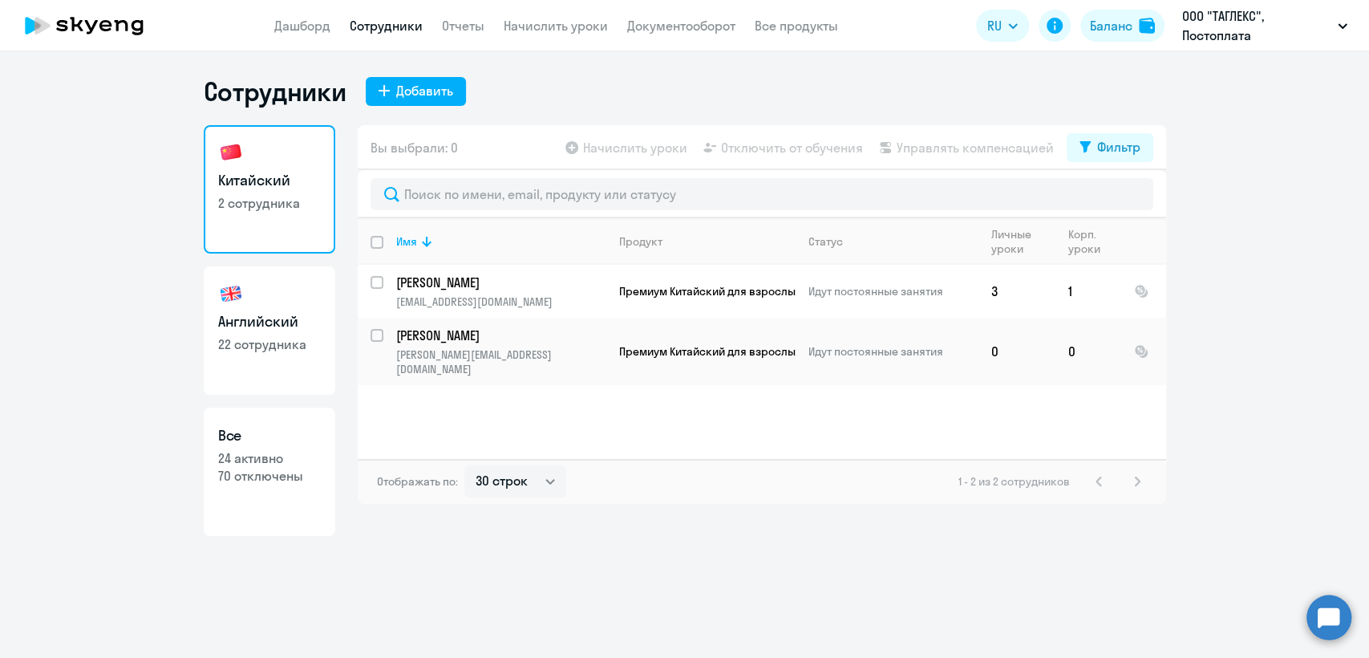
click at [385, 26] on link "Сотрудники" at bounding box center [386, 26] width 73 height 16
select select "30"
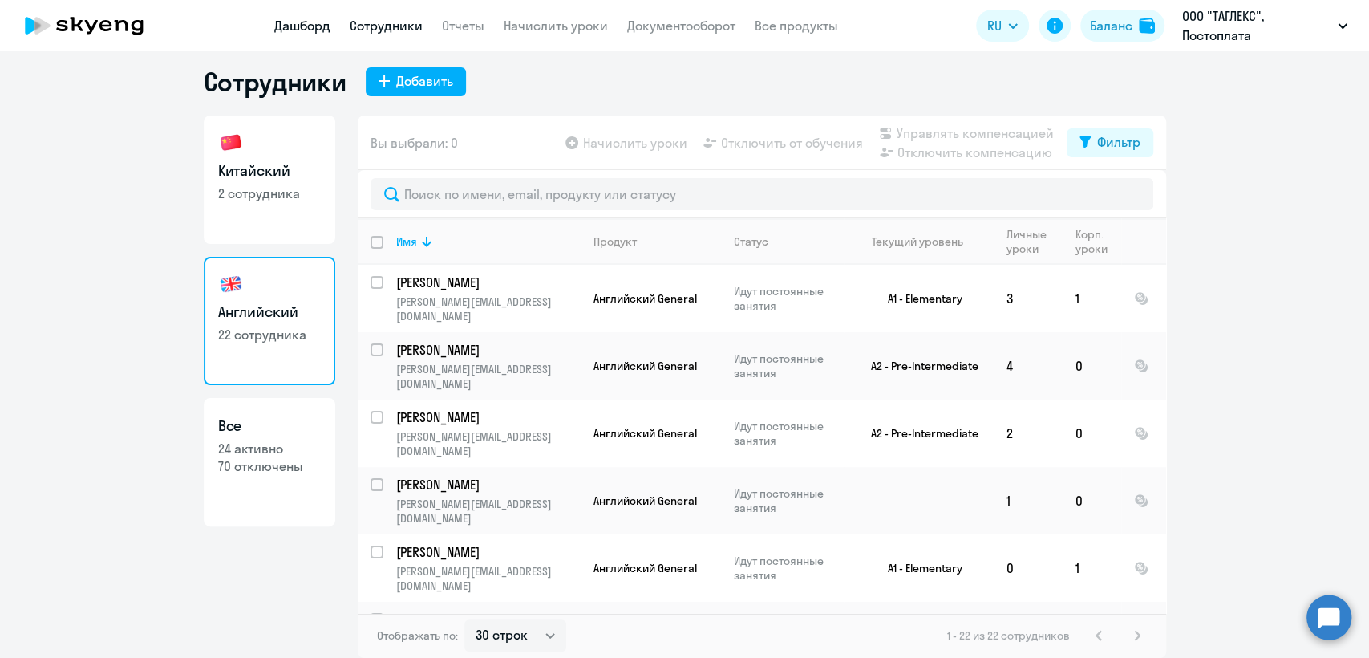
click at [306, 21] on link "Дашборд" at bounding box center [302, 26] width 56 height 16
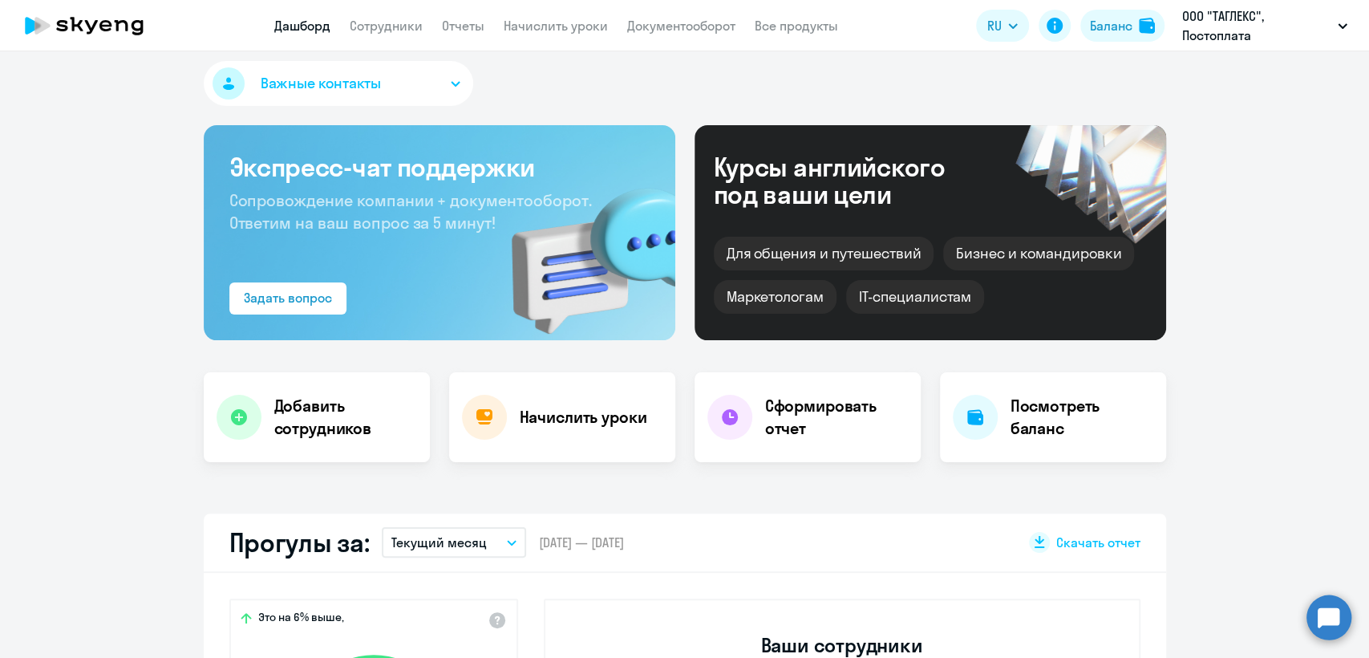
select select "30"
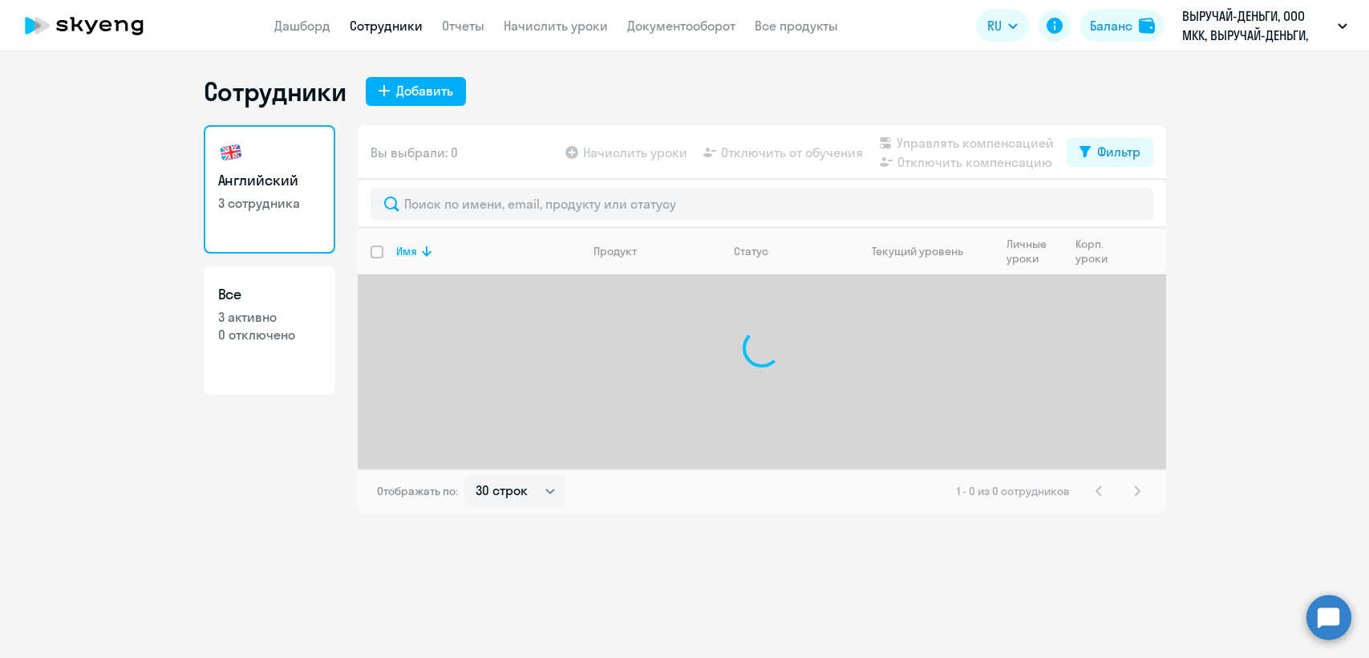
select select "30"
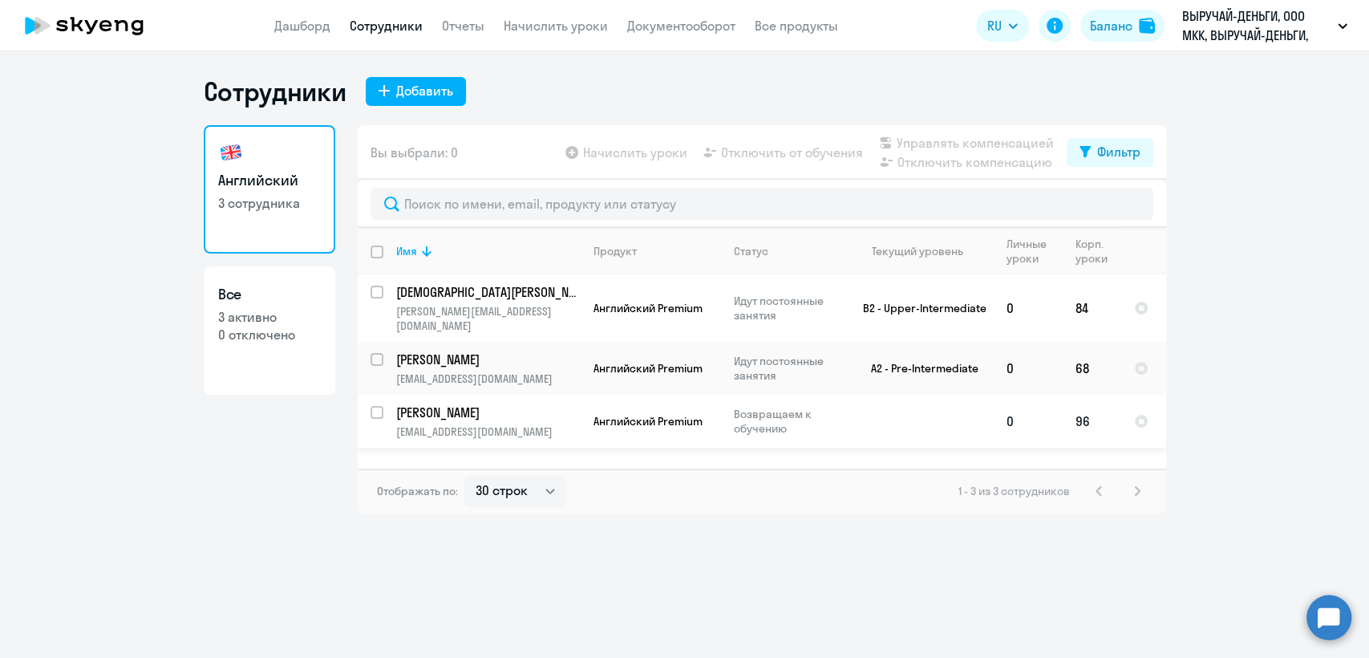
click at [860, 407] on td at bounding box center [918, 421] width 149 height 53
select select "english"
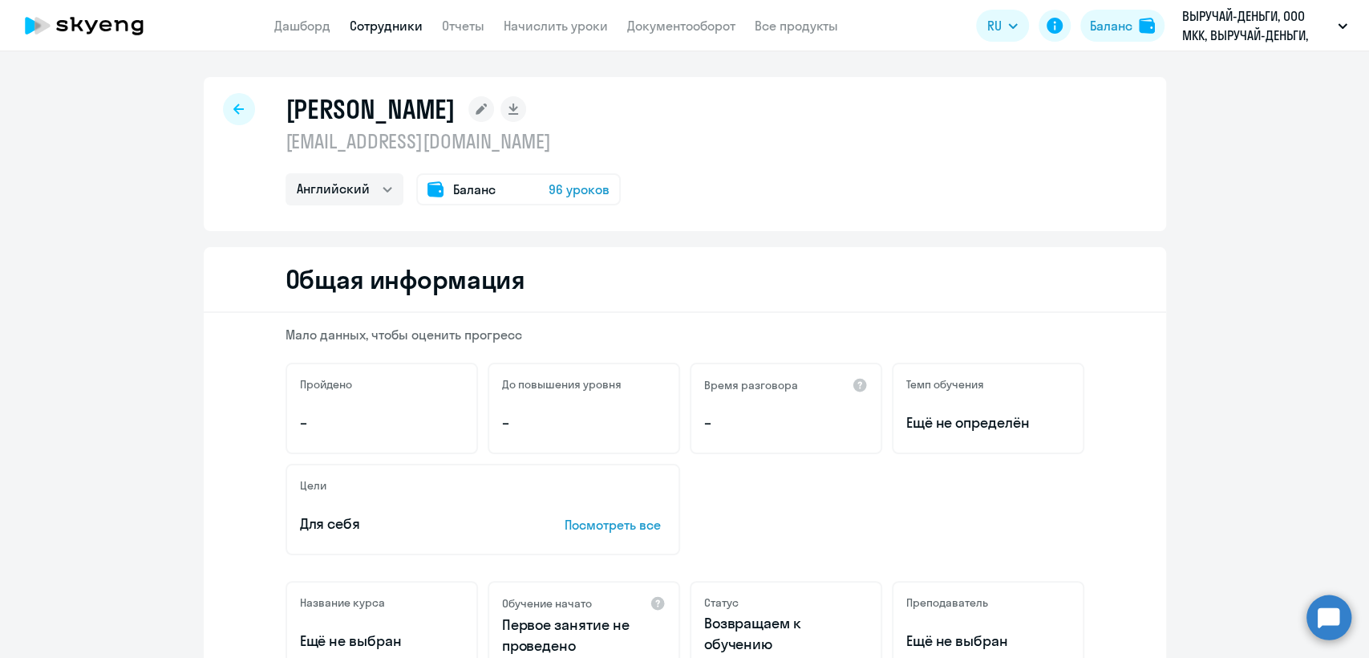
click at [413, 142] on p "[EMAIL_ADDRESS][DOMAIN_NAME]" at bounding box center [453, 141] width 335 height 26
copy p "[EMAIL_ADDRESS][DOMAIN_NAME]"
drag, startPoint x: 45, startPoint y: 302, endPoint x: 69, endPoint y: 288, distance: 28.1
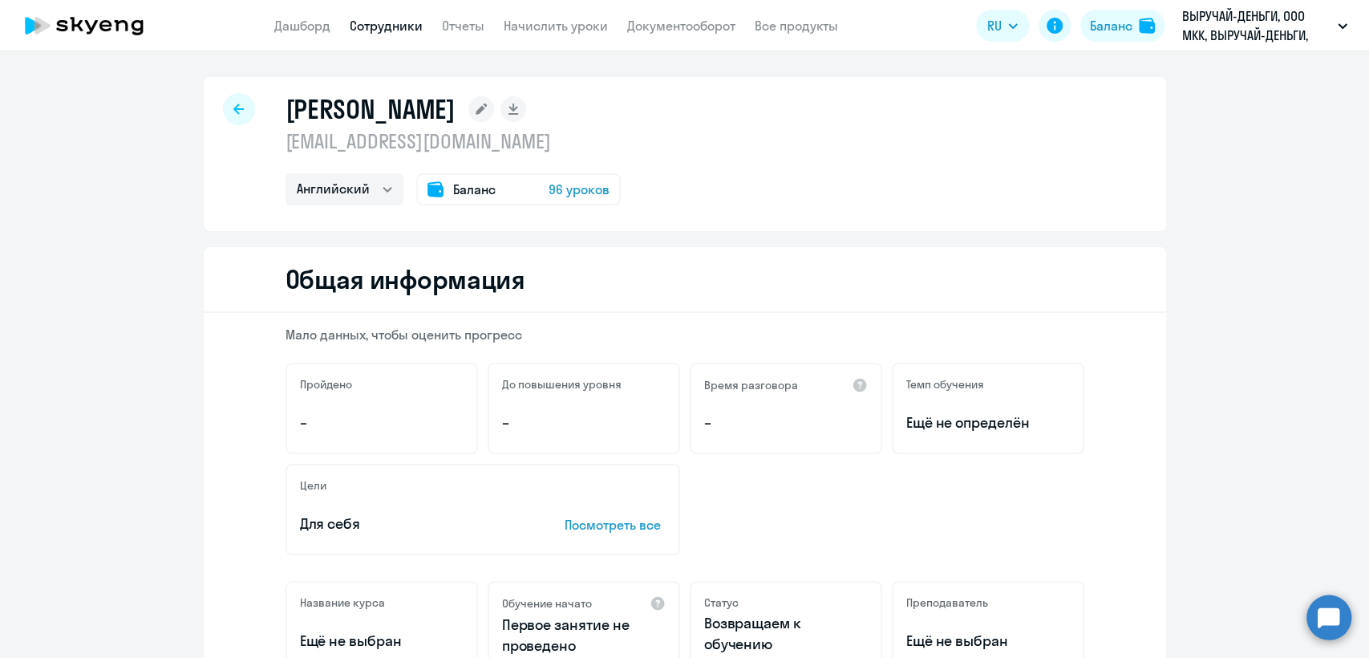
click at [381, 30] on link "Сотрудники" at bounding box center [386, 26] width 73 height 16
select select "30"
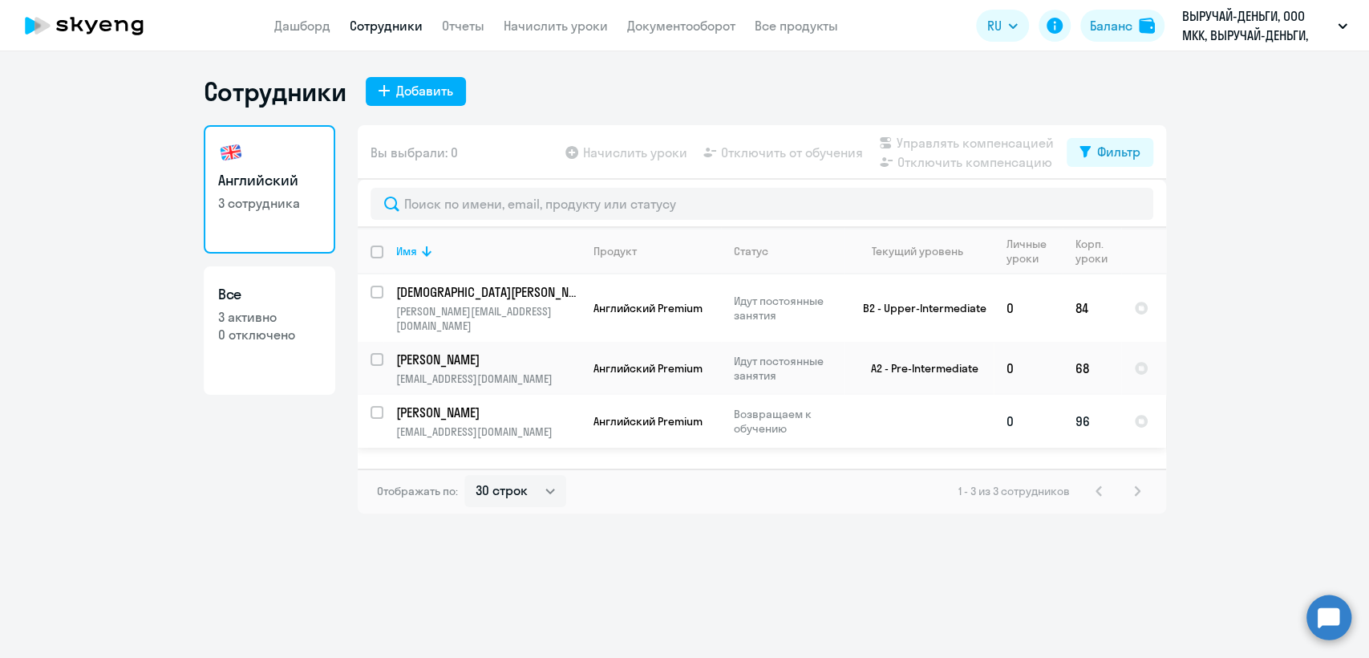
click at [842, 407] on p "Возвращаем к обучению" at bounding box center [789, 421] width 110 height 29
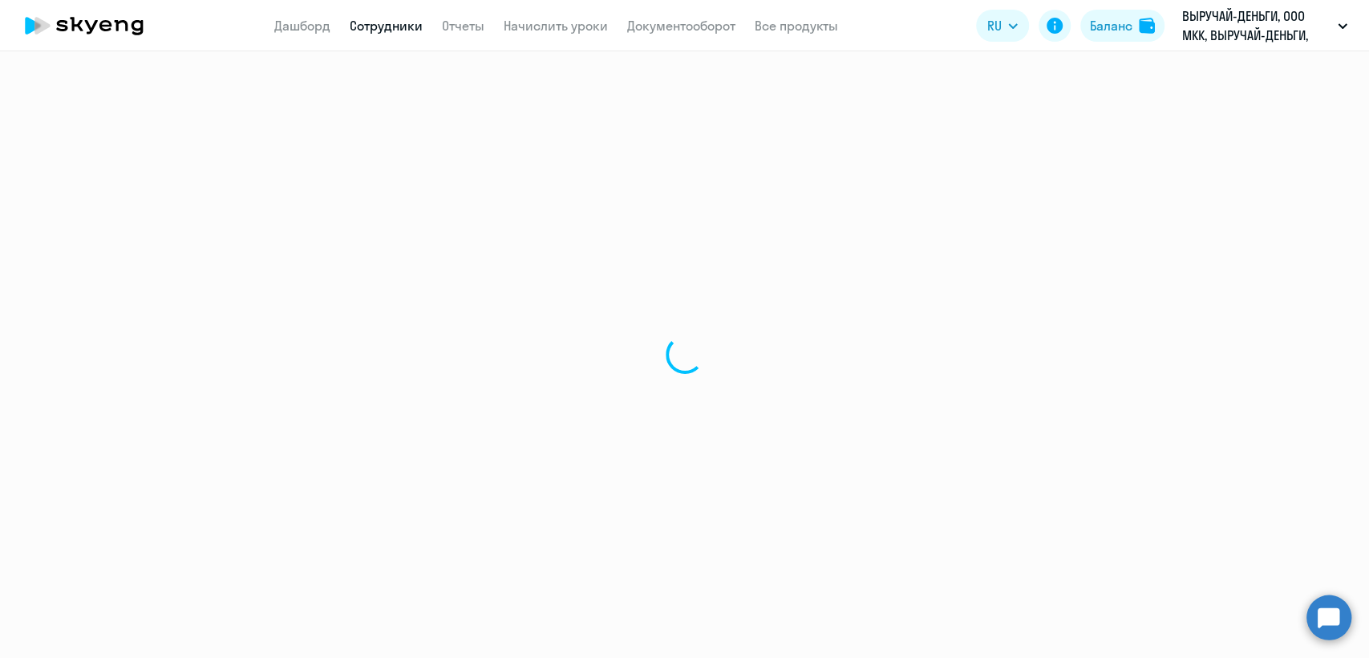
select select "english"
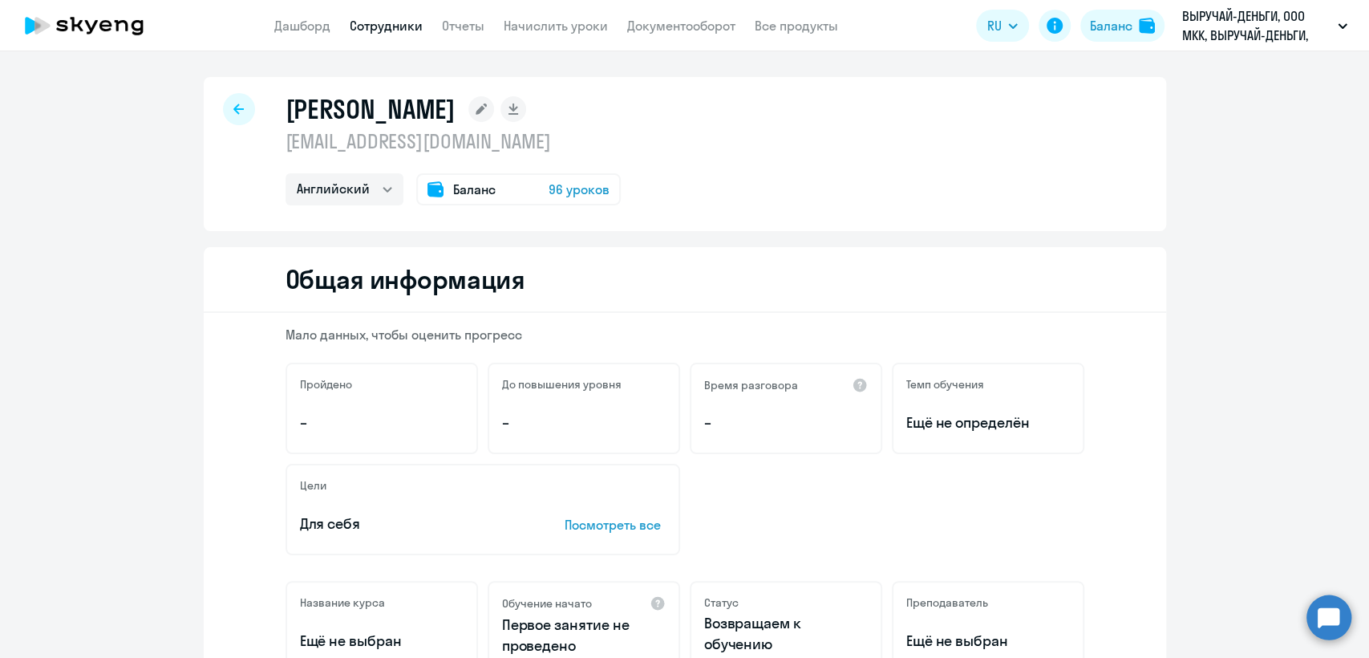
click at [439, 134] on p "[EMAIL_ADDRESS][DOMAIN_NAME]" at bounding box center [453, 141] width 335 height 26
copy p "[EMAIL_ADDRESS][DOMAIN_NAME]"
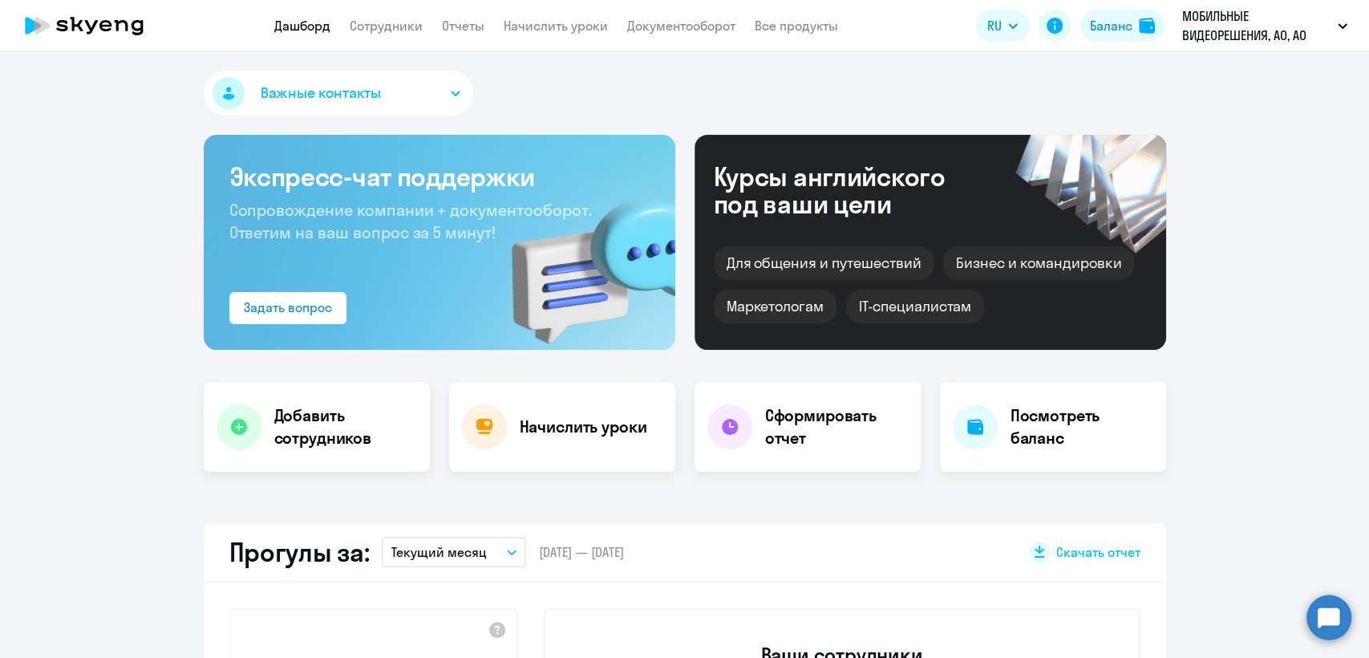
select select "30"
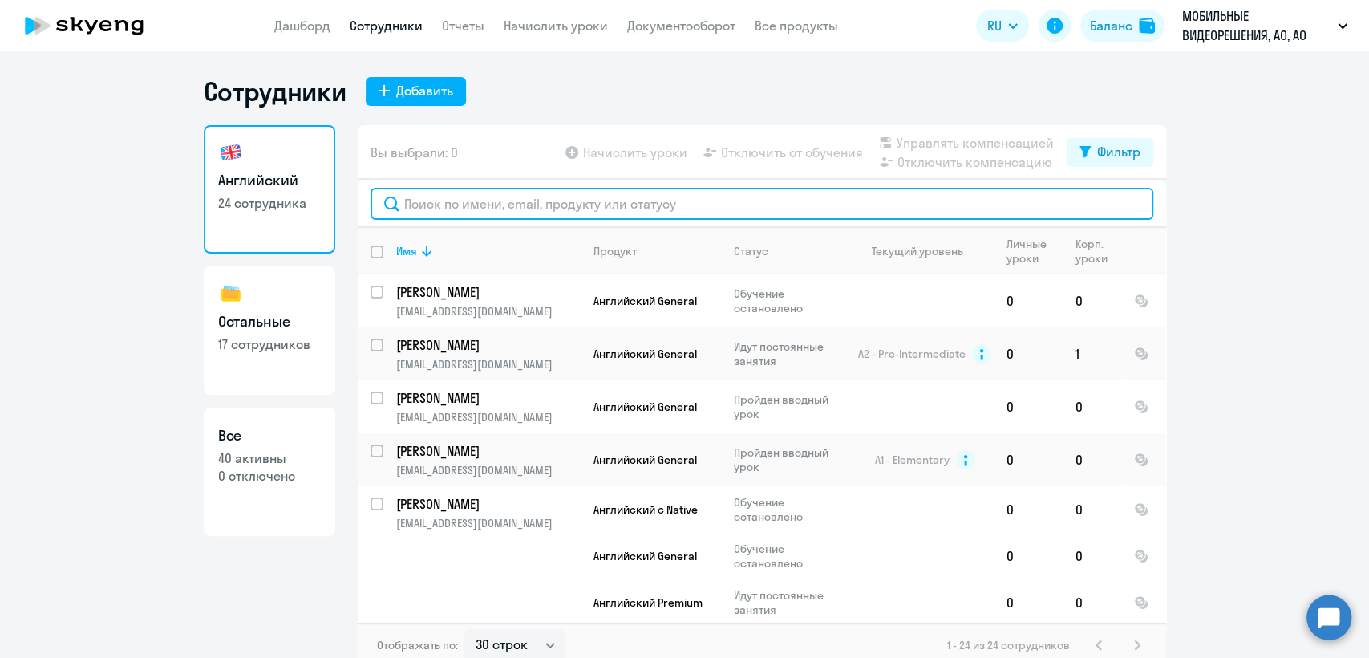
click at [501, 203] on input "text" at bounding box center [762, 204] width 783 height 32
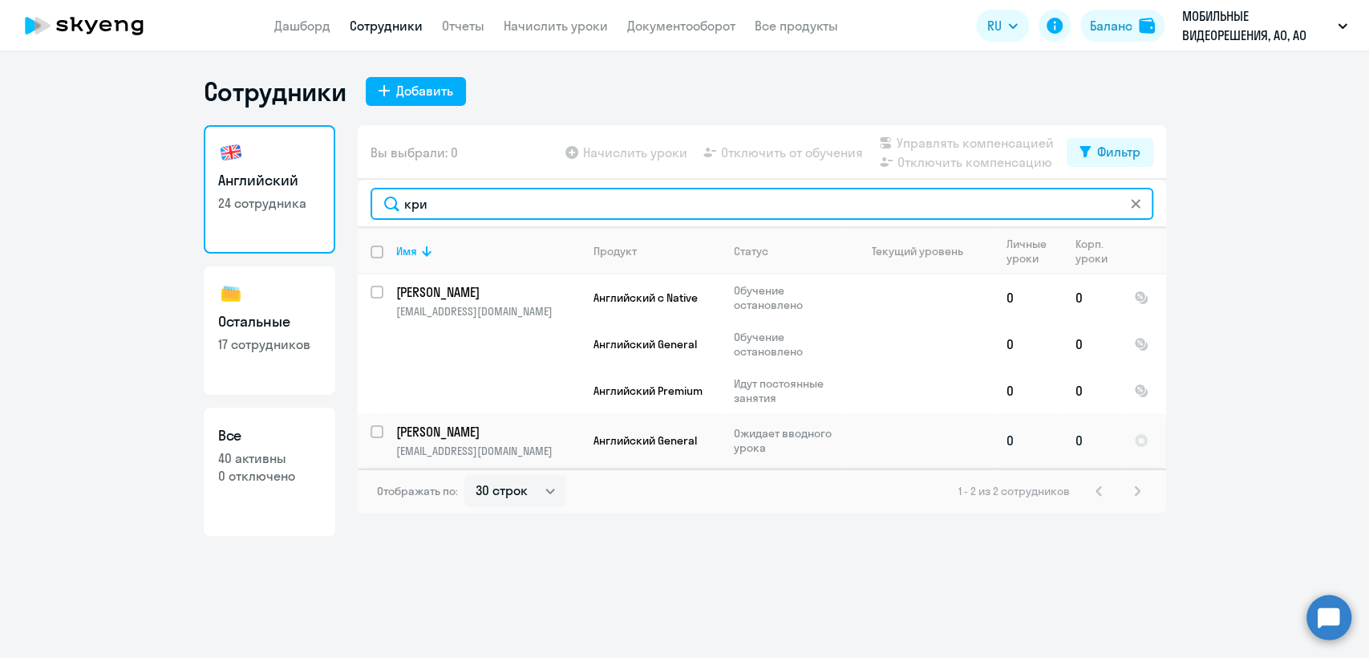
type input "кри"
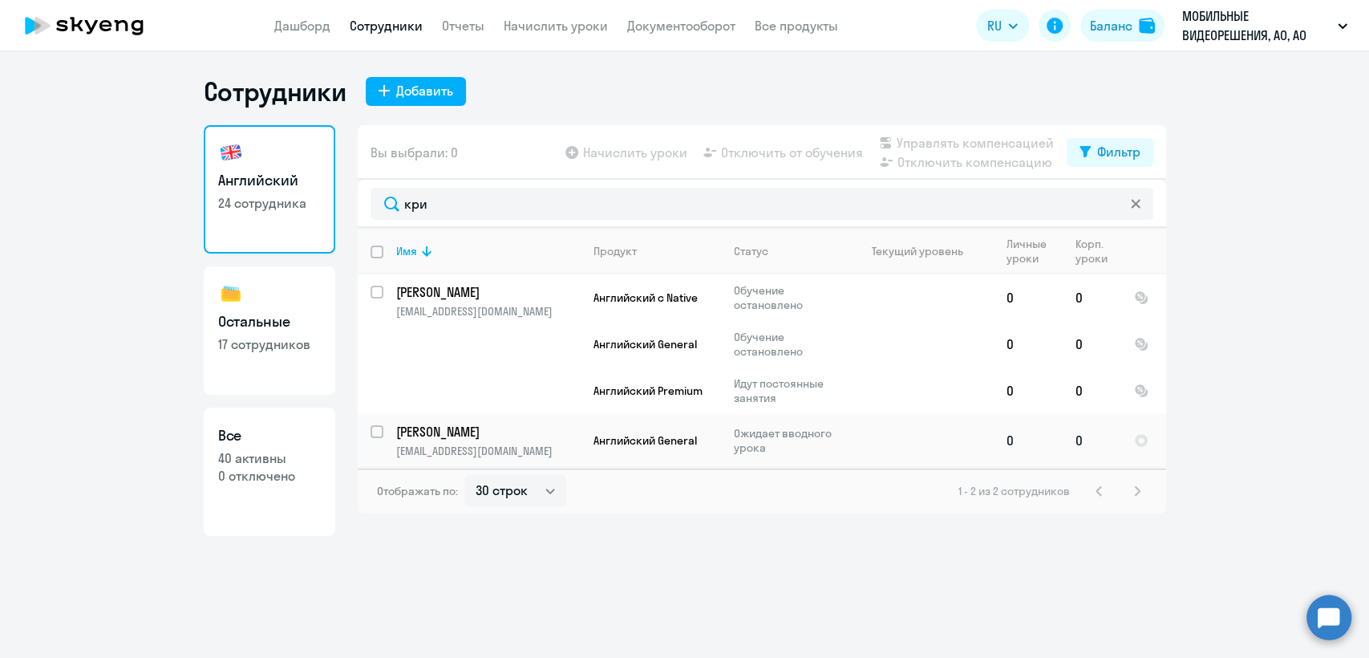
click at [375, 430] on input "select row 43042797" at bounding box center [387, 441] width 32 height 32
checkbox input "true"
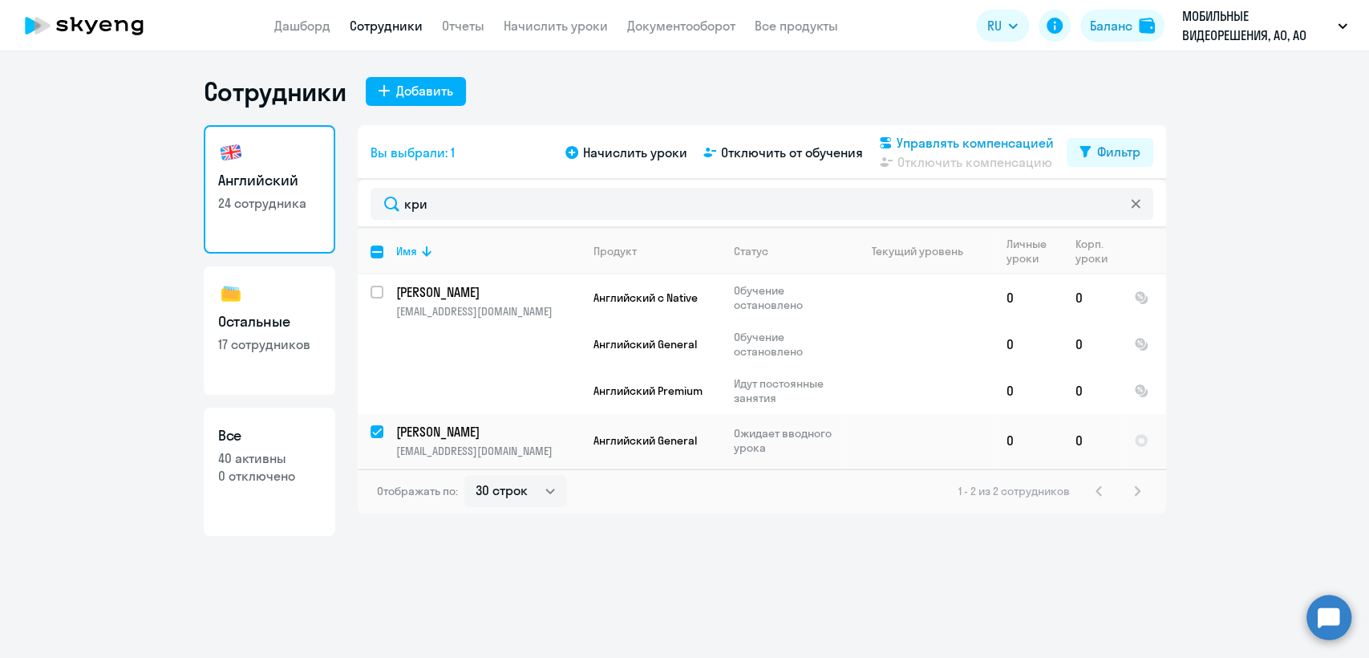
click at [994, 143] on span "Управлять компенсацией" at bounding box center [975, 142] width 157 height 19
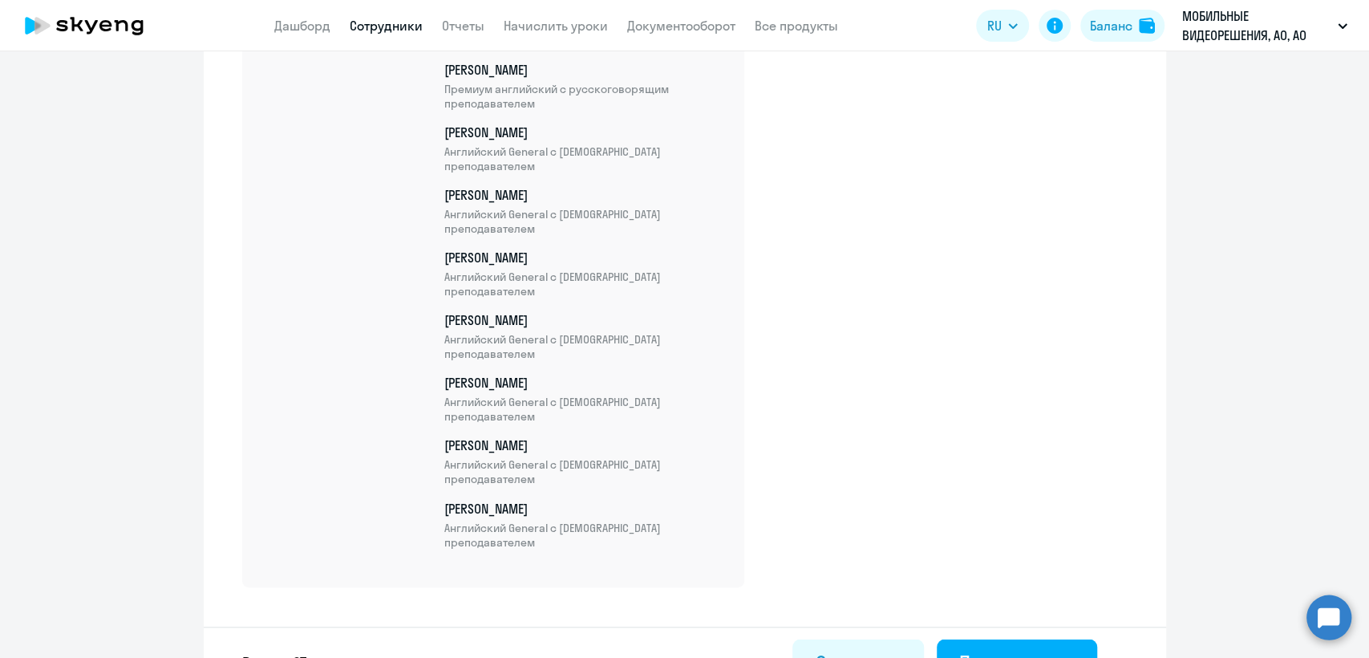
scroll to position [1630, 0]
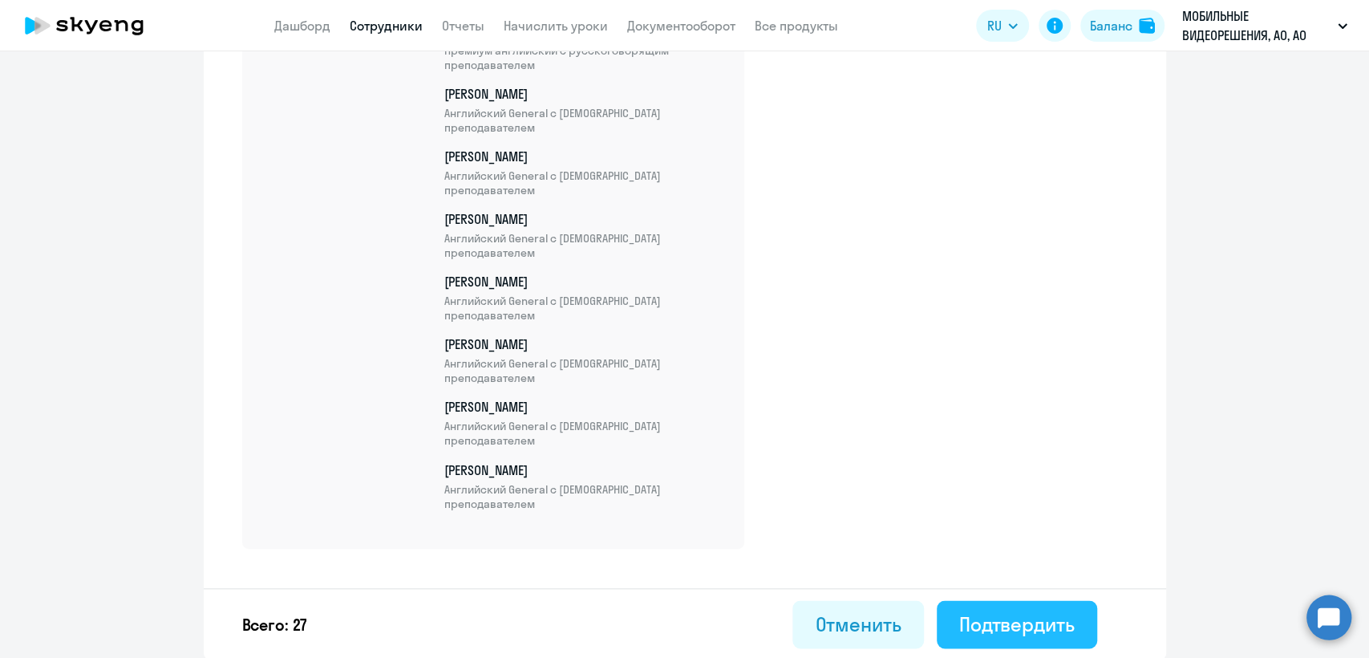
click at [1001, 613] on div "Подтвердить" at bounding box center [1016, 623] width 115 height 26
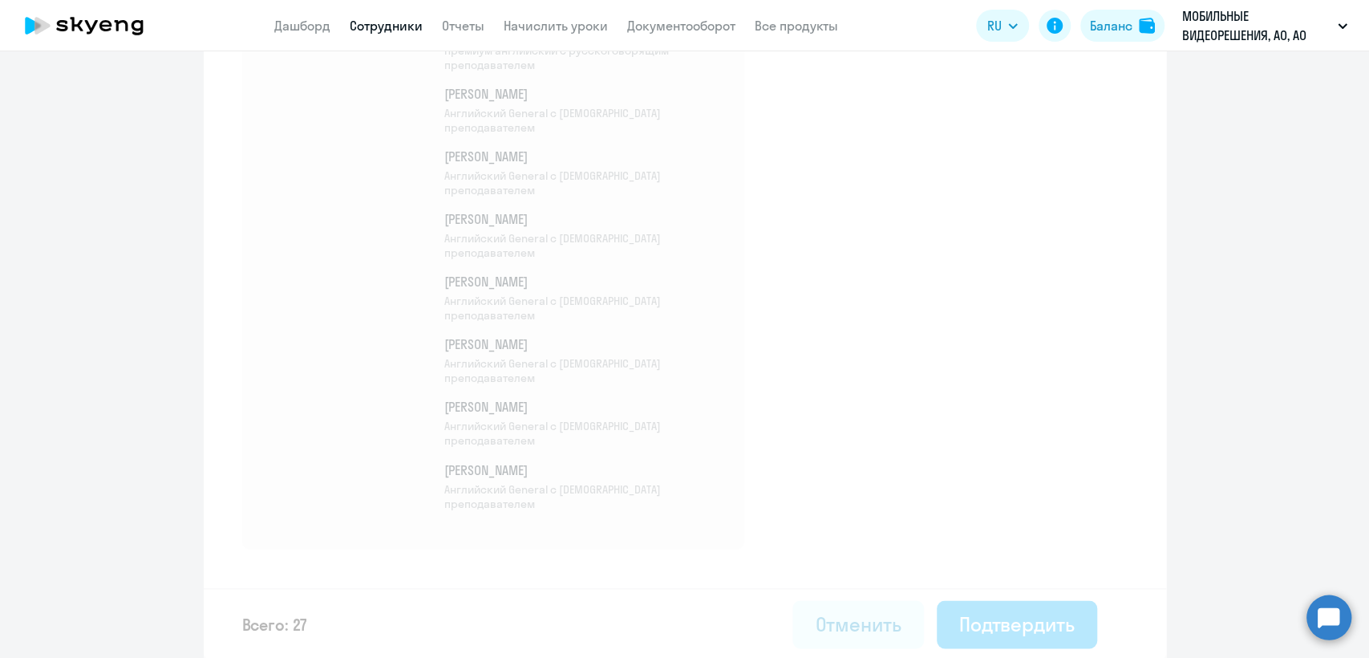
select select "30"
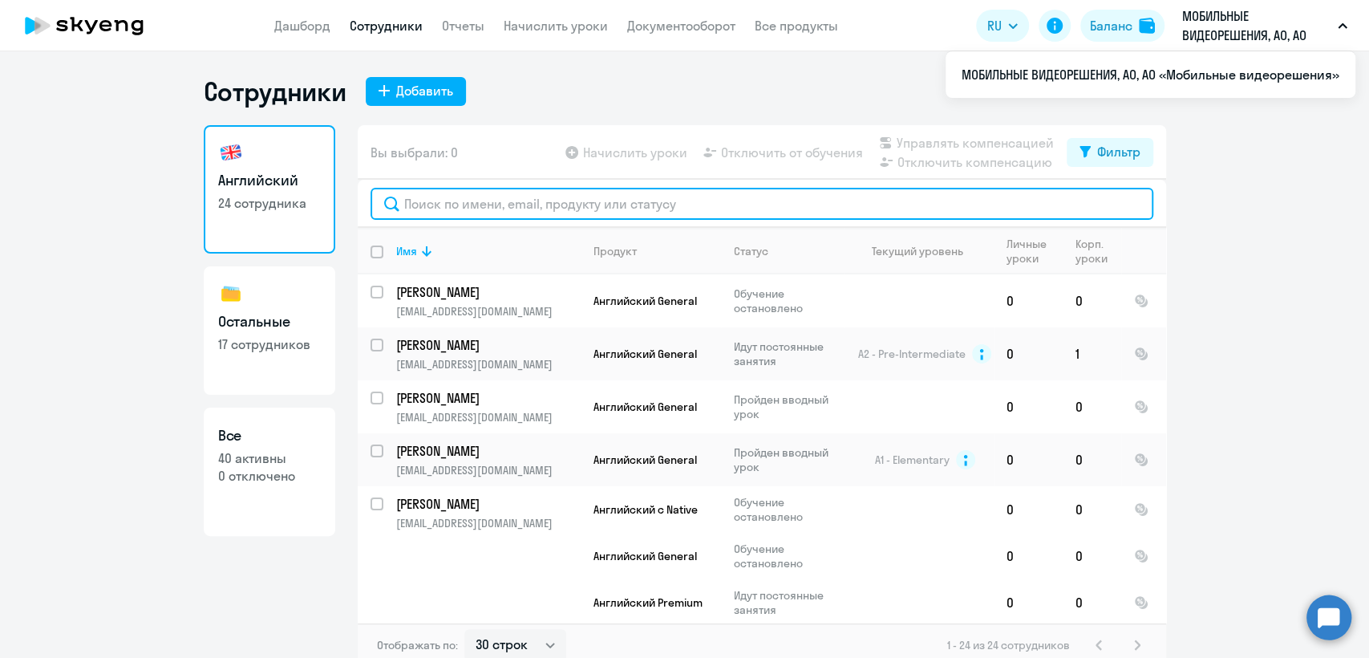
click at [630, 200] on input "text" at bounding box center [762, 204] width 783 height 32
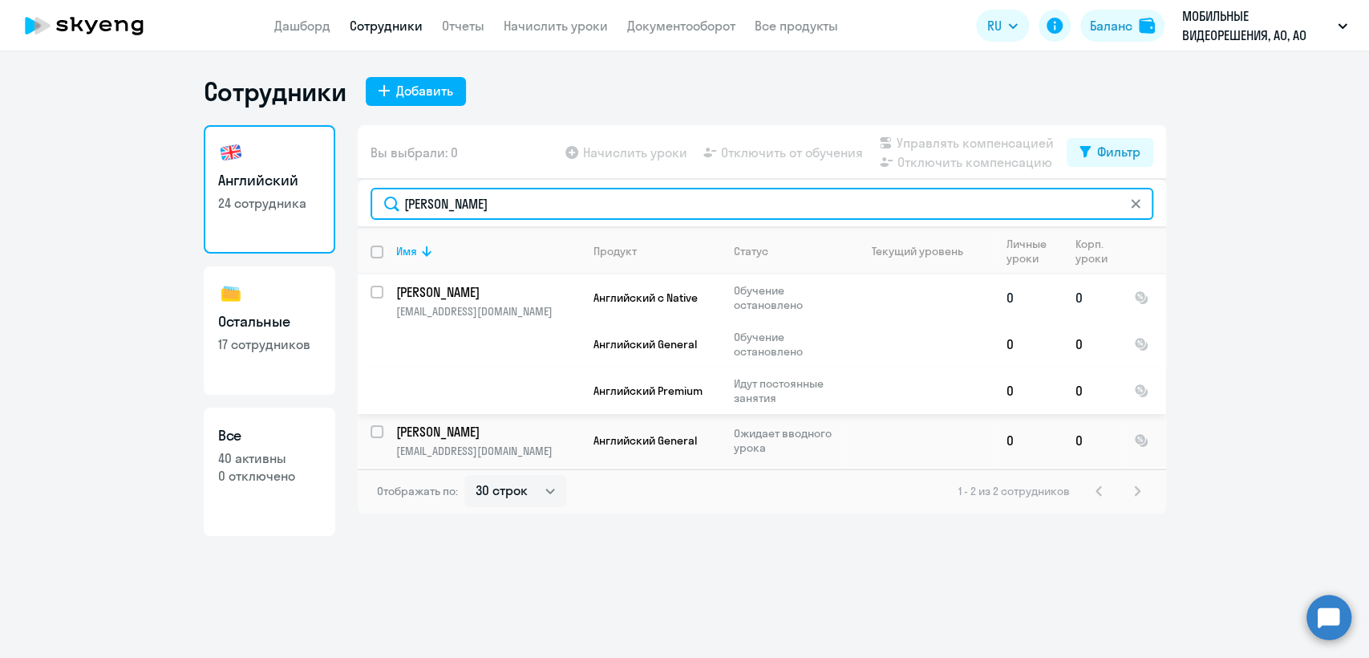
type input "[PERSON_NAME]"
